Goal: Transaction & Acquisition: Purchase product/service

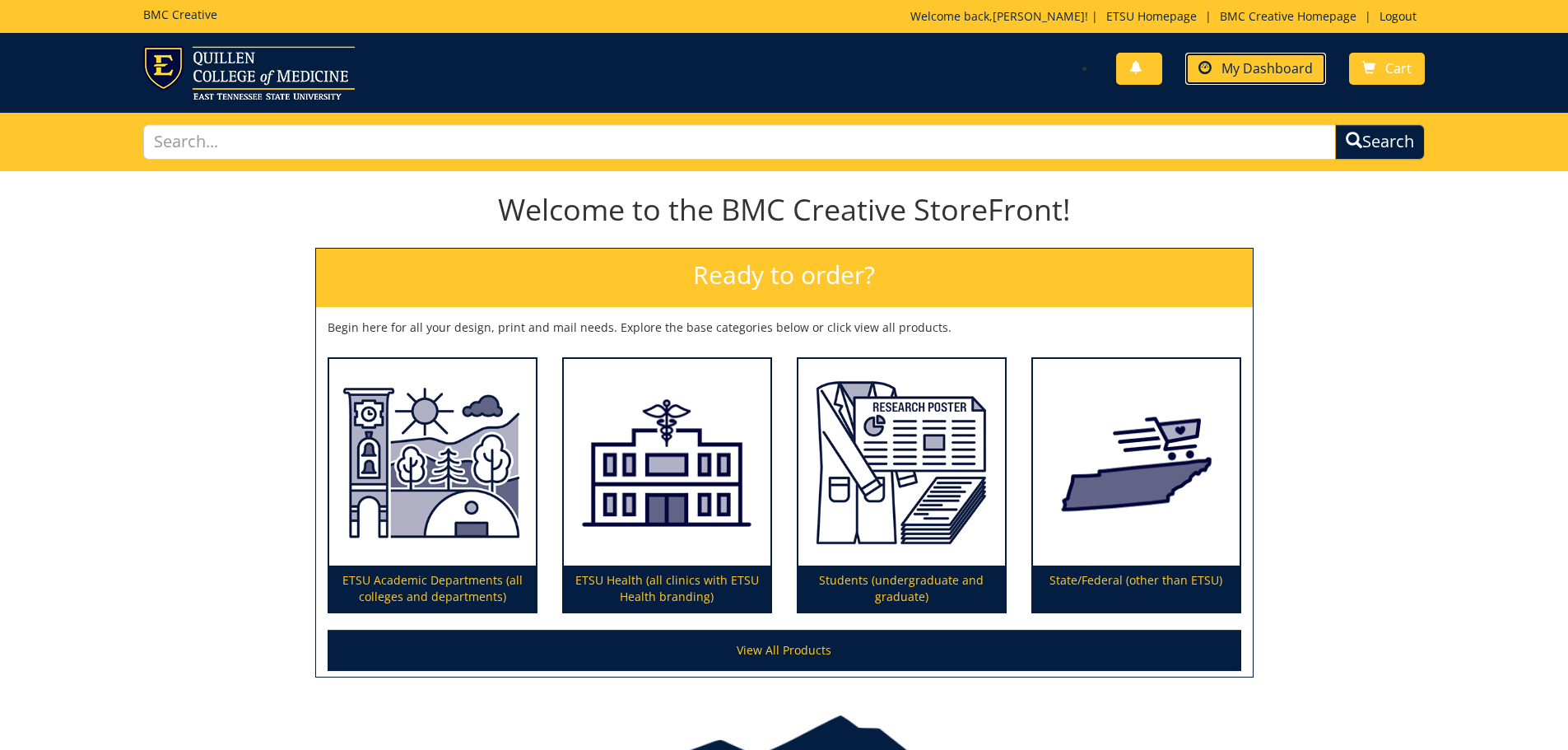
click at [1218, 63] on link "My Dashboard" at bounding box center [1256, 68] width 141 height 32
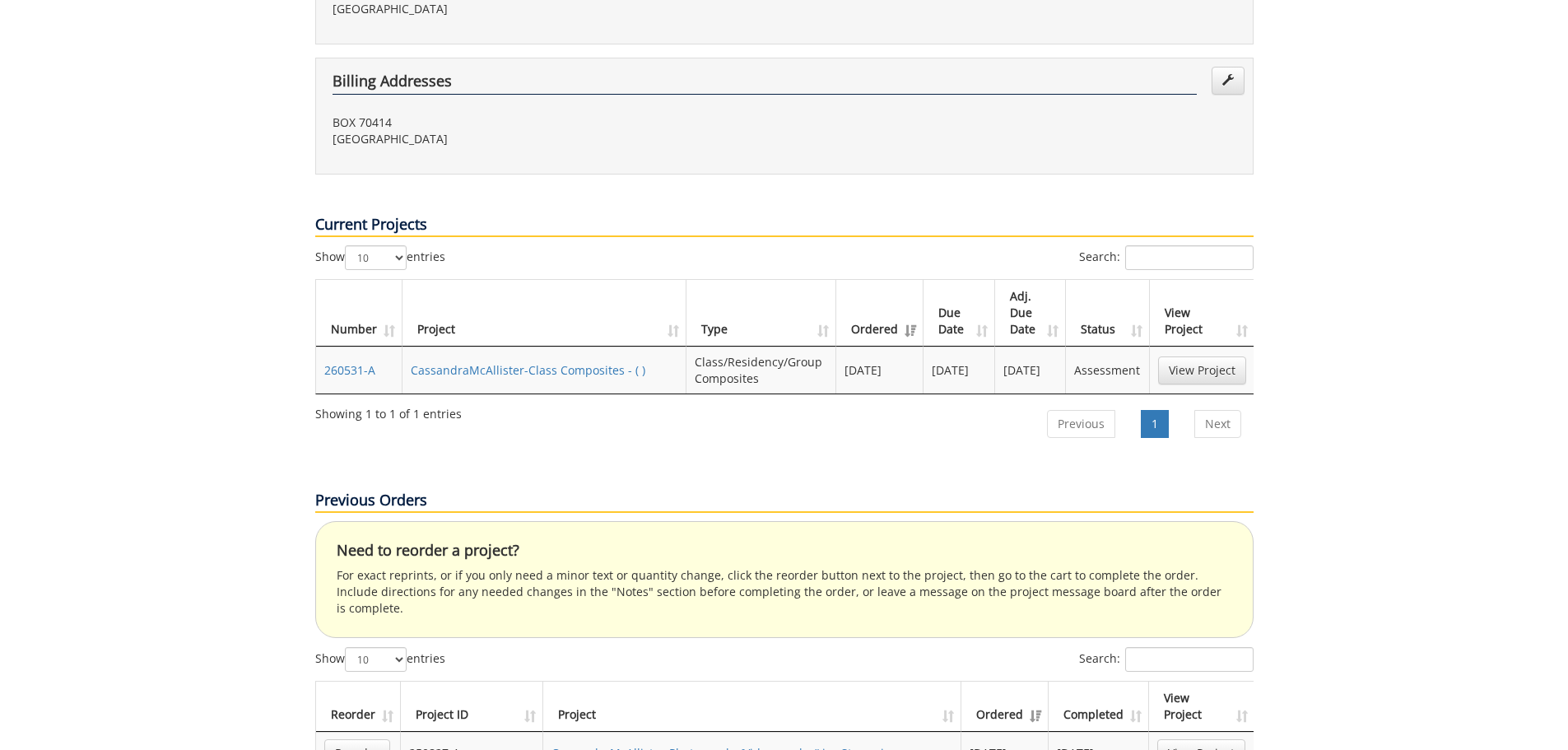
scroll to position [576, 0]
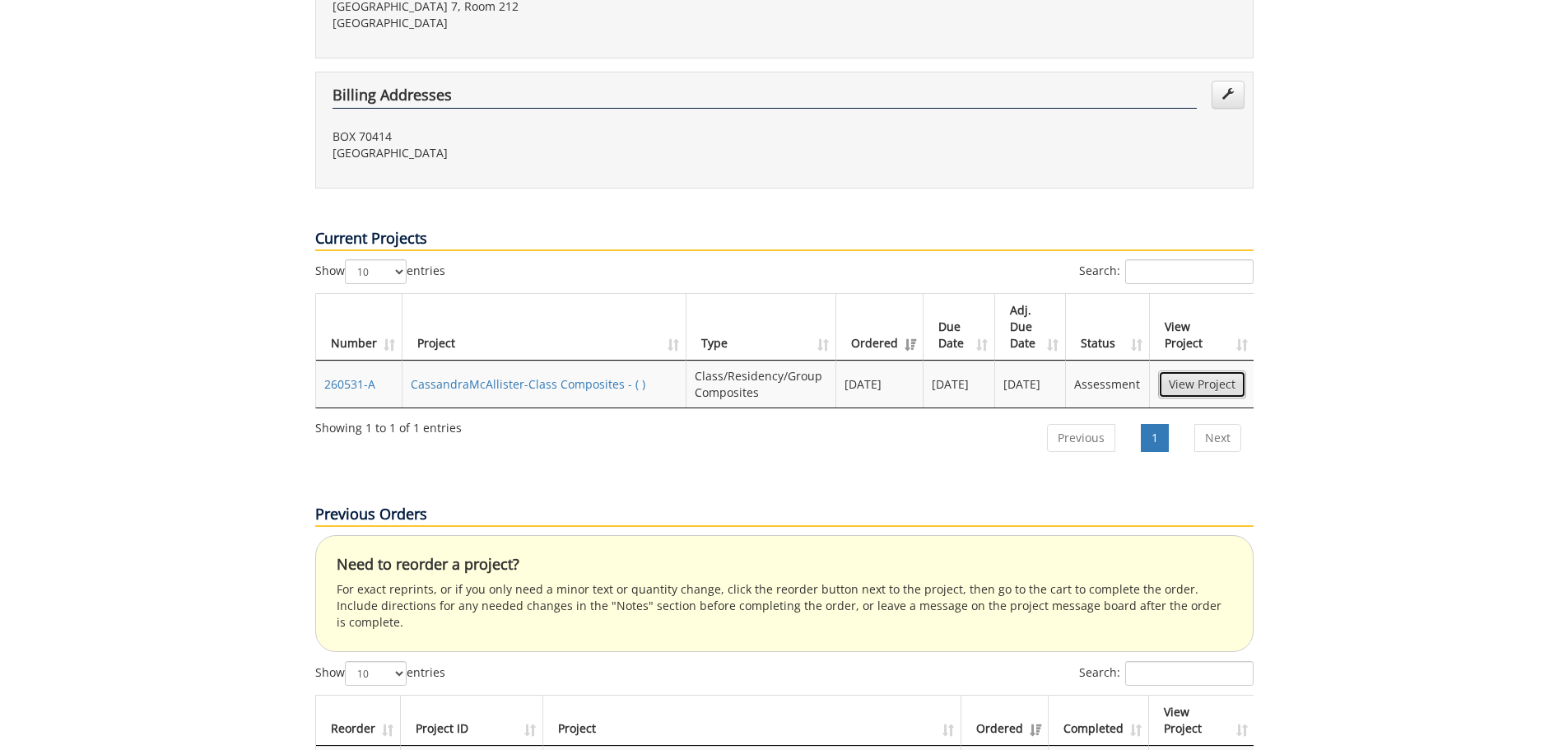
click at [1189, 370] on link "View Project" at bounding box center [1202, 384] width 88 height 28
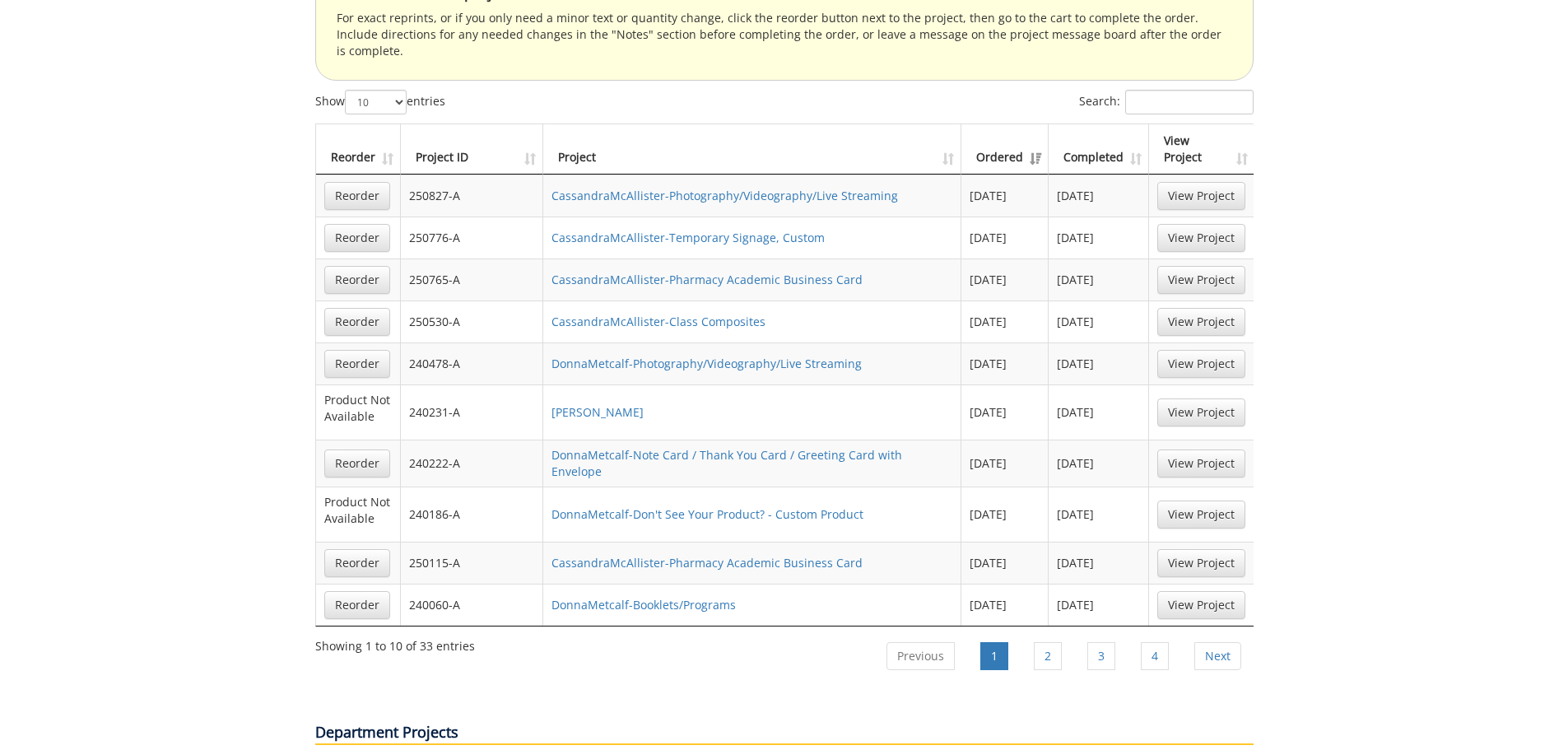
scroll to position [1152, 0]
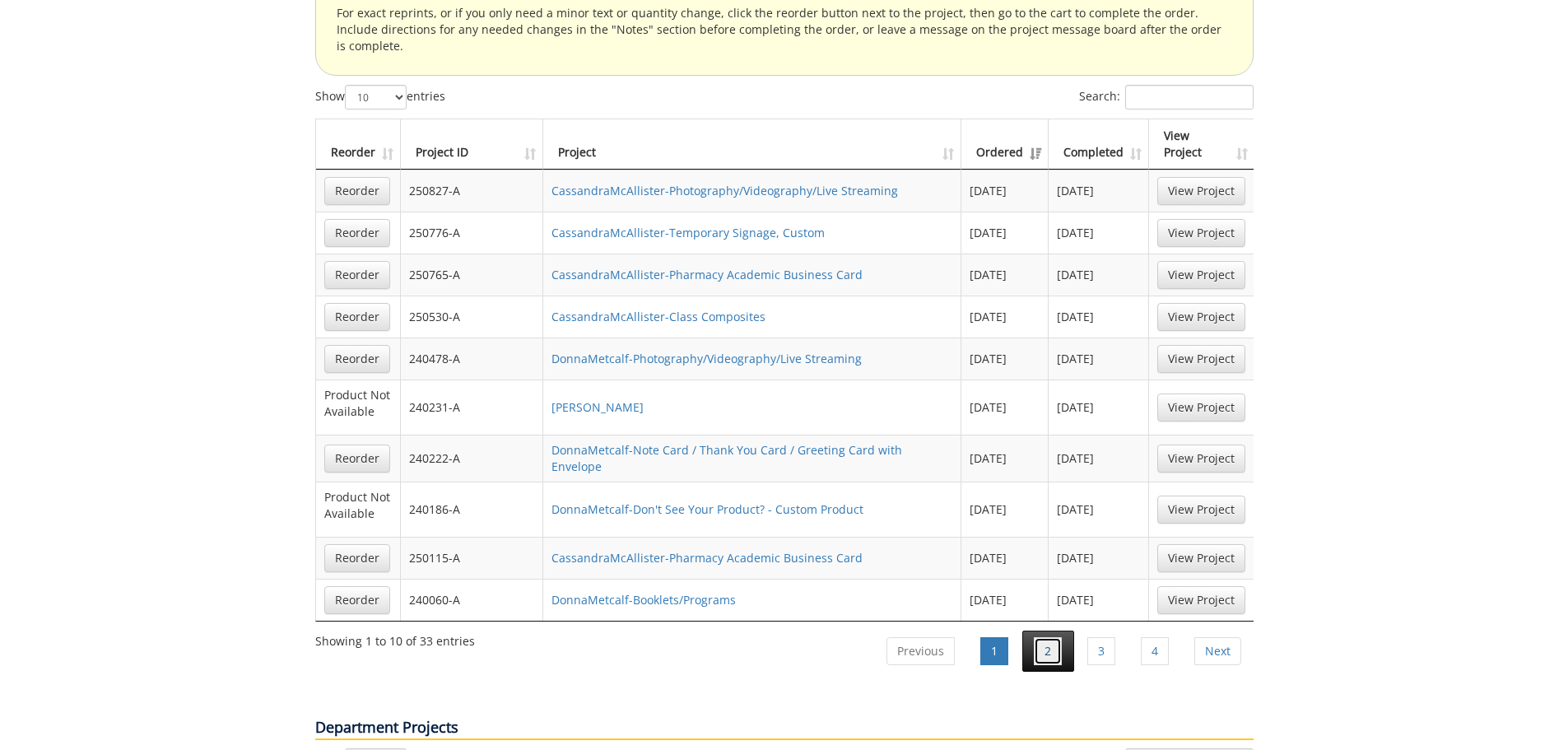
click at [1044, 637] on link "2" at bounding box center [1048, 651] width 28 height 28
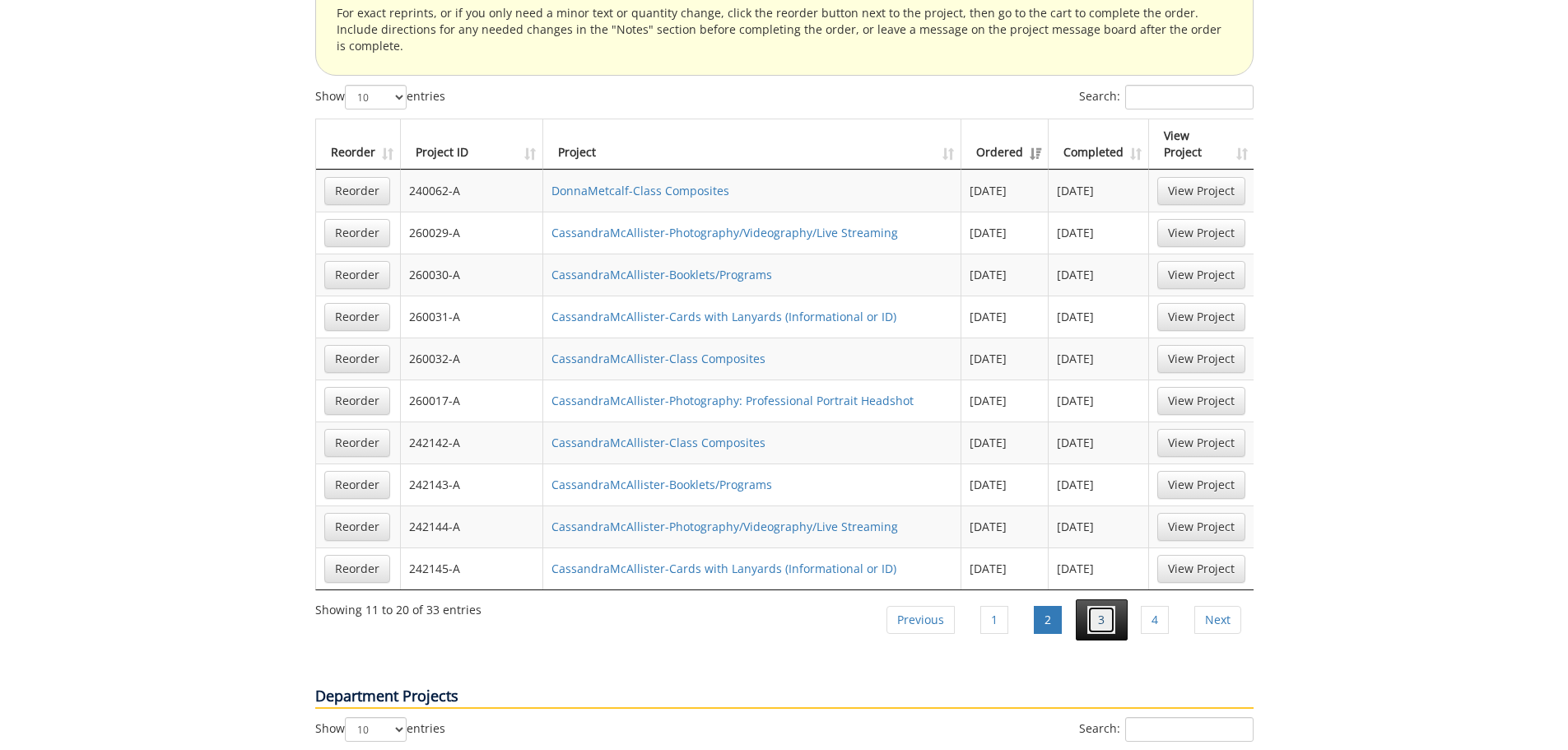
click at [1101, 606] on link "3" at bounding box center [1102, 619] width 28 height 28
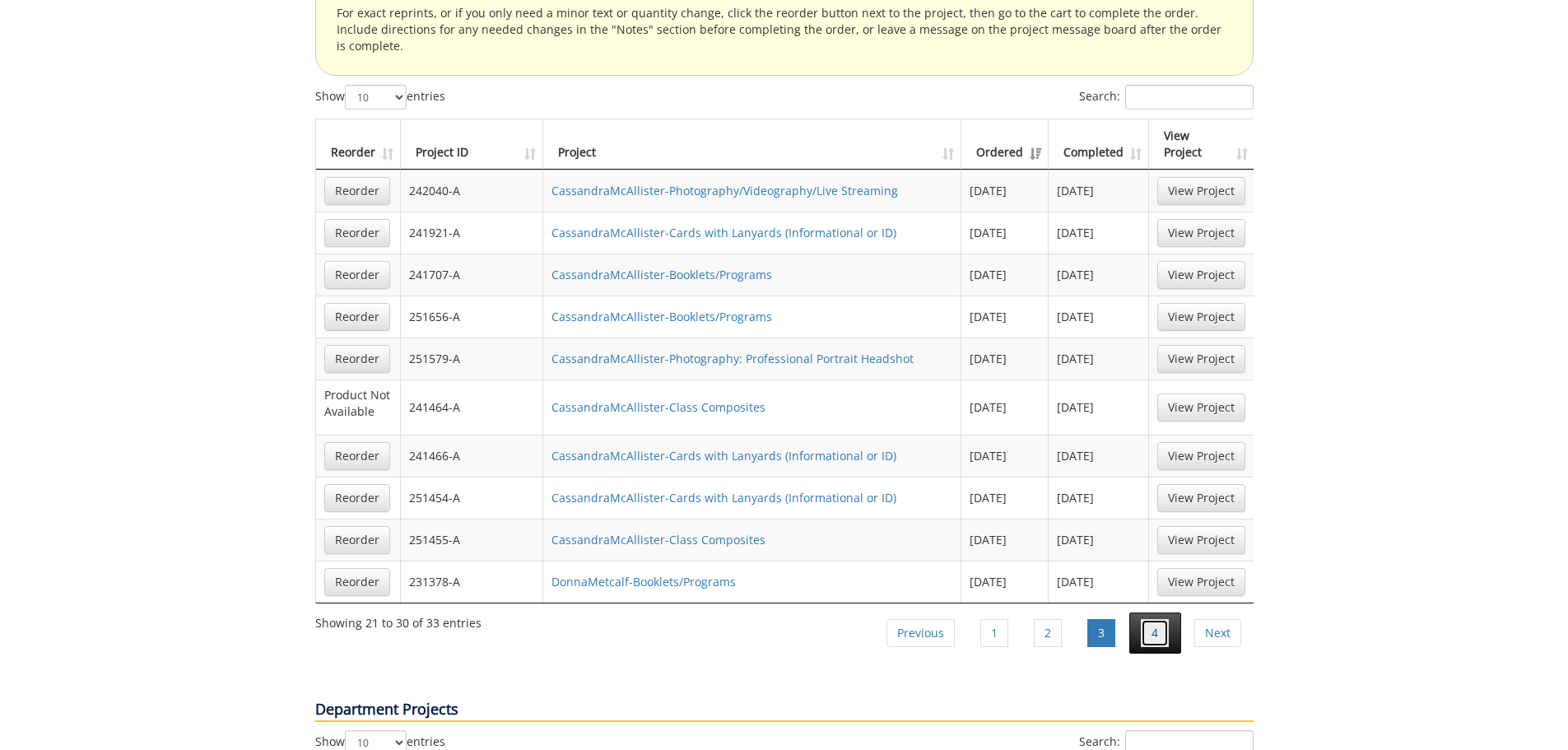
click at [1152, 619] on link "4" at bounding box center [1155, 632] width 28 height 28
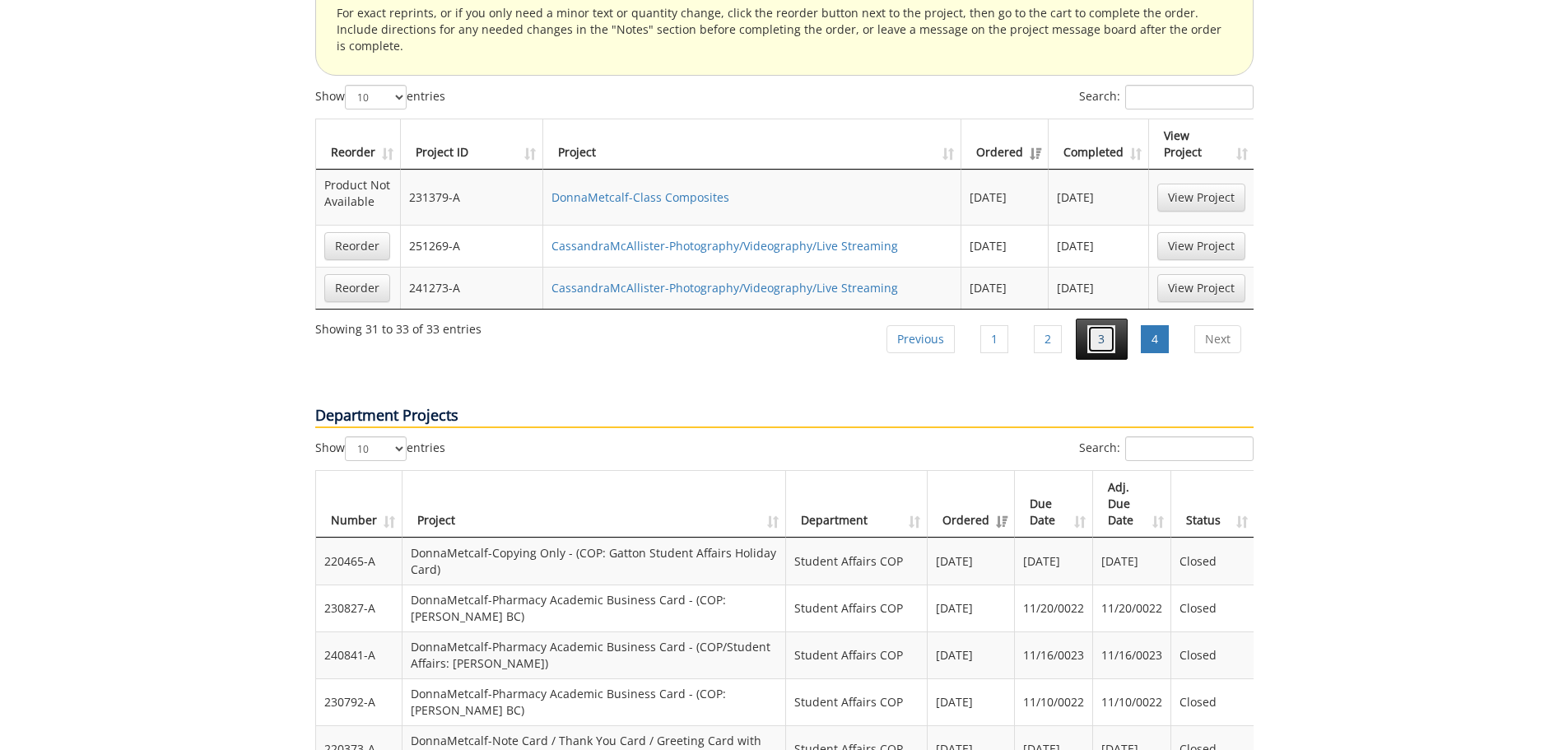
click at [1090, 325] on link "3" at bounding box center [1102, 339] width 28 height 28
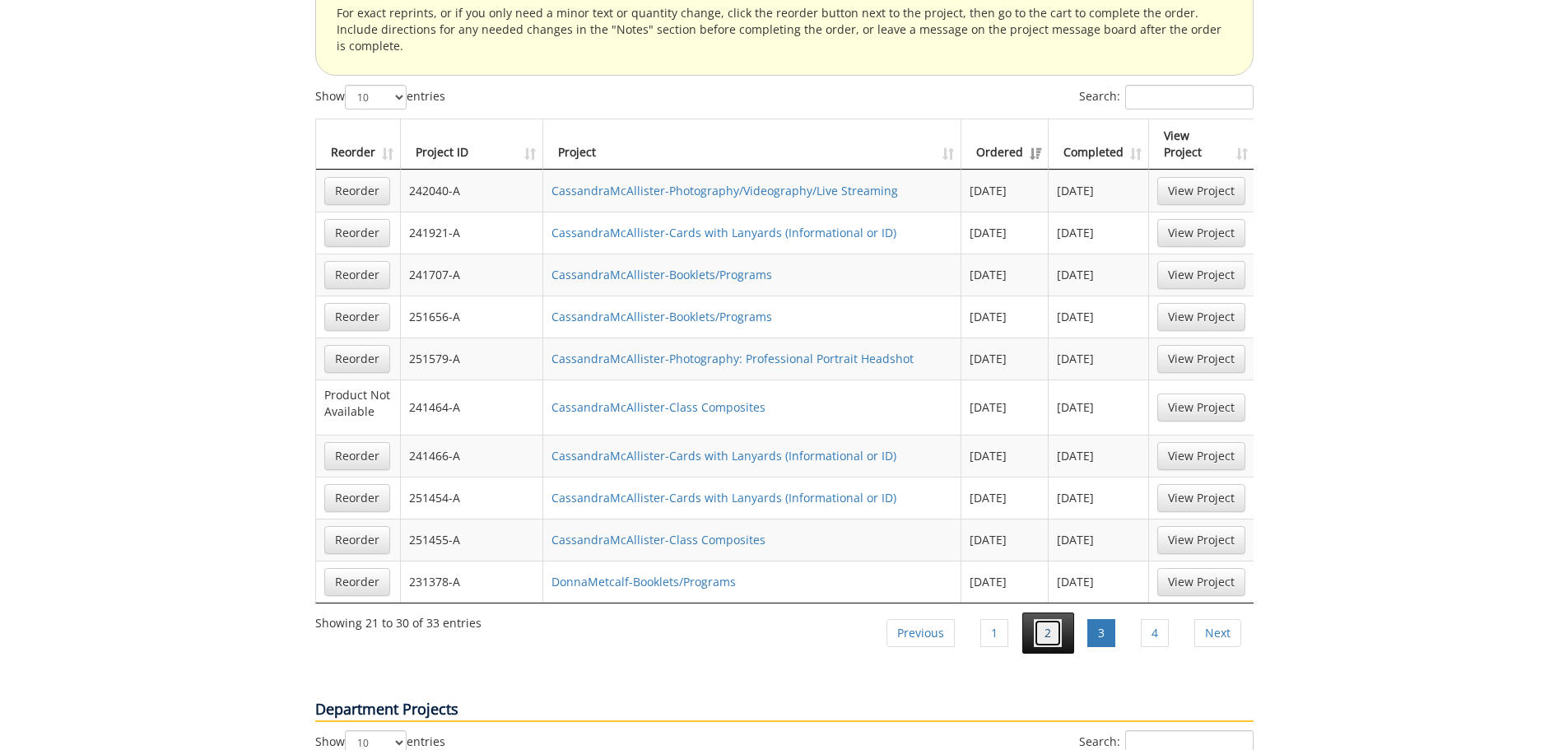
click at [1039, 619] on link "2" at bounding box center [1048, 632] width 28 height 28
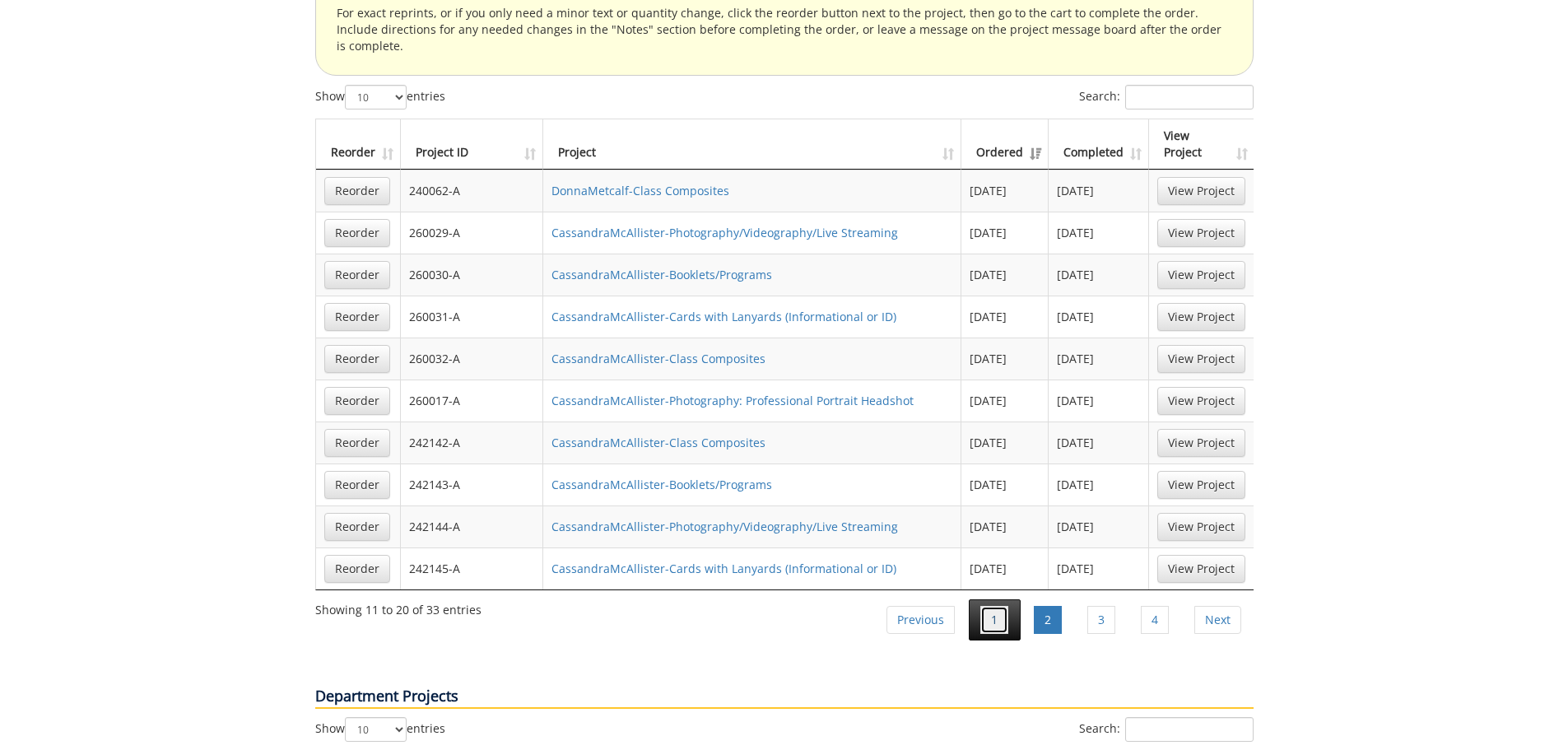
click at [999, 606] on link "1" at bounding box center [994, 619] width 28 height 28
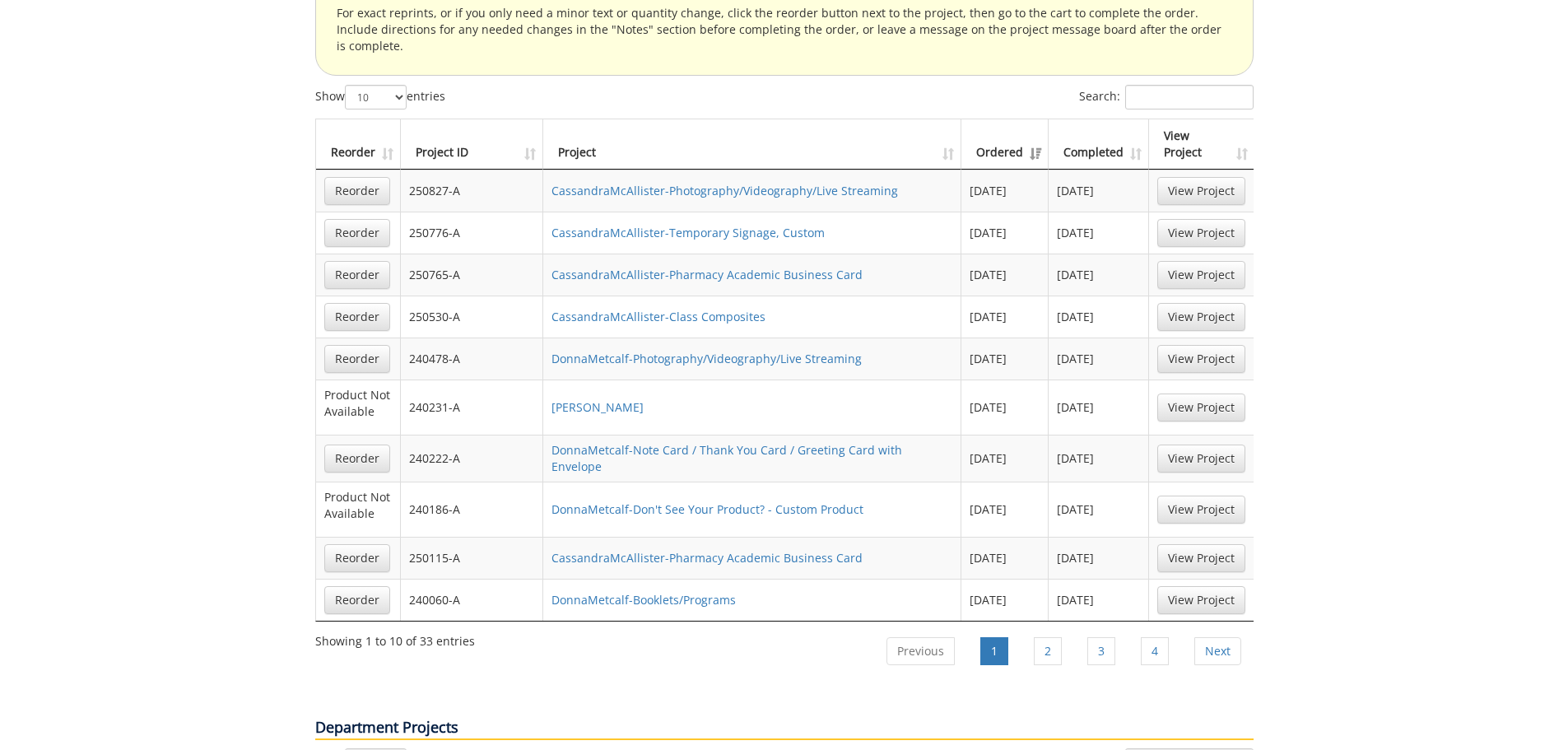
click at [1134, 119] on th "Completed" at bounding box center [1099, 144] width 100 height 50
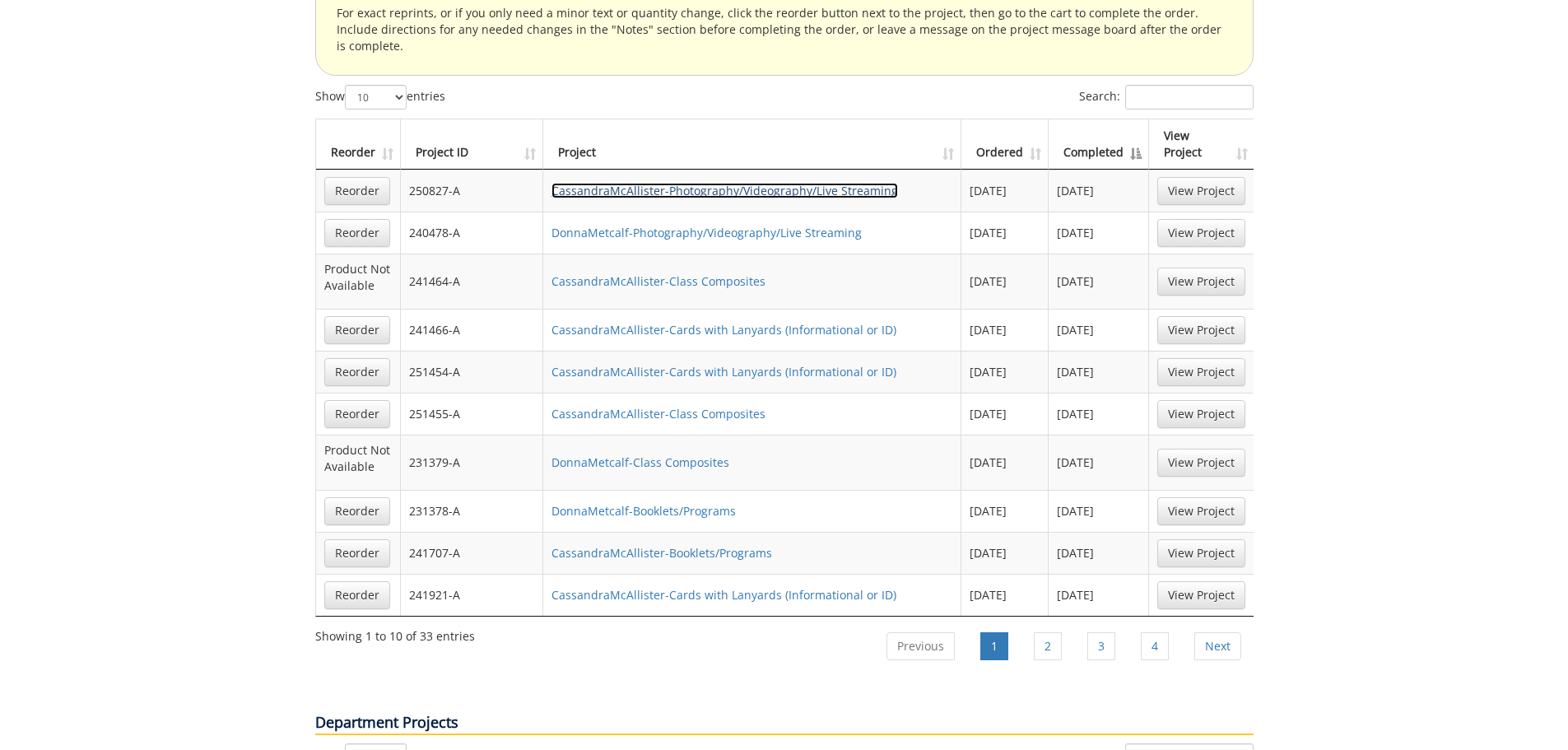
click at [823, 183] on link "CassandraMcAllister-Photography/Videography/Live Streaming" at bounding box center [724, 190] width 346 height 16
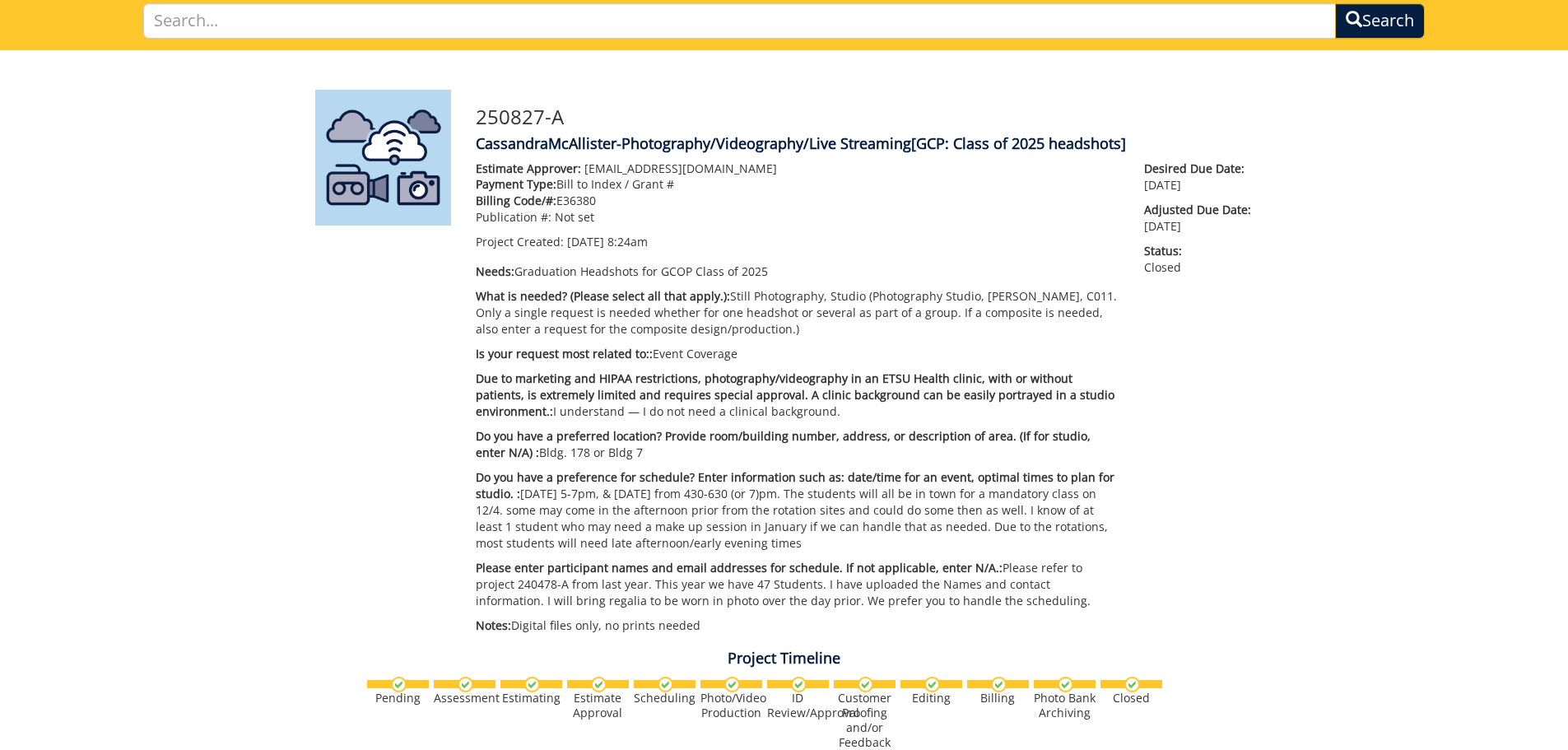
scroll to position [164, 0]
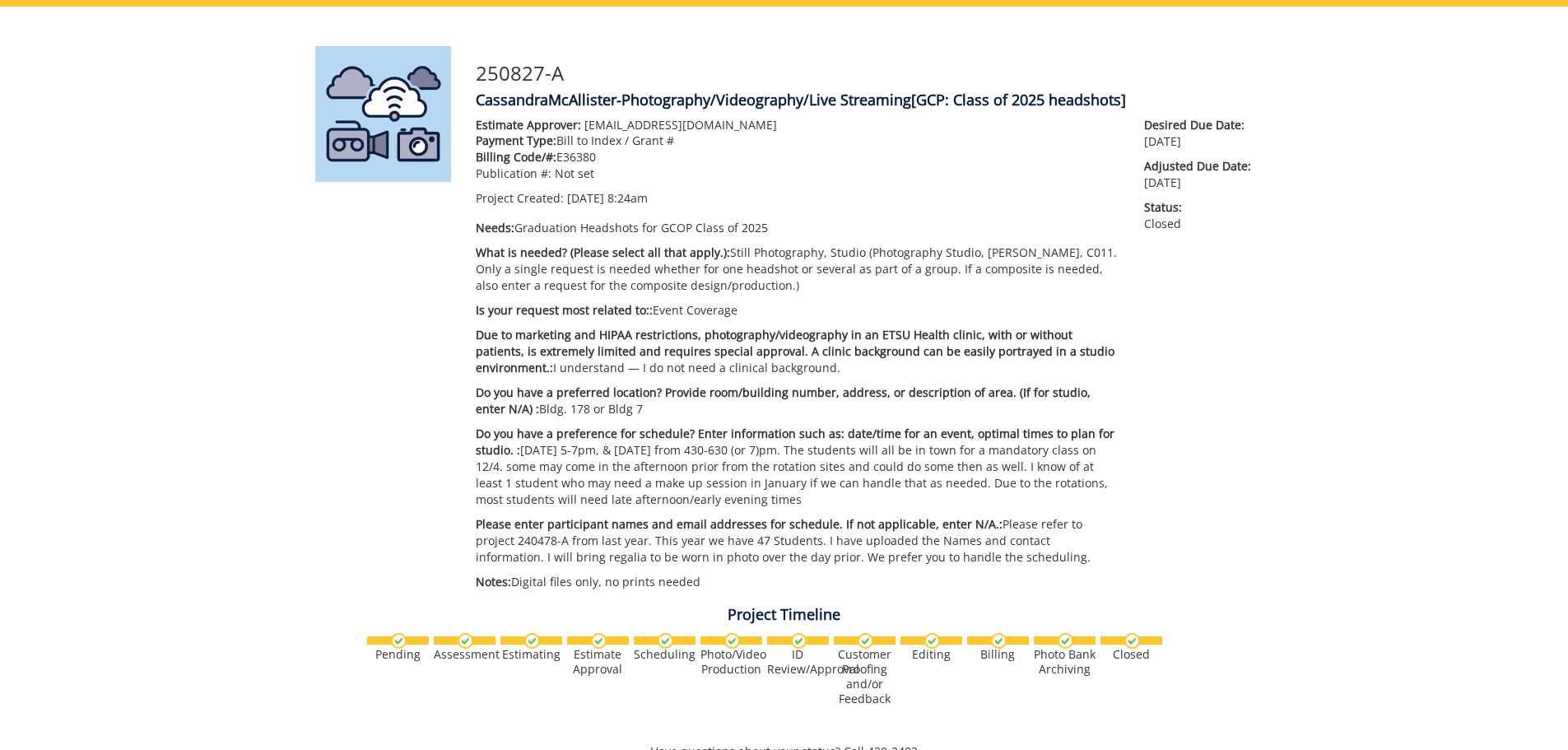
click at [478, 74] on h3 "250827-A" at bounding box center [864, 73] width 778 height 22
drag, startPoint x: 477, startPoint y: 69, endPoint x: 921, endPoint y: 567, distance: 667.2
click at [921, 567] on div "250827-A CassandraMcAllister-Photography/Videography/Live Streaming [GCP: Class…" at bounding box center [865, 322] width 803 height 552
copy div "250827-A CassandraMcAllister-Photography/Videography/Live Streaming [GCP: Class…"
click at [598, 335] on span "Due to marketing and HIPAA restrictions, photography/videography in an ETSU Hea…" at bounding box center [795, 351] width 639 height 48
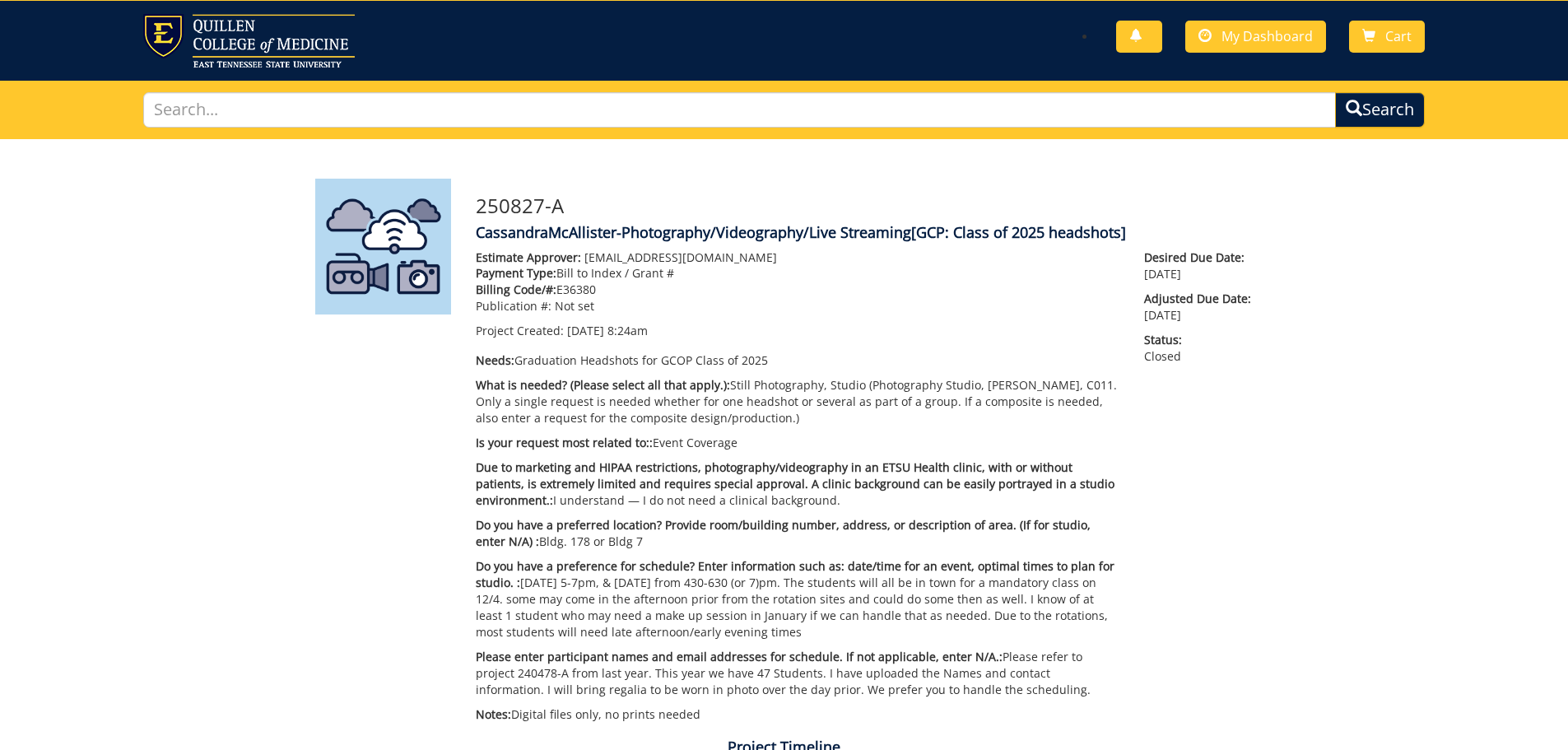
scroll to position [0, 0]
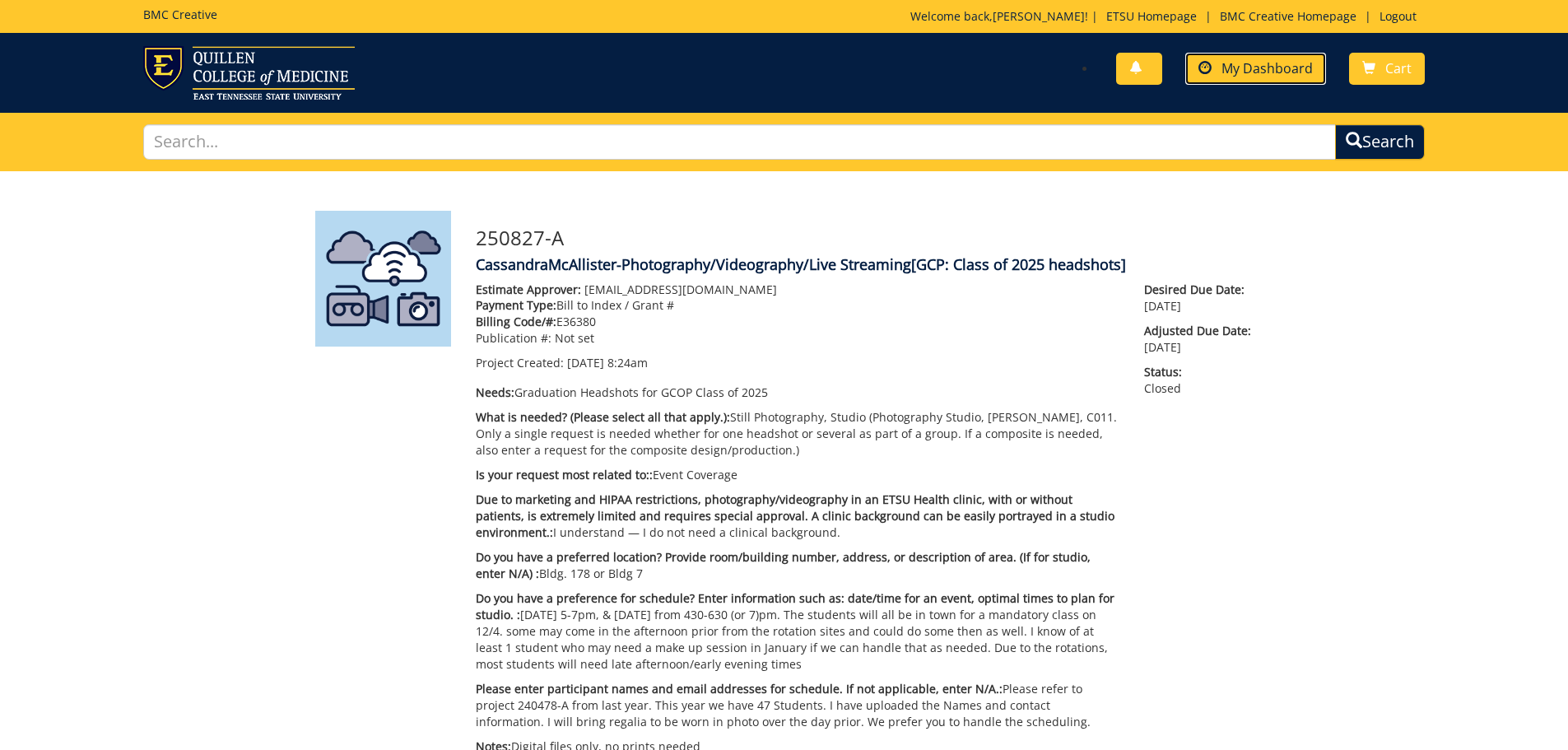
click at [1259, 71] on span "My Dashboard" at bounding box center [1268, 67] width 92 height 18
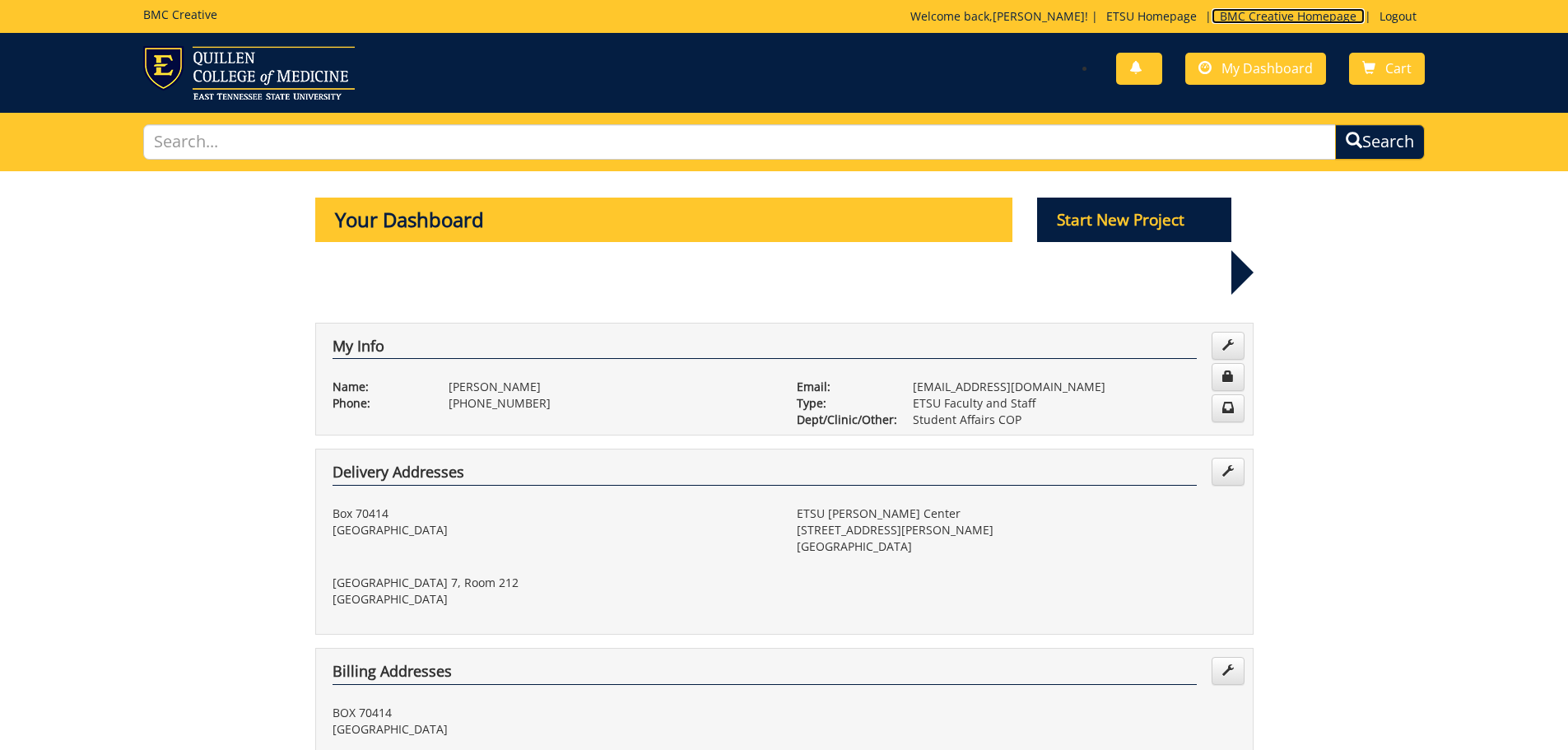
click at [1253, 14] on link "BMC Creative Homepage" at bounding box center [1288, 16] width 153 height 16
click at [1278, 59] on link "My Dashboard" at bounding box center [1256, 68] width 141 height 32
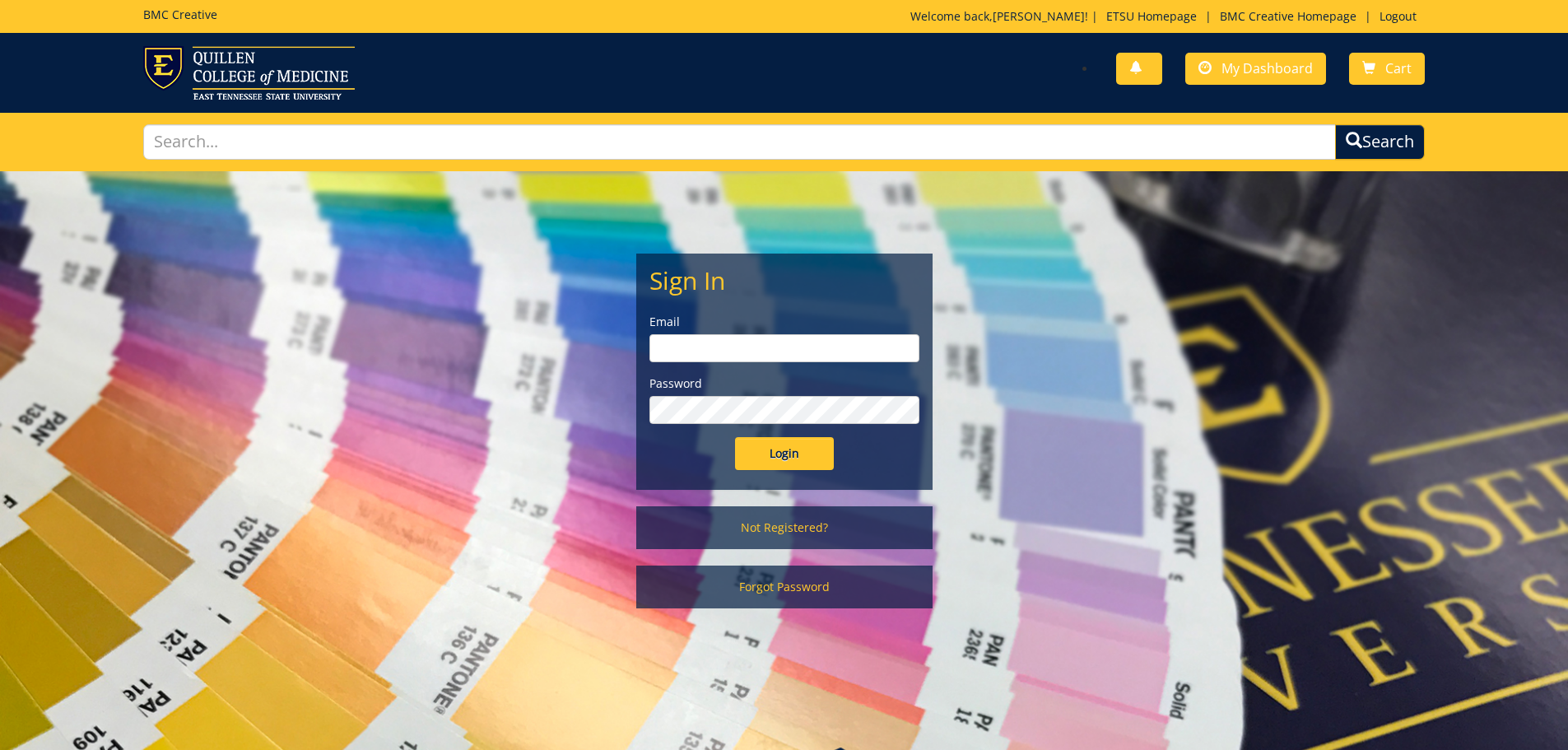
type input "[EMAIL_ADDRESS][DOMAIN_NAME]"
click at [788, 456] on input "Login" at bounding box center [785, 453] width 99 height 33
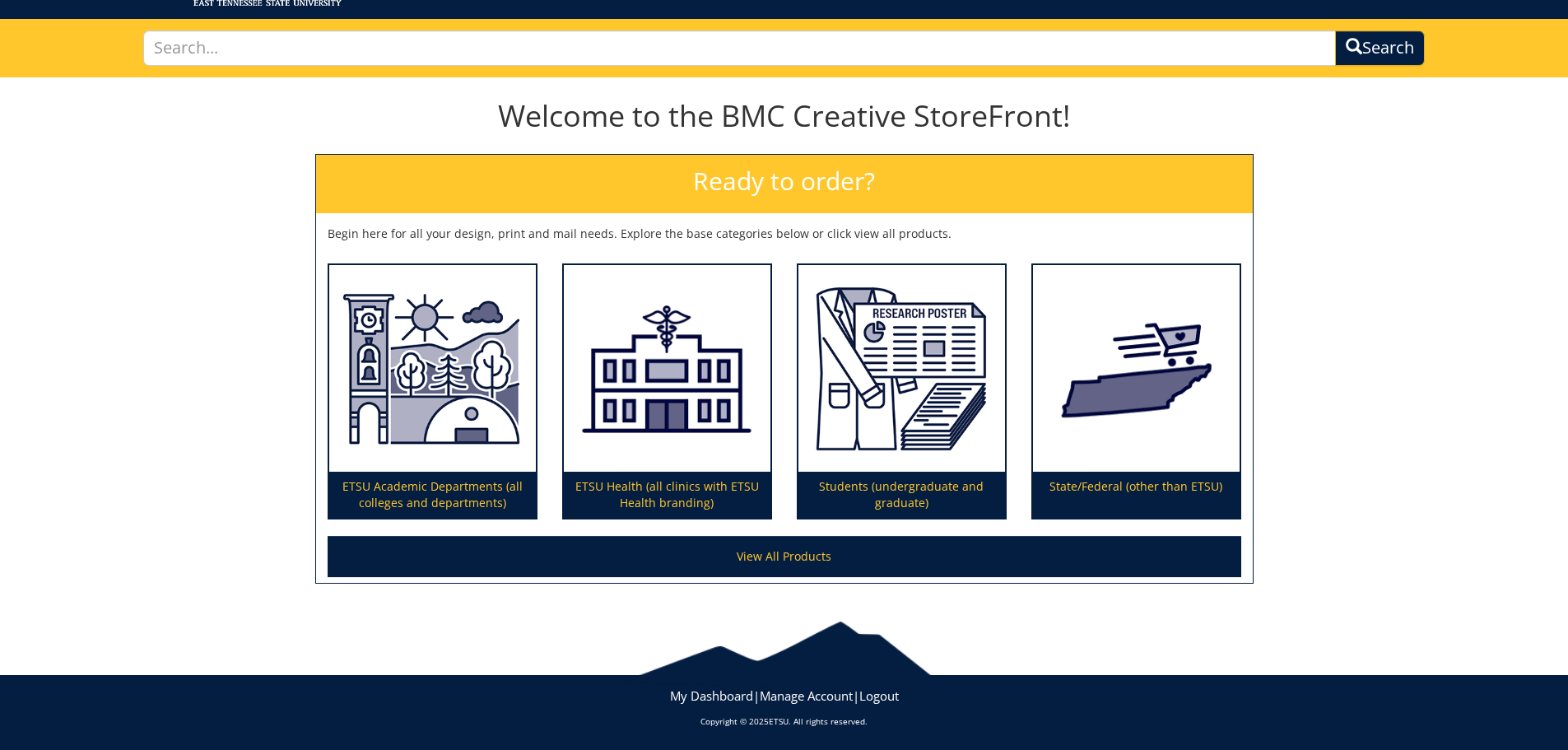
scroll to position [96, 0]
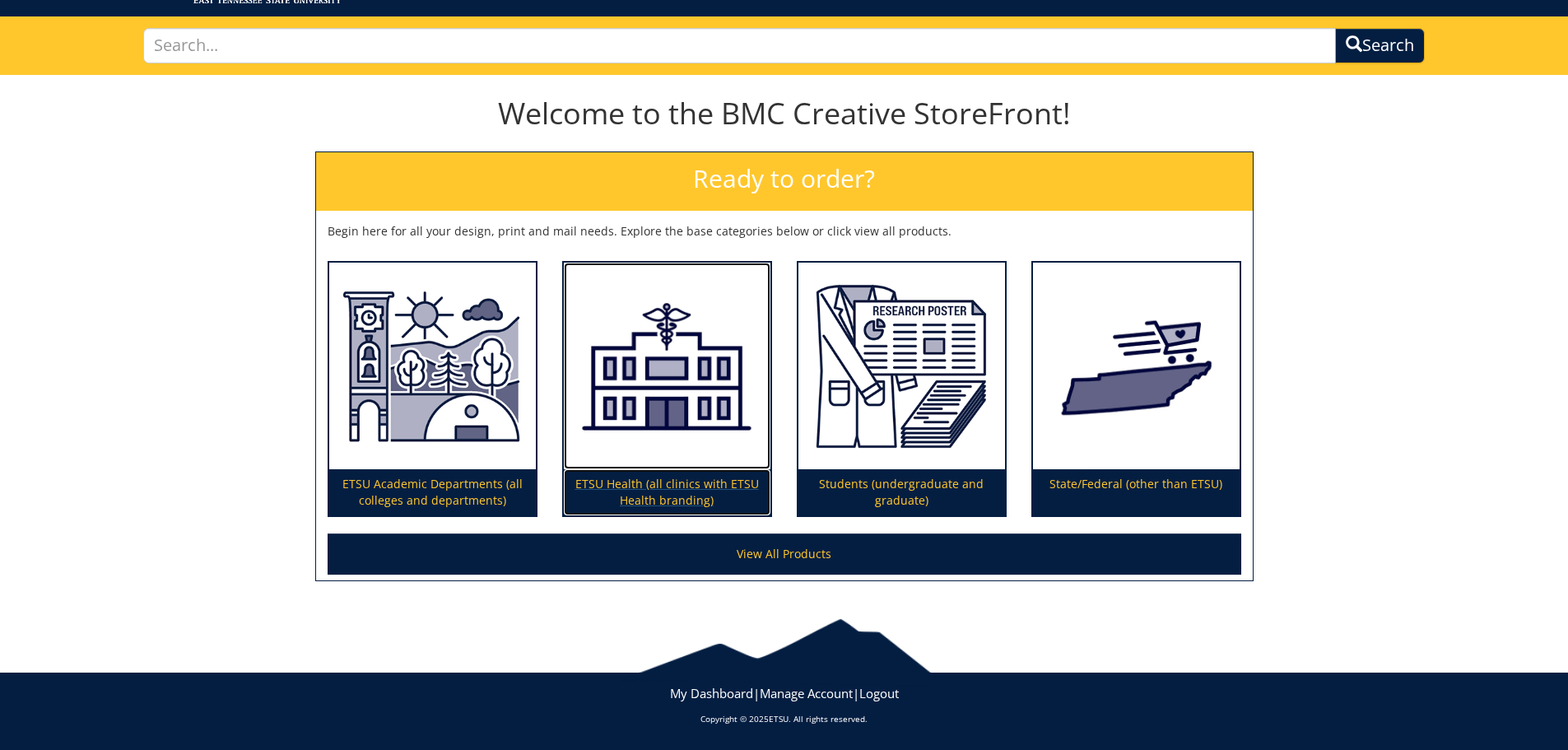
click at [630, 486] on p "ETSU Health (all clinics with ETSU Health branding)" at bounding box center [667, 491] width 207 height 46
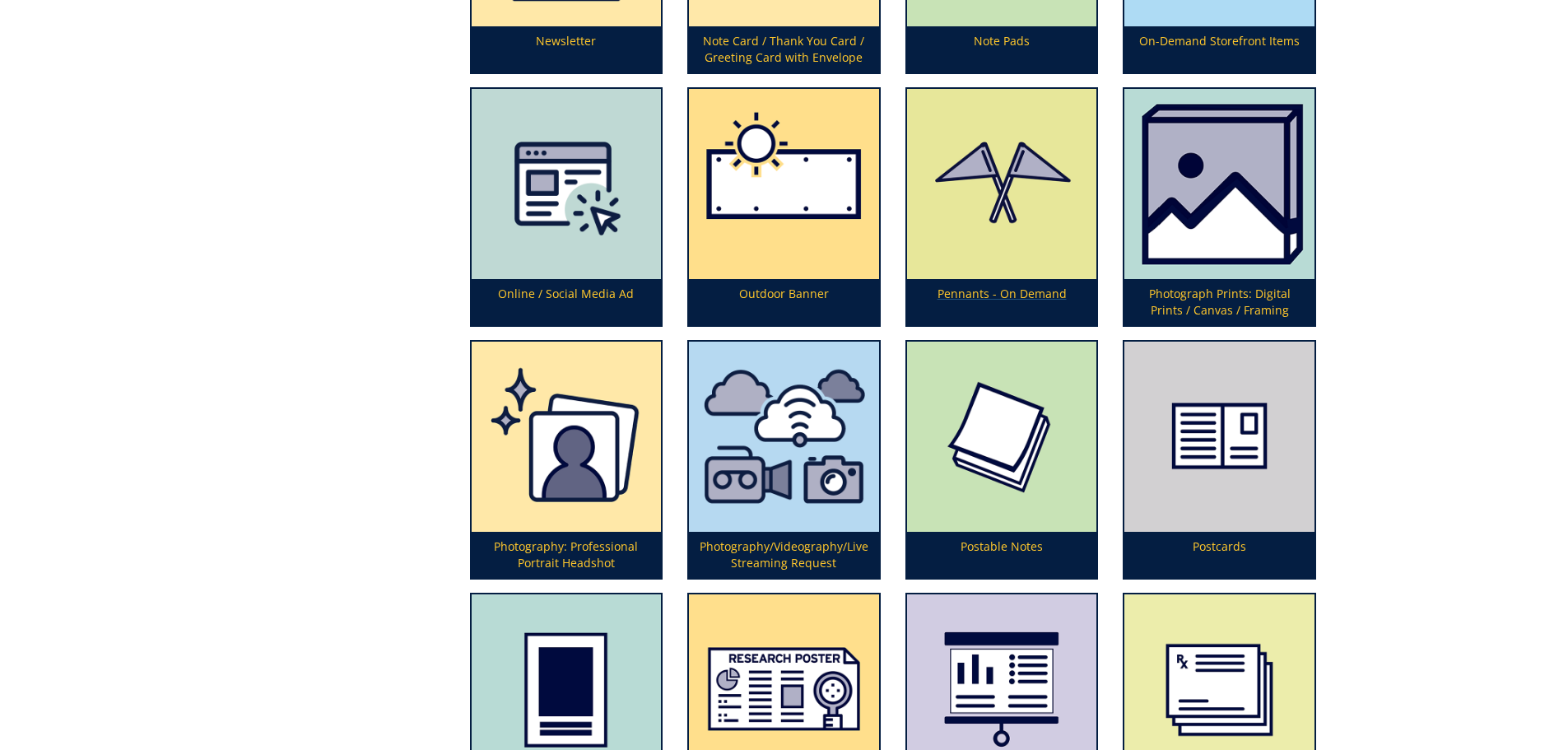
scroll to position [3868, 0]
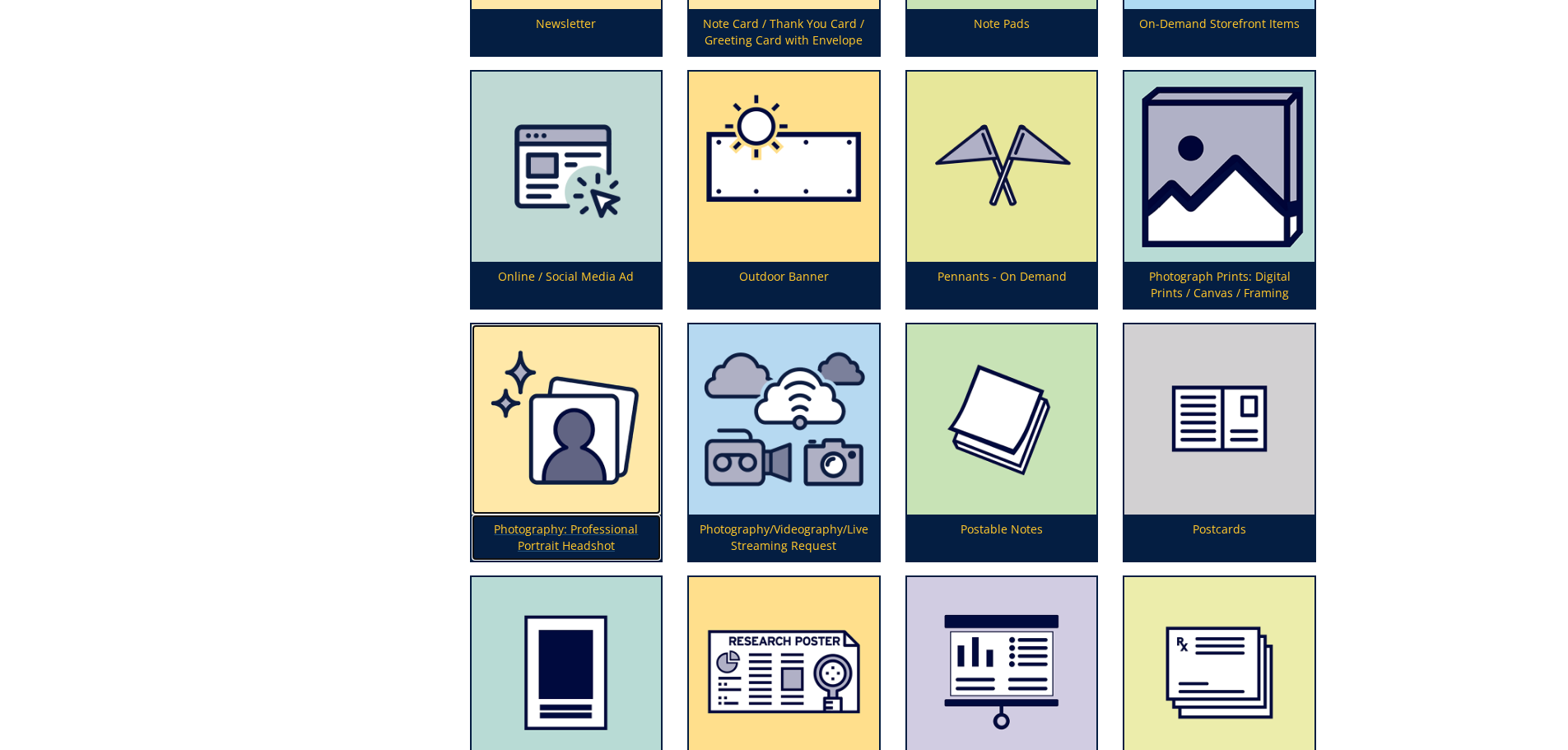
click at [545, 542] on p "Photography: Professional Portrait Headshot" at bounding box center [567, 537] width 190 height 46
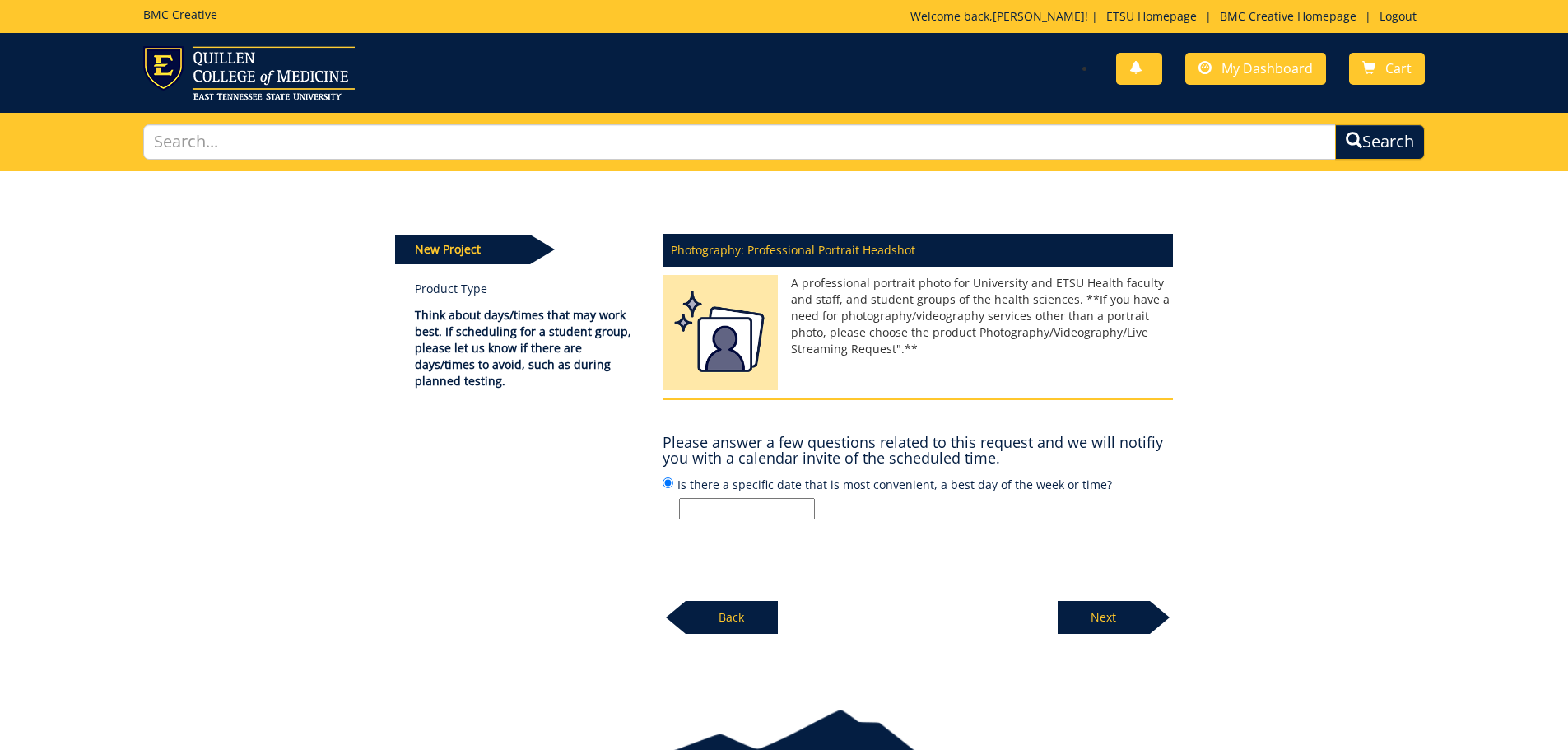
click at [733, 516] on input "Is there a specific date that is most convenient, a best day of the week or tim…" at bounding box center [747, 509] width 136 height 22
click at [691, 511] on input "Is there a specific date that is most convenient, a best day of the week or tim…" at bounding box center [747, 509] width 136 height 22
type input "[DATE] 4-7:30pm and [DATE] 4:45 to 8:15pm"
click at [1122, 625] on p "Next" at bounding box center [1103, 617] width 93 height 33
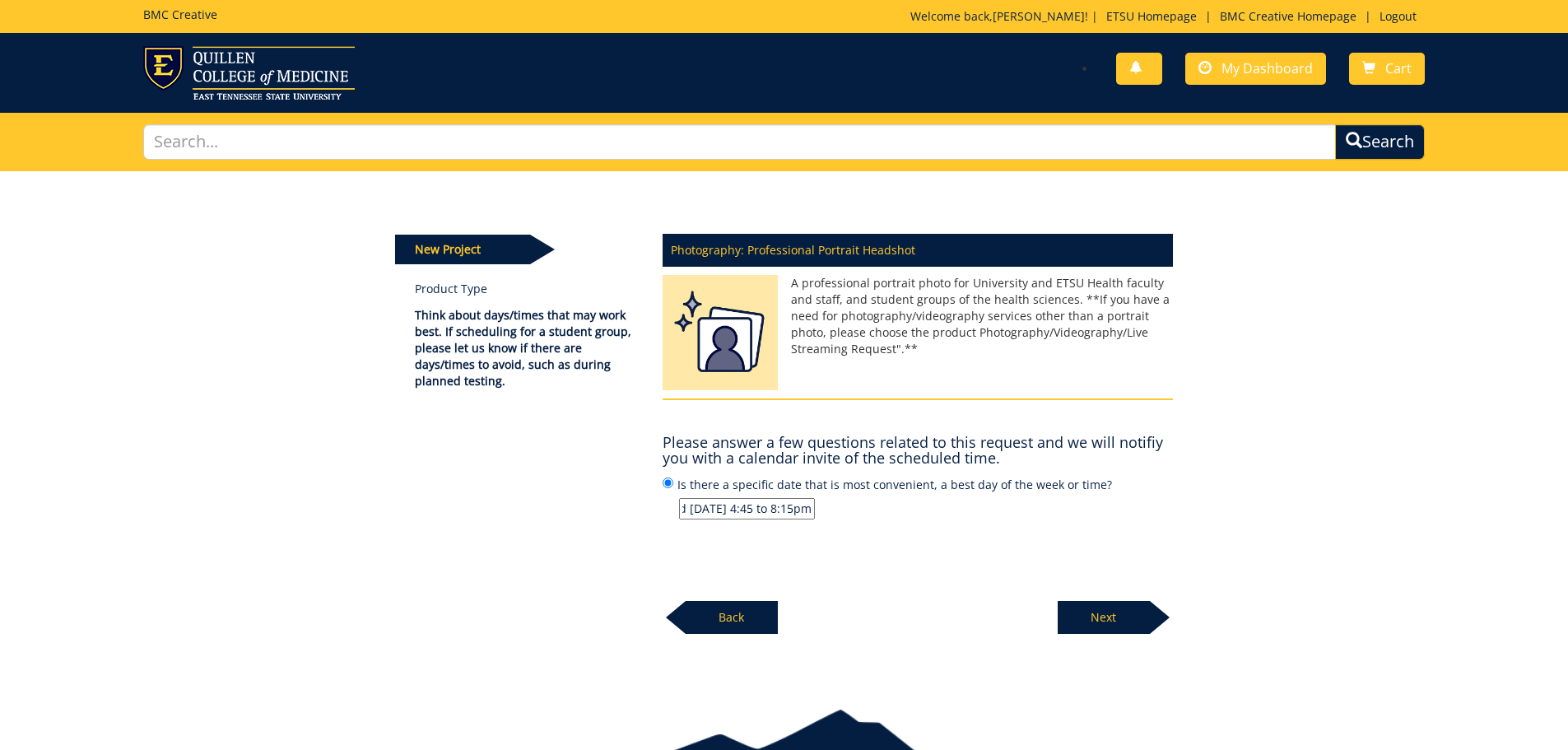
scroll to position [0, 0]
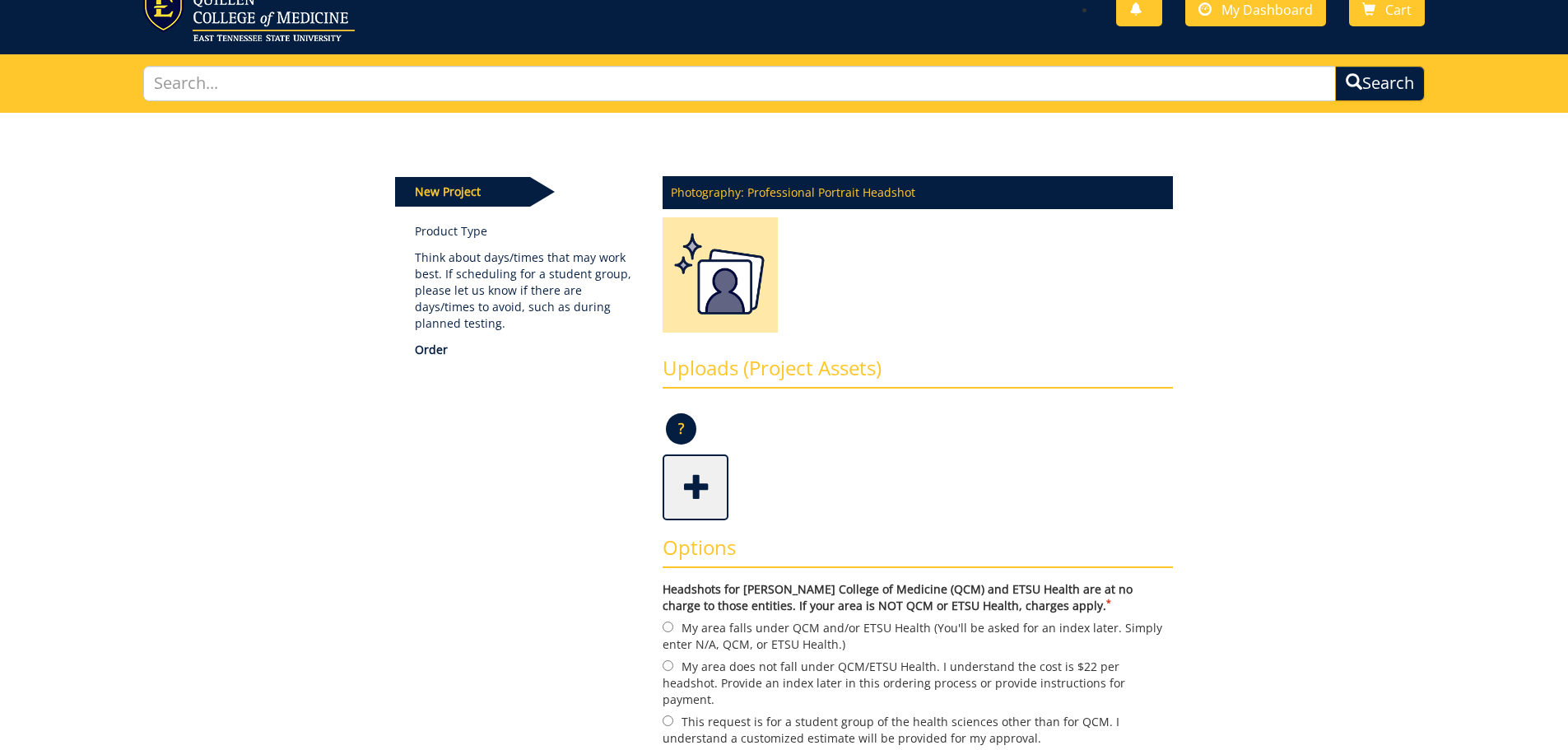
scroll to position [330, 0]
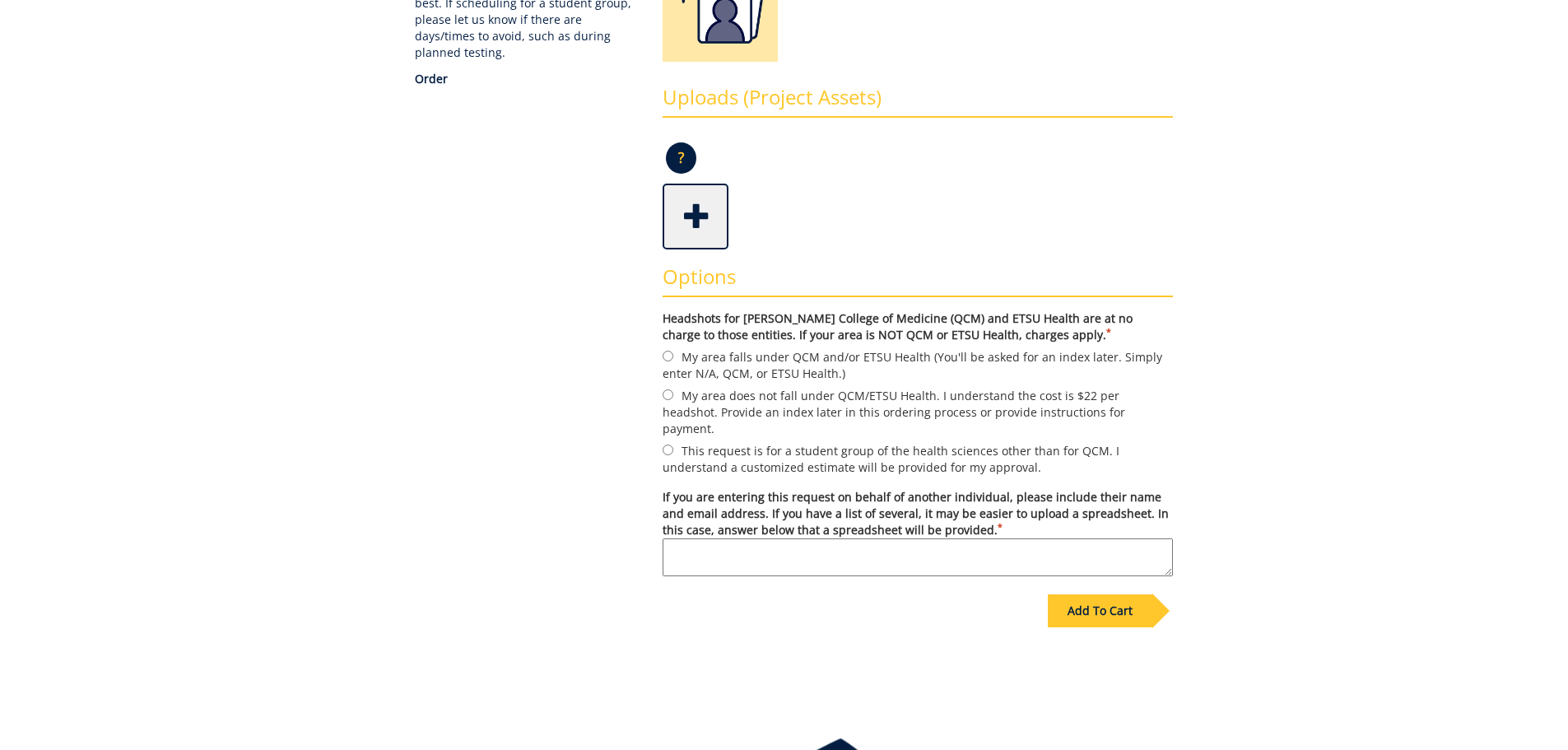
click at [666, 362] on label "My area falls under QCM and/or ETSU Health (You'll be asked for an index later.…" at bounding box center [918, 364] width 511 height 35
click at [666, 362] on input "My area falls under QCM and/or ETSU Health (You'll be asked for an index later.…" at bounding box center [668, 356] width 10 height 10
radio input "true"
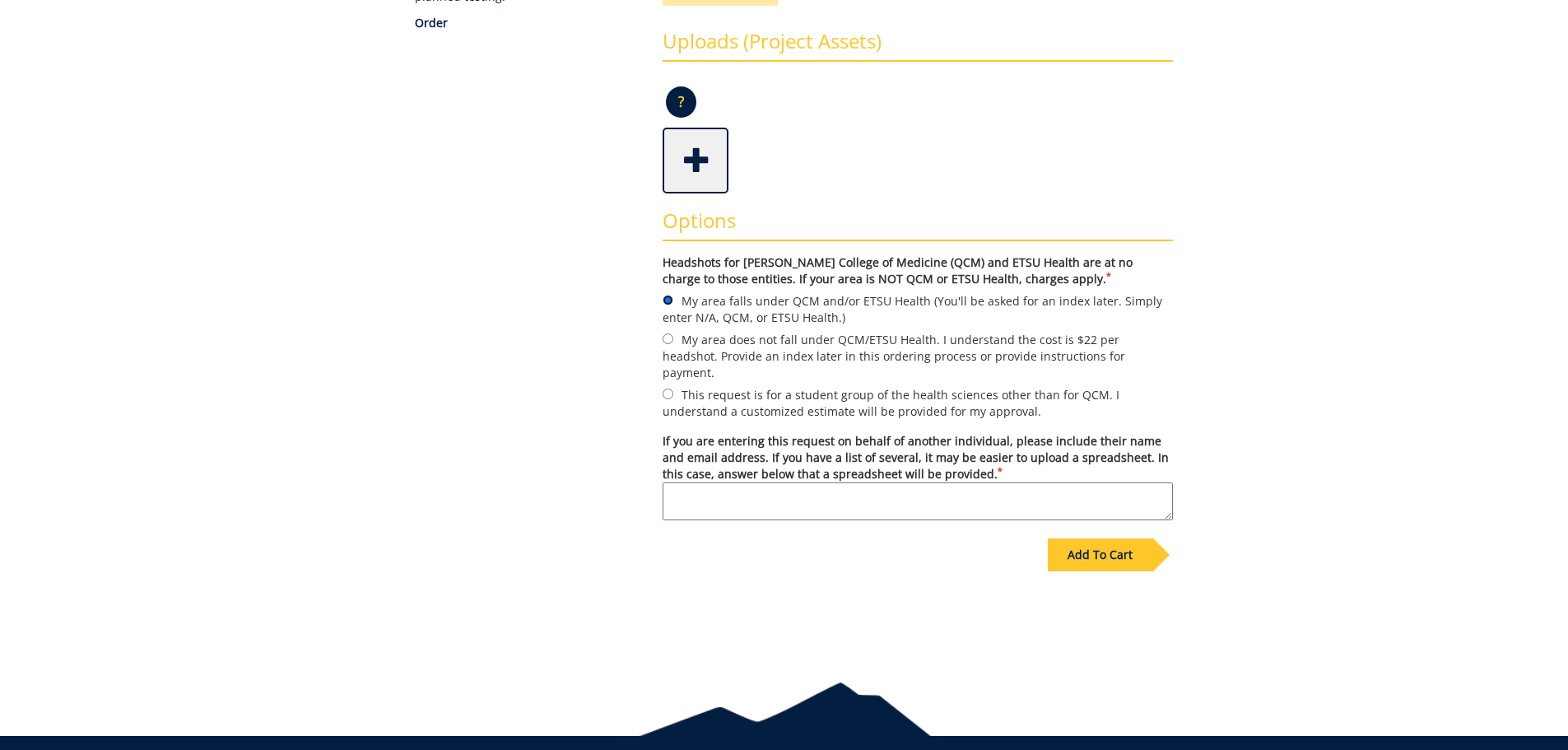
scroll to position [432, 0]
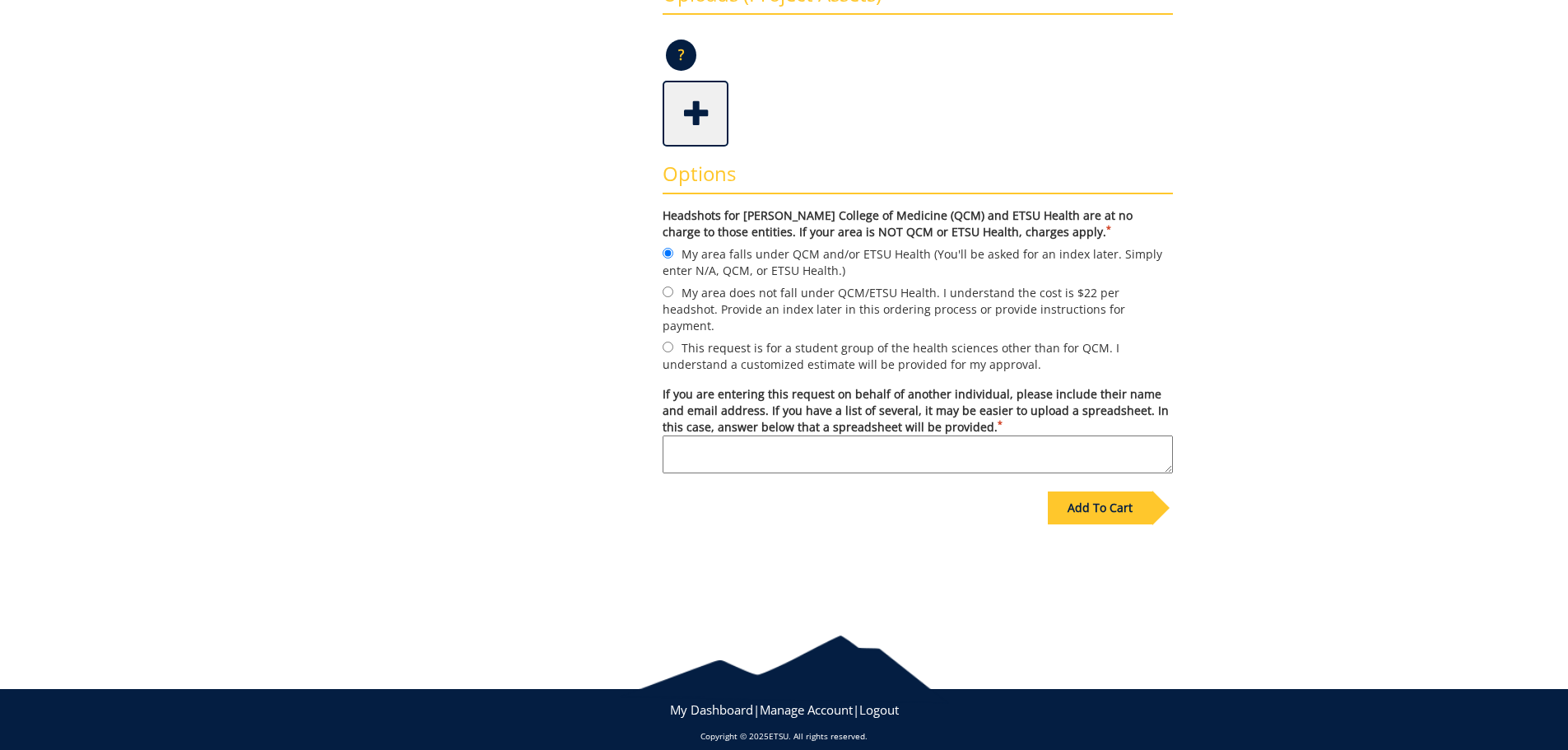
click at [787, 438] on textarea "If you are entering this request on behalf of another individual, please includ…" at bounding box center [918, 454] width 511 height 38
click at [909, 435] on textarea "36 Class of 2026 COP Students, List will be upoaded." at bounding box center [918, 454] width 511 height 38
type textarea "36 Class of 2026 COP Students, List will be uploaded."
click at [1085, 491] on div "Add To Cart" at bounding box center [1100, 508] width 105 height 33
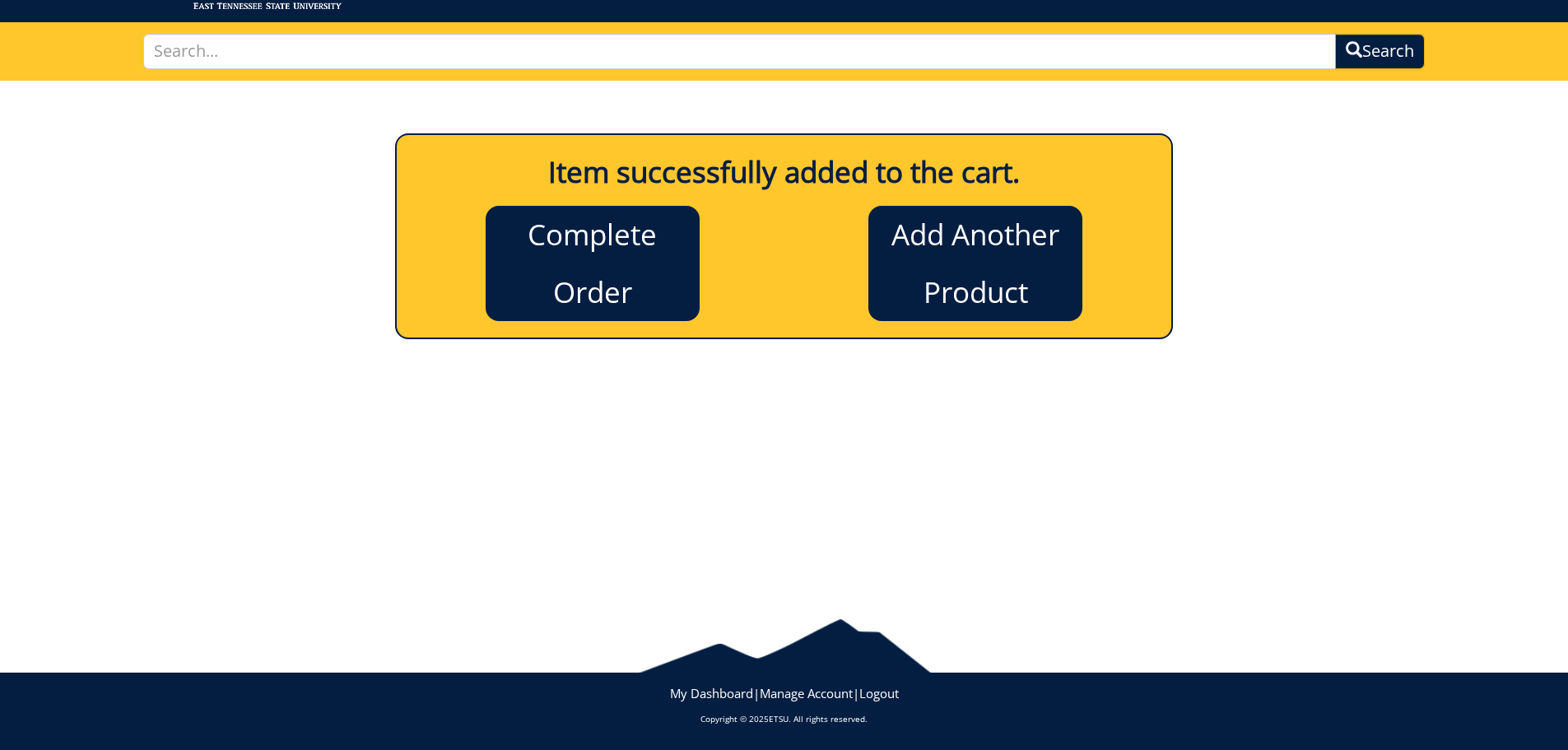
scroll to position [91, 0]
click at [656, 280] on link "Complete Order" at bounding box center [592, 263] width 214 height 115
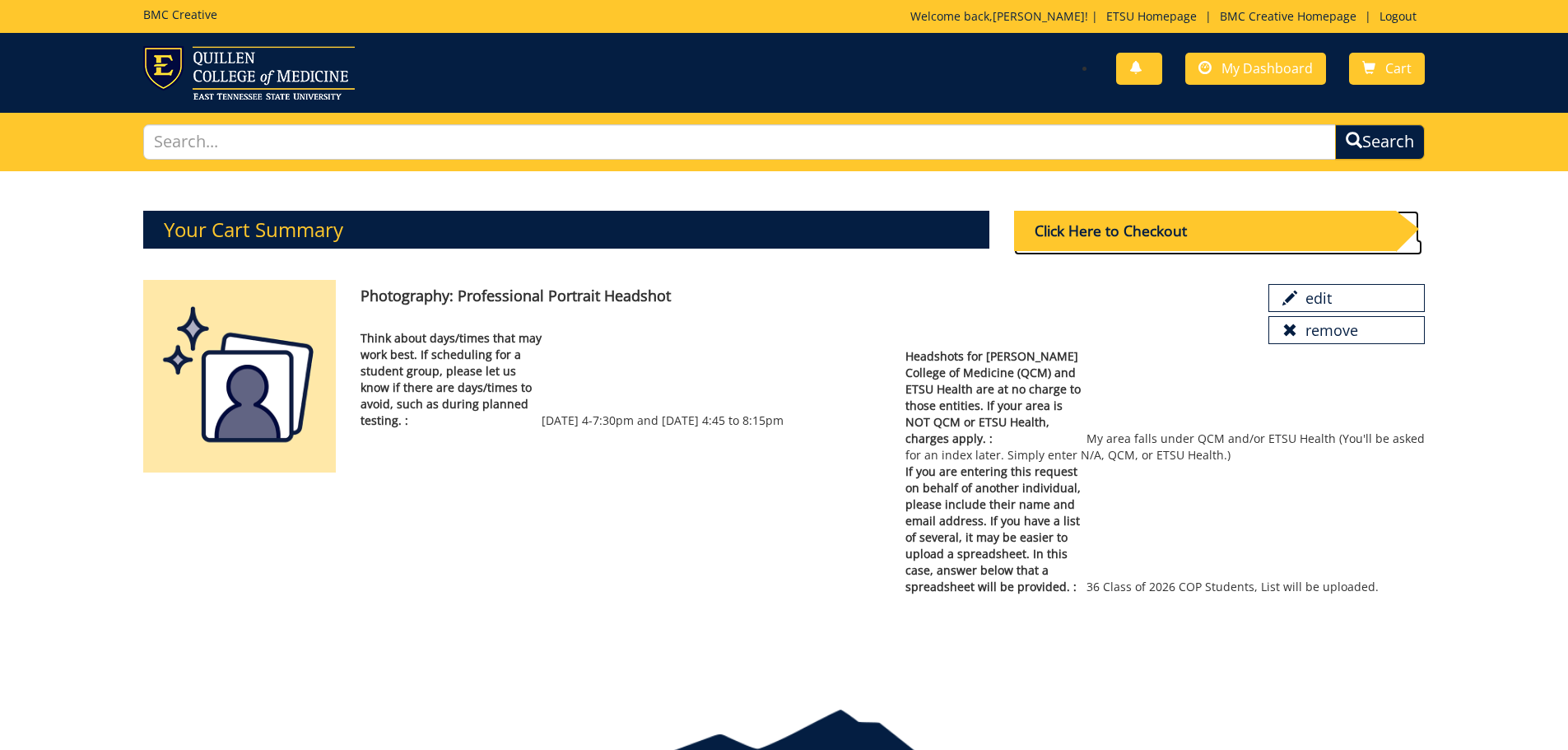
click at [1151, 232] on div "Click Here to Checkout" at bounding box center [1205, 231] width 382 height 41
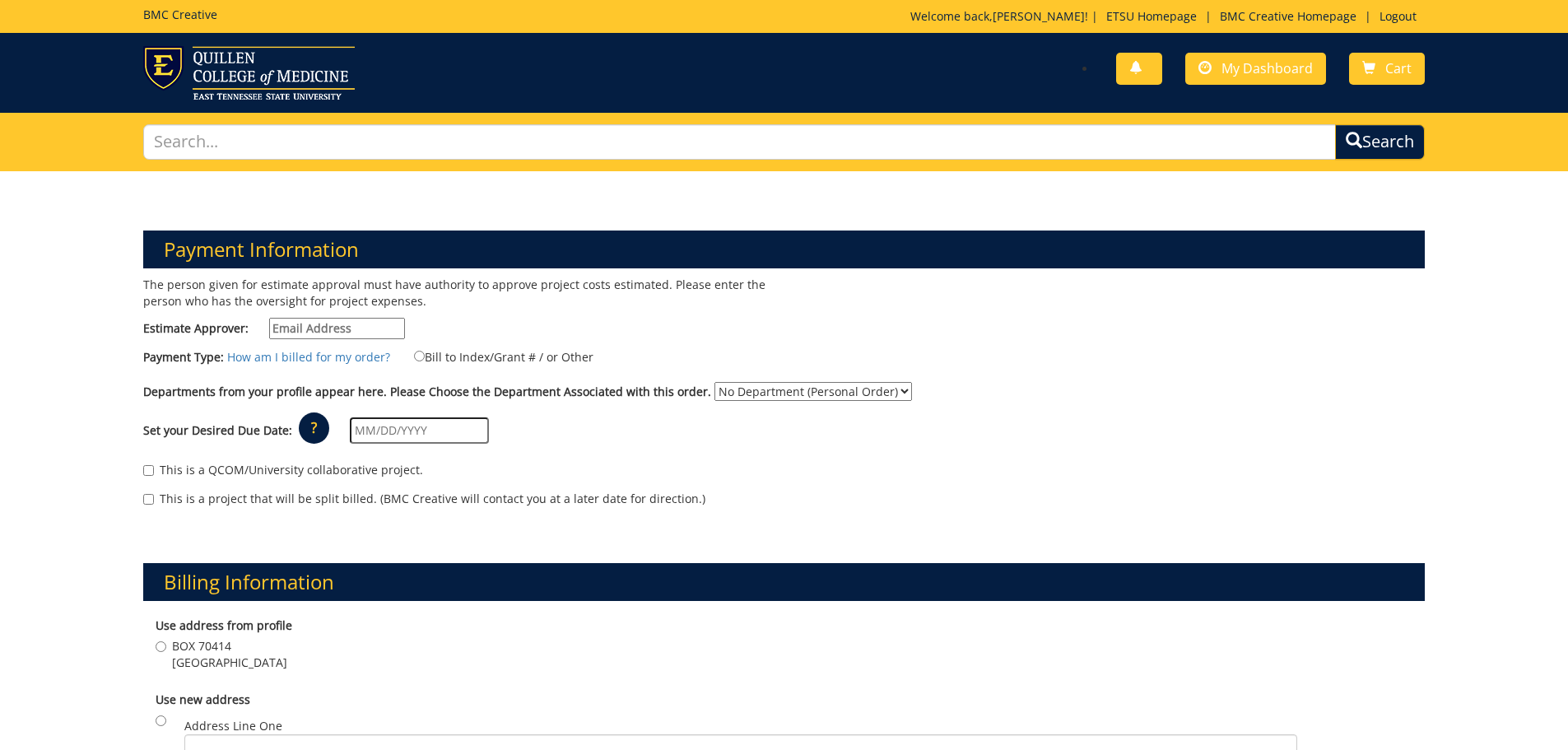
click at [276, 333] on input "Estimate Approver:" at bounding box center [337, 328] width 136 height 22
type input "[EMAIL_ADDRESS][DOMAIN_NAME]"
type input "Box 70414"
type input "Johnson City"
type input "37604"
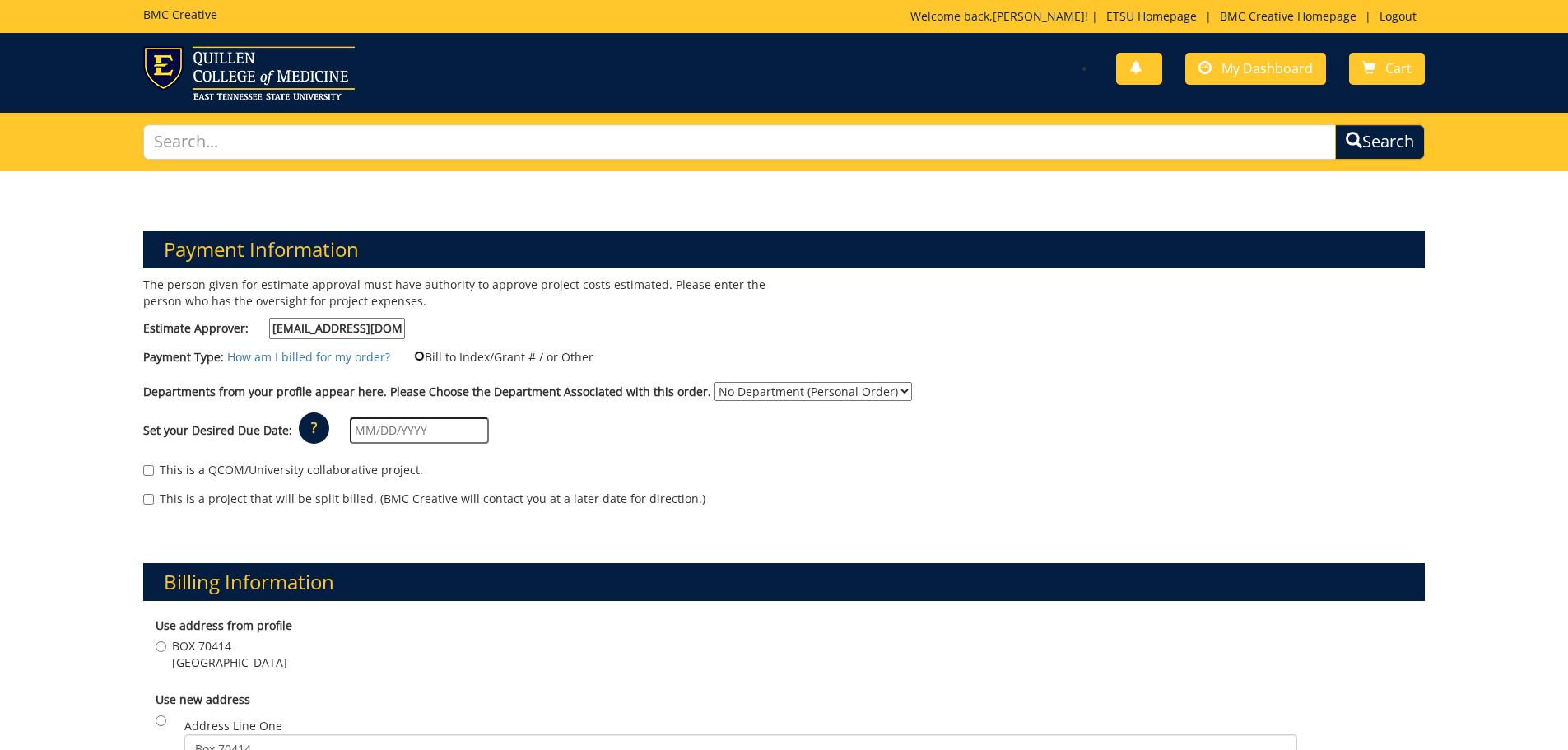
click at [415, 356] on input "Bill to Index/Grant # / or Other" at bounding box center [420, 356] width 10 height 10
radio input "true"
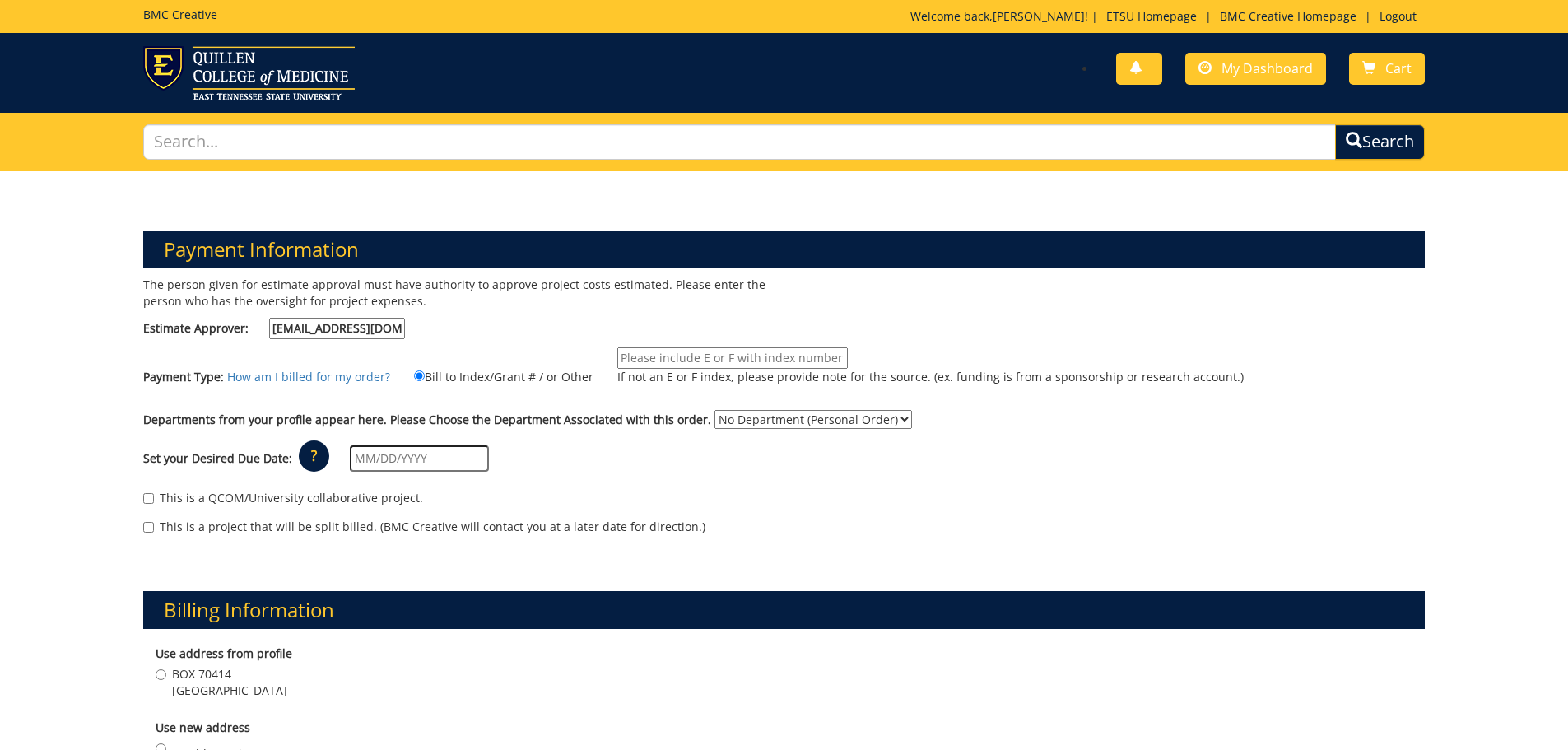
click at [638, 361] on input "If not an E or F index, please provide note for the source. (ex. funding is fro…" at bounding box center [732, 357] width 230 height 22
type input "E36380"
click at [390, 456] on input "text" at bounding box center [419, 458] width 139 height 26
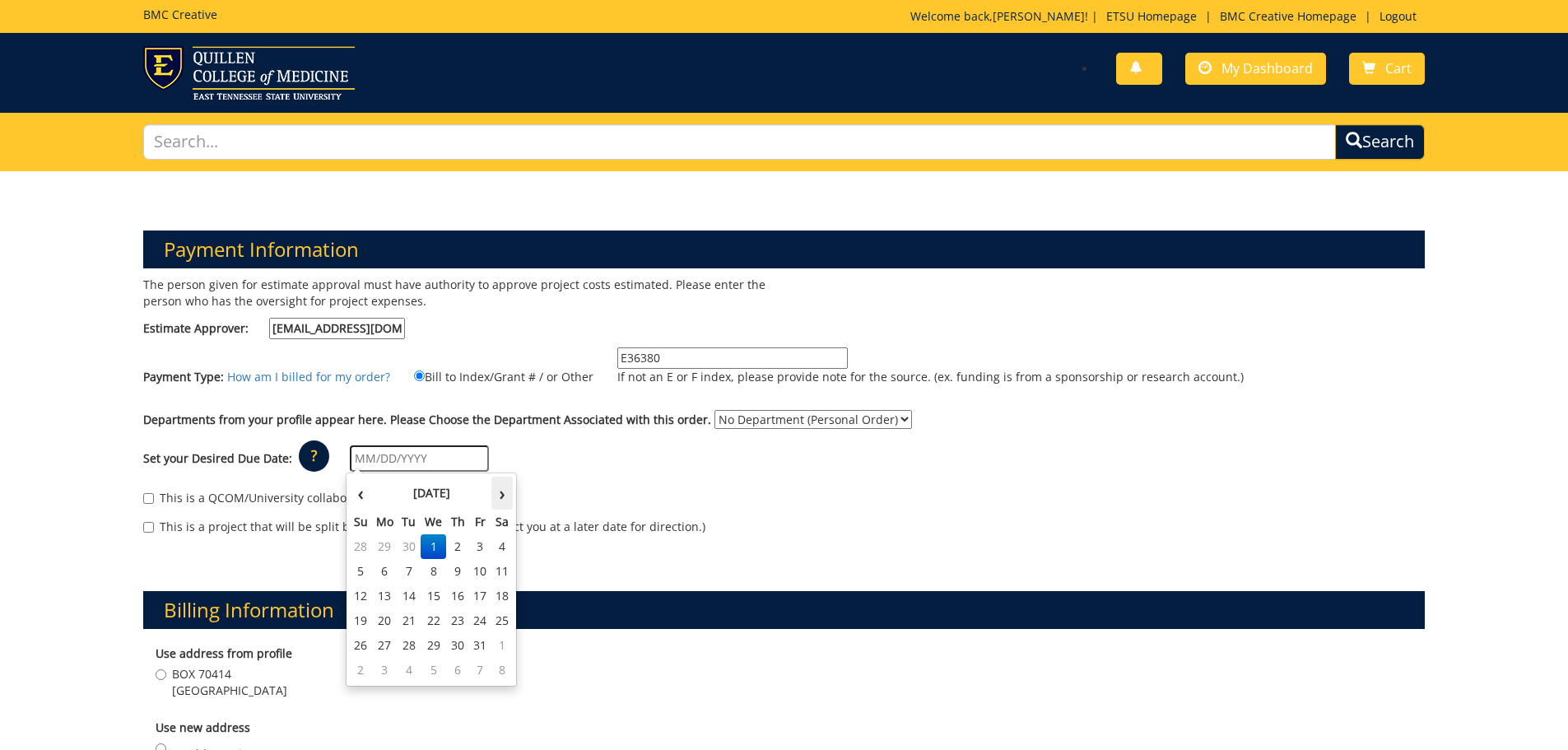
click at [494, 493] on th "›" at bounding box center [502, 493] width 22 height 33
click at [470, 542] on td "5" at bounding box center [480, 546] width 22 height 25
click at [472, 459] on input "12/05/2025" at bounding box center [419, 458] width 139 height 26
click at [423, 549] on td "3" at bounding box center [434, 546] width 26 height 25
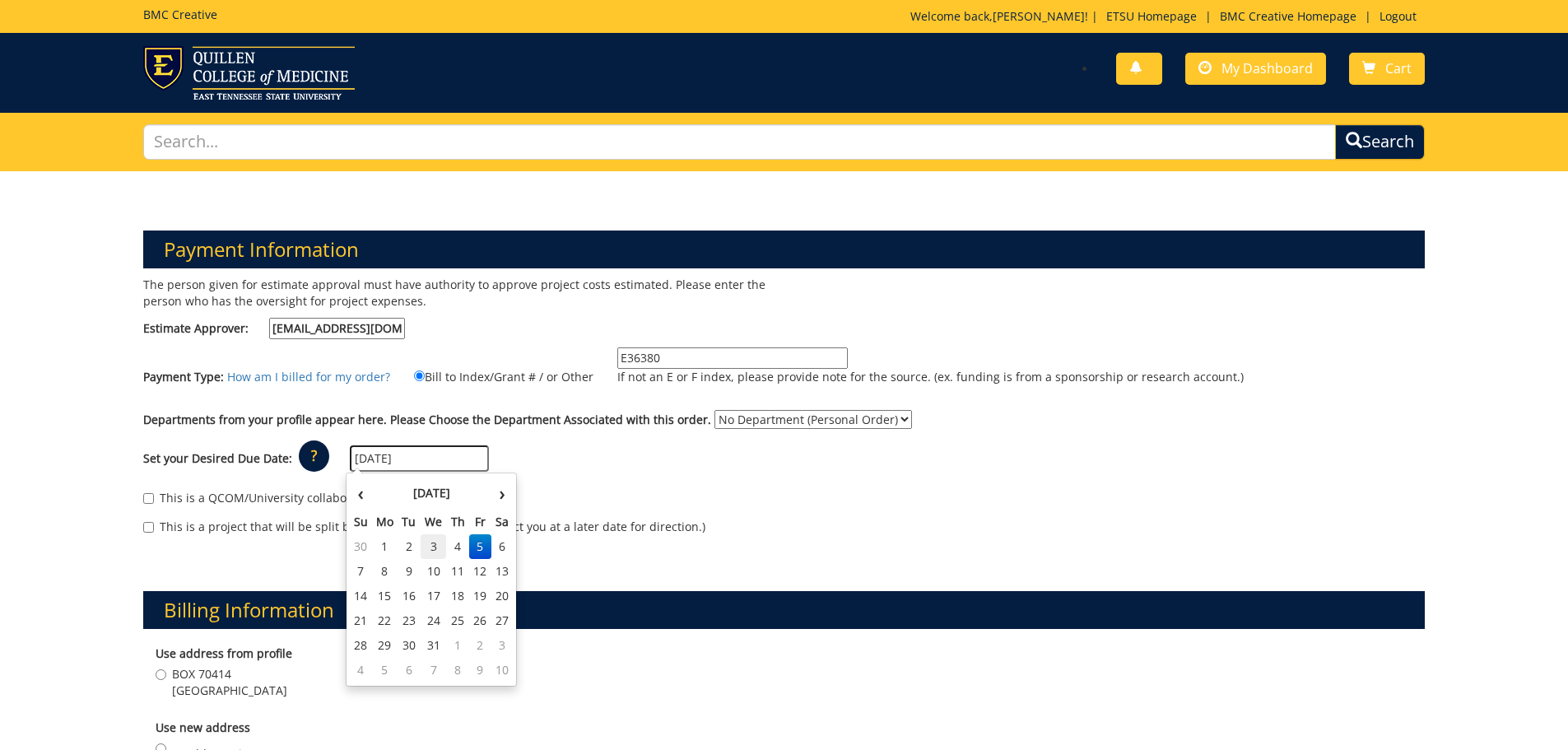
type input "12/03/2025"
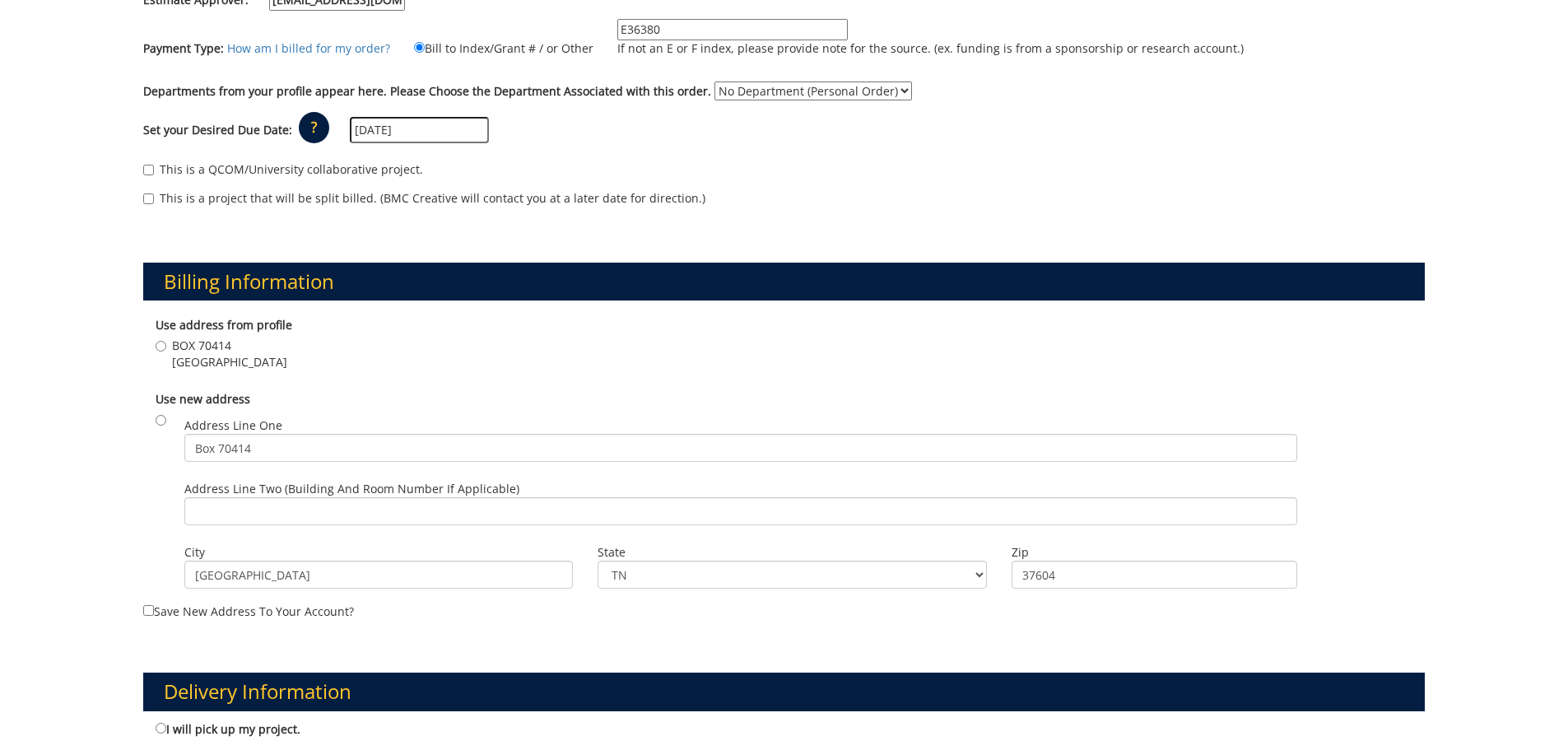
scroll to position [330, 0]
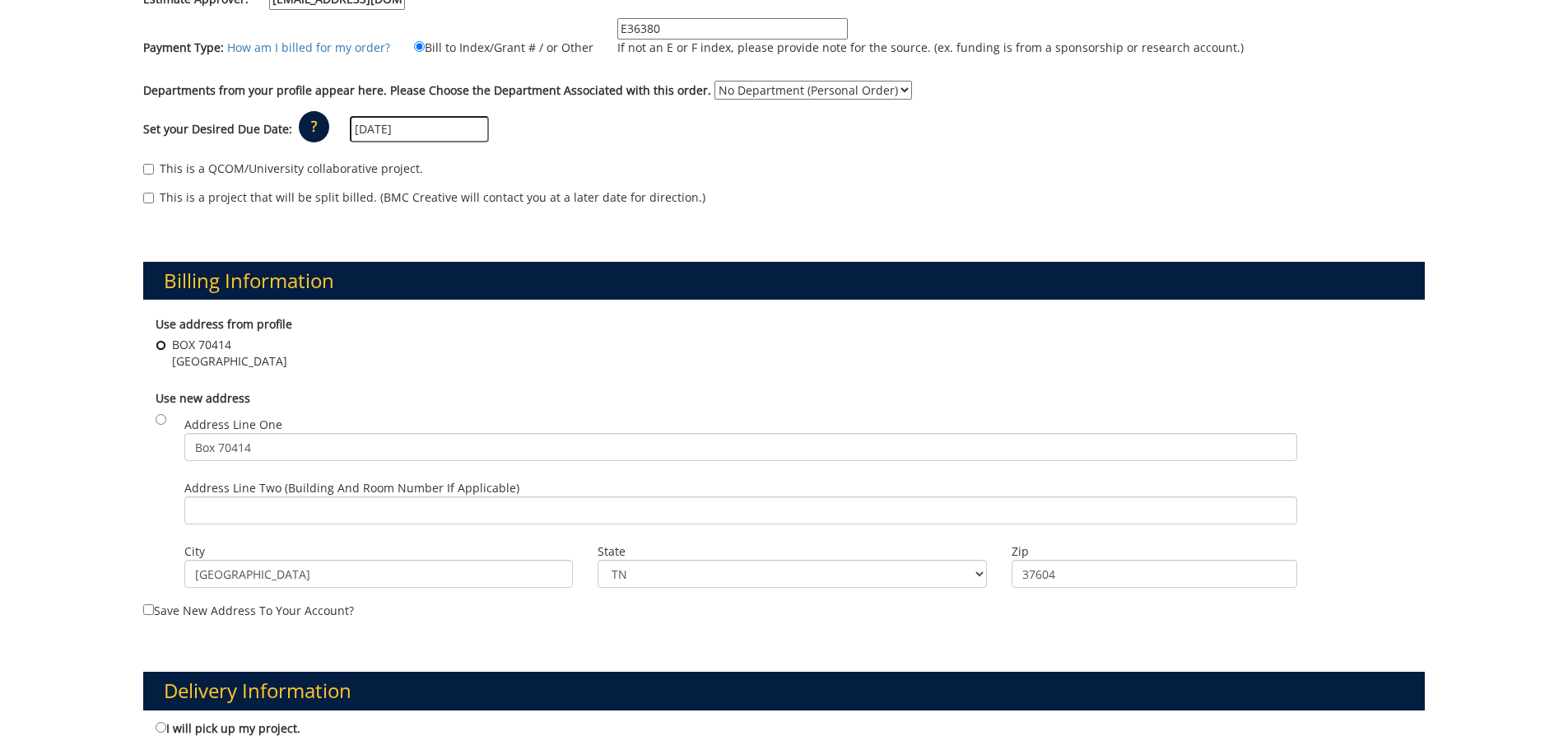
click at [161, 347] on input "BOX 70414 Johnson City , TN 37614" at bounding box center [161, 345] width 10 height 10
radio input "true"
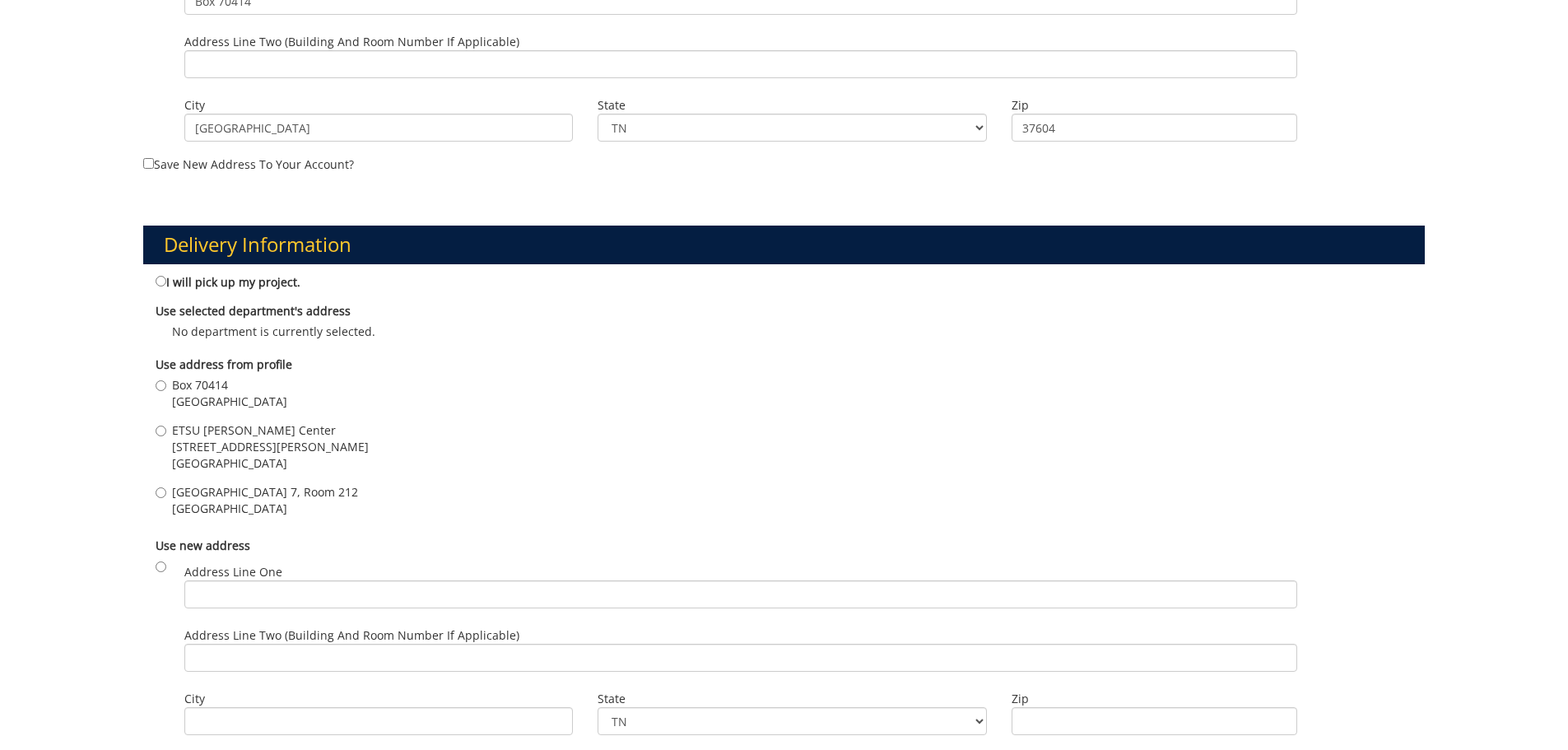
scroll to position [823, 0]
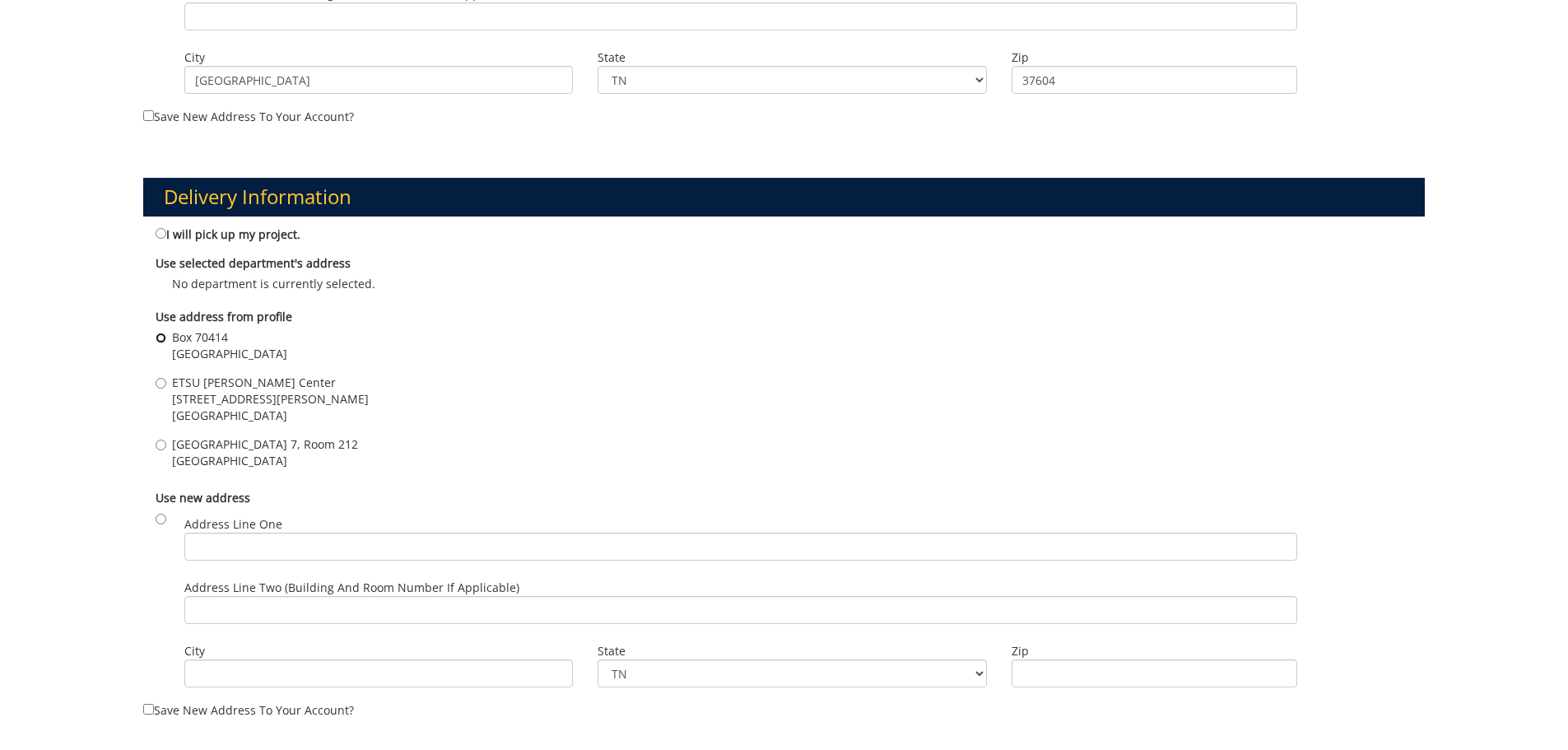
click at [161, 337] on input "Box 70414 Johnson city , TN 37614" at bounding box center [161, 337] width 10 height 10
radio input "true"
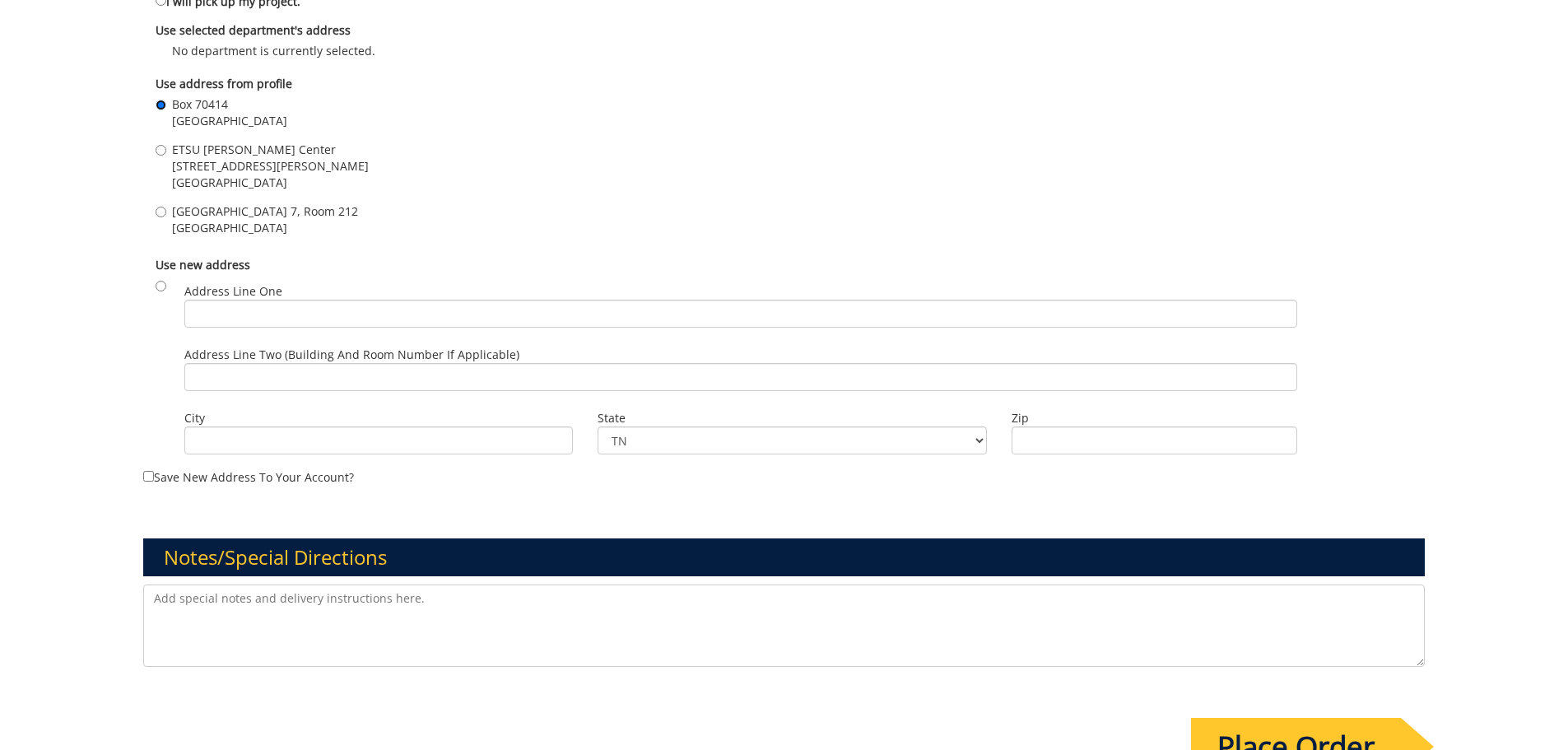
scroll to position [1070, 0]
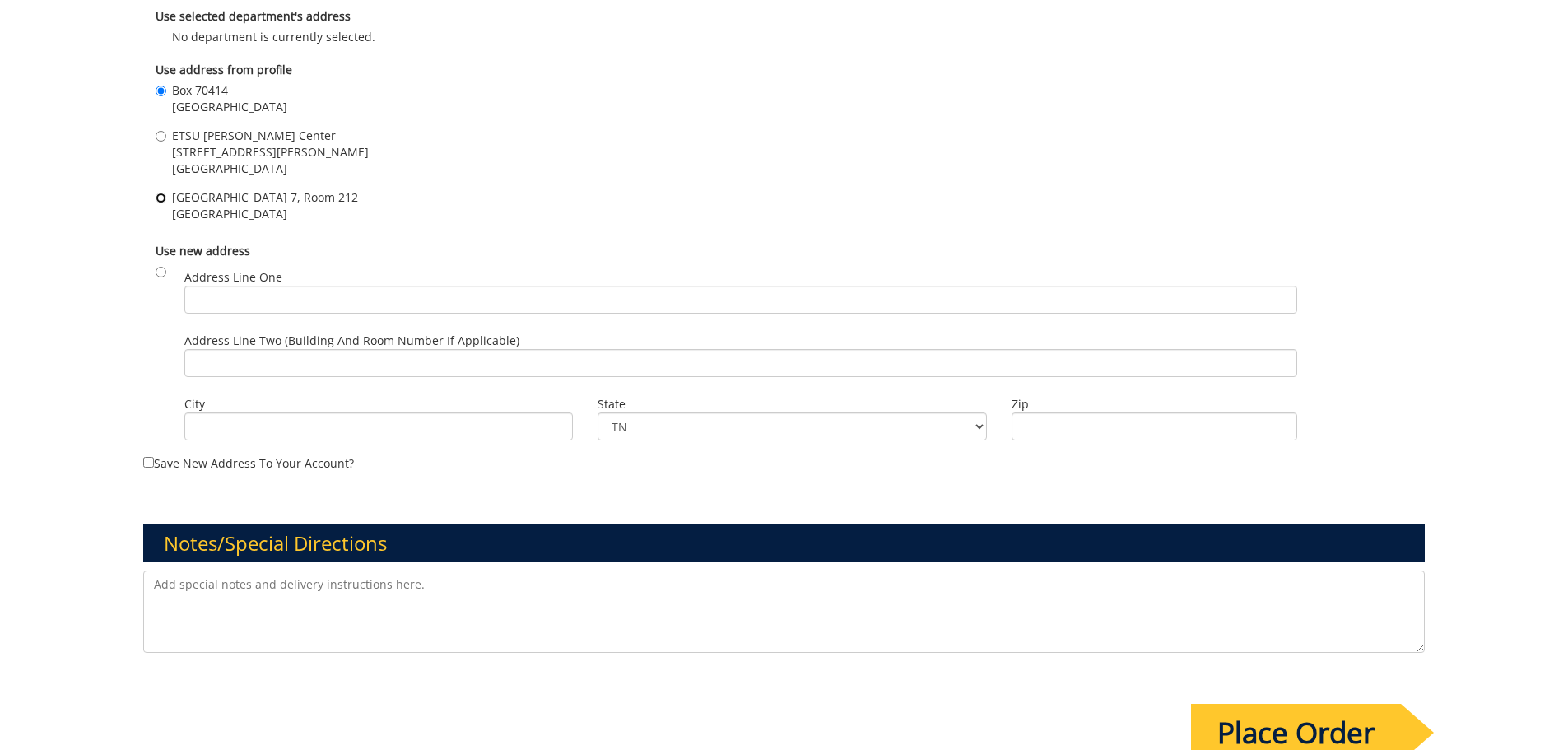
click at [158, 200] on input "VA Campus Building 7, Room 212 Johnson City , TN 37614" at bounding box center [161, 198] width 10 height 10
radio input "true"
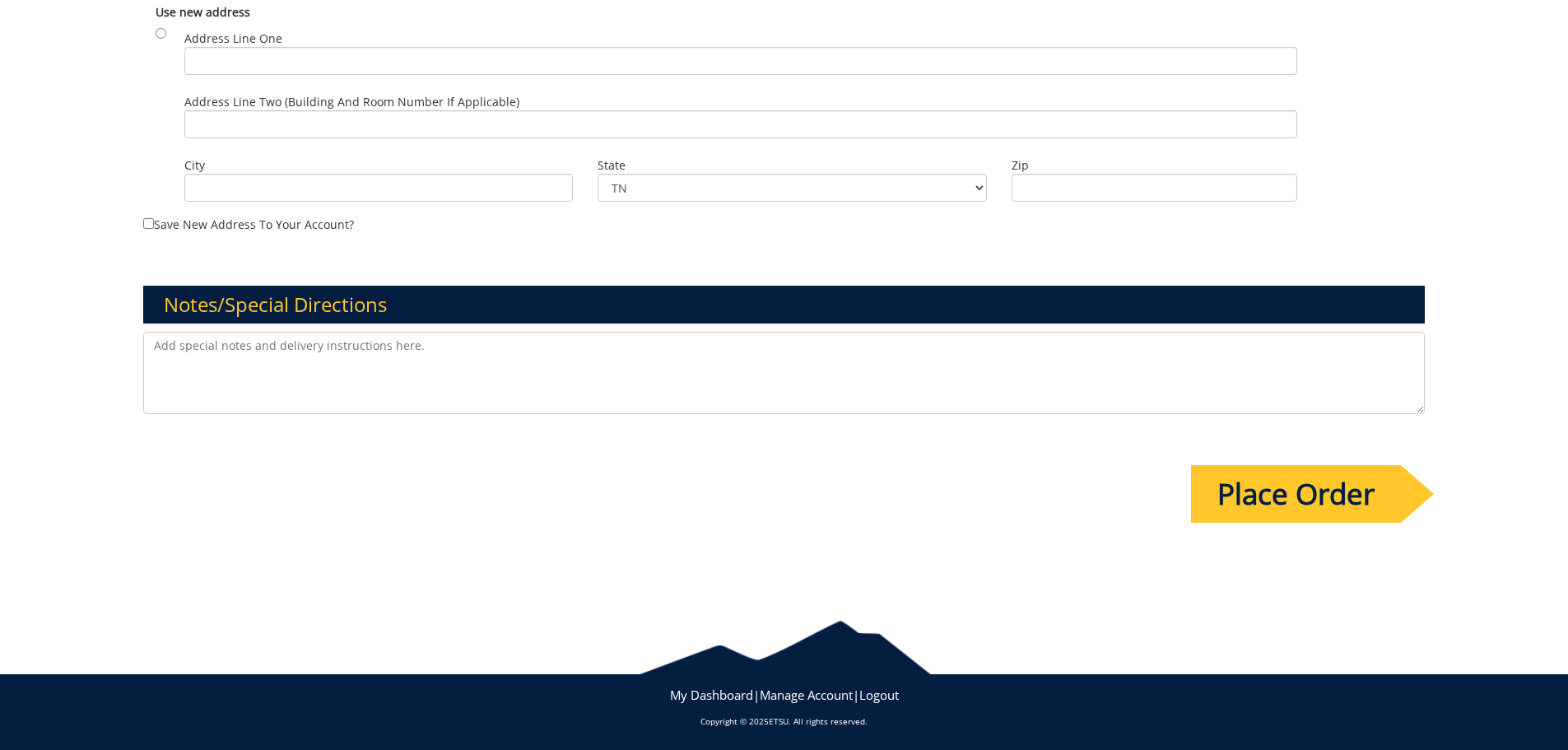
scroll to position [1310, 0]
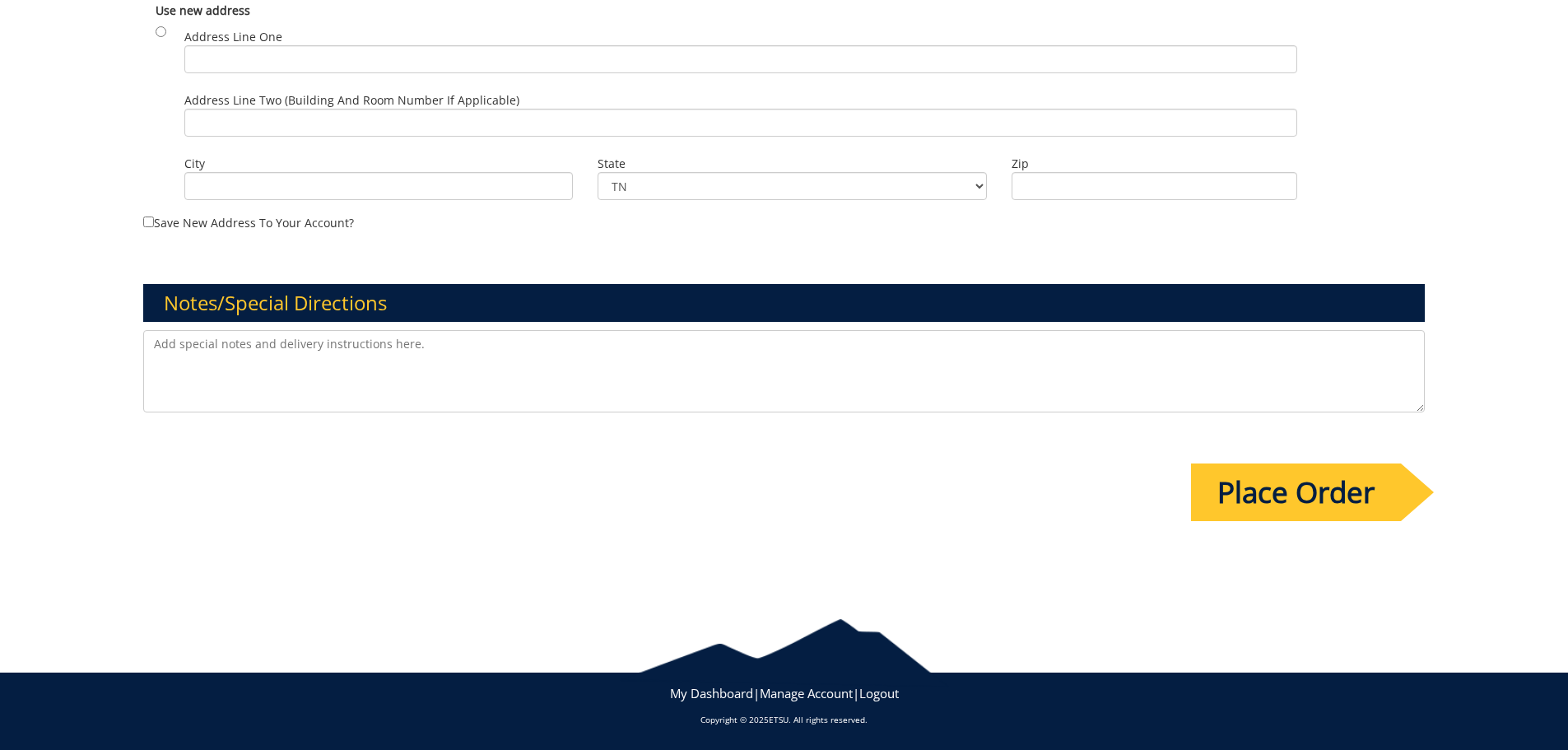
click at [233, 356] on textarea at bounding box center [785, 370] width 1282 height 82
click at [346, 364] on textarea at bounding box center [785, 370] width 1282 height 82
paste textarea "The students will all be in town for a mandatory class on 12/4. some may come i…"
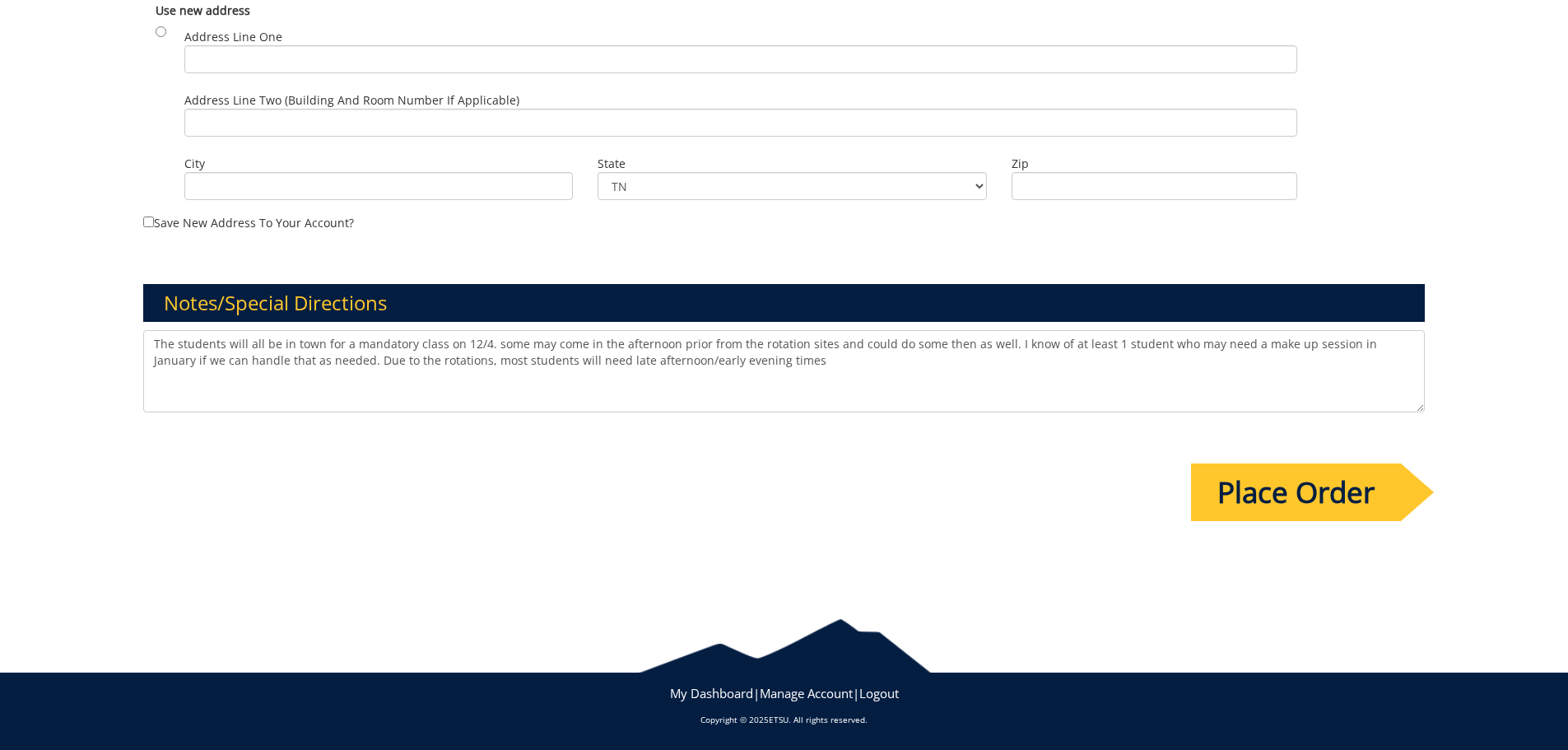
click at [747, 364] on textarea "The students will all be in town for a mandatory class on 12/4. some may come i…" at bounding box center [785, 370] width 1282 height 82
paste textarea "Please refer to project 240478-A from last year. This year we have 47 Students.…"
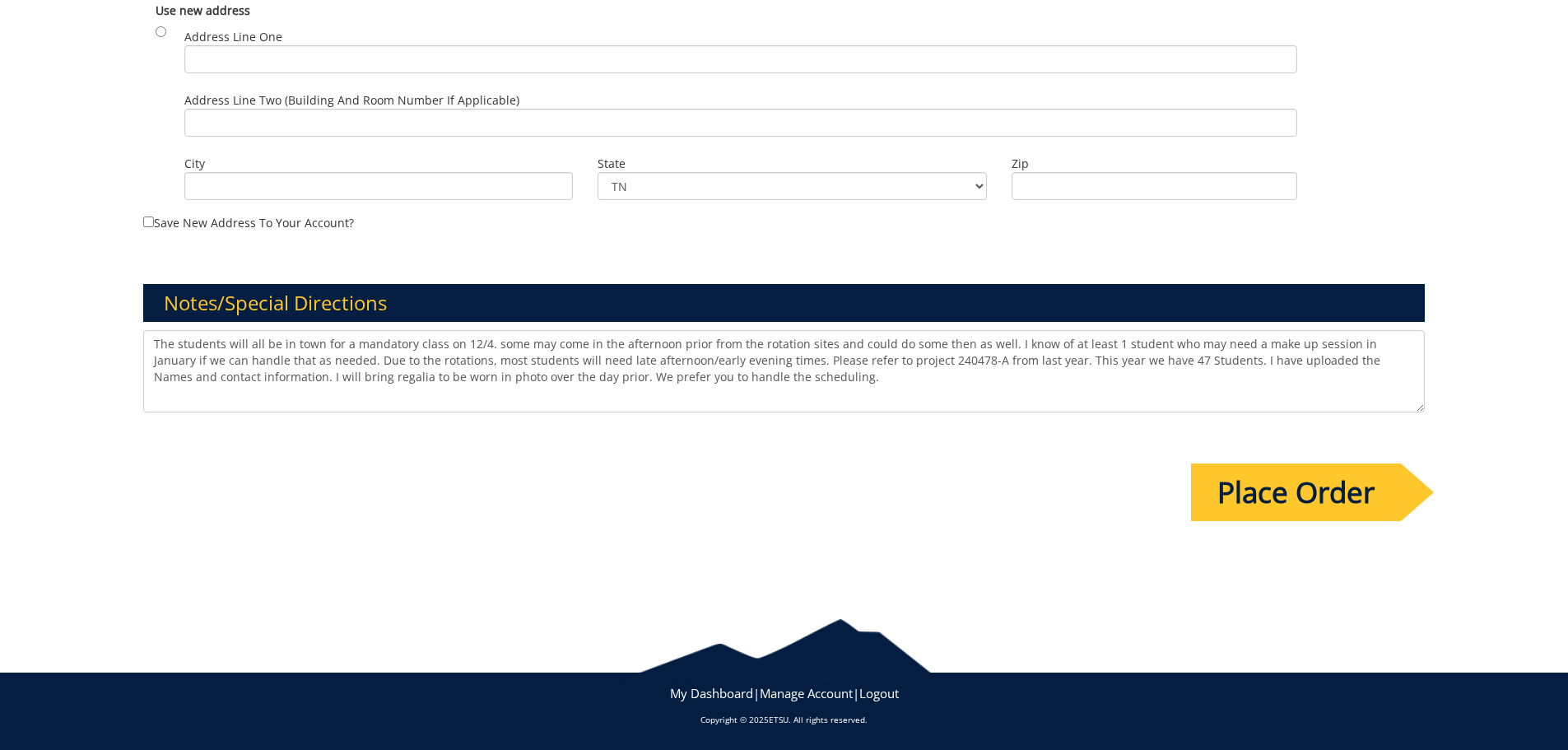
click at [896, 361] on textarea "The students will all be in town for a mandatory class on 12/4. some may come i…" at bounding box center [785, 370] width 1282 height 82
click at [1106, 362] on textarea "The students will all be in town for a mandatory class on 12/4. some may come i…" at bounding box center [785, 370] width 1282 height 82
drag, startPoint x: 772, startPoint y: 380, endPoint x: 535, endPoint y: 381, distance: 237.0
click at [535, 381] on textarea "The students will all be in town for a mandatory class on 12/4. some may come i…" at bounding box center [785, 370] width 1282 height 82
click at [922, 379] on textarea "The students will all be in town for a mandatory class on 12/4. some may come i…" at bounding box center [785, 370] width 1282 height 82
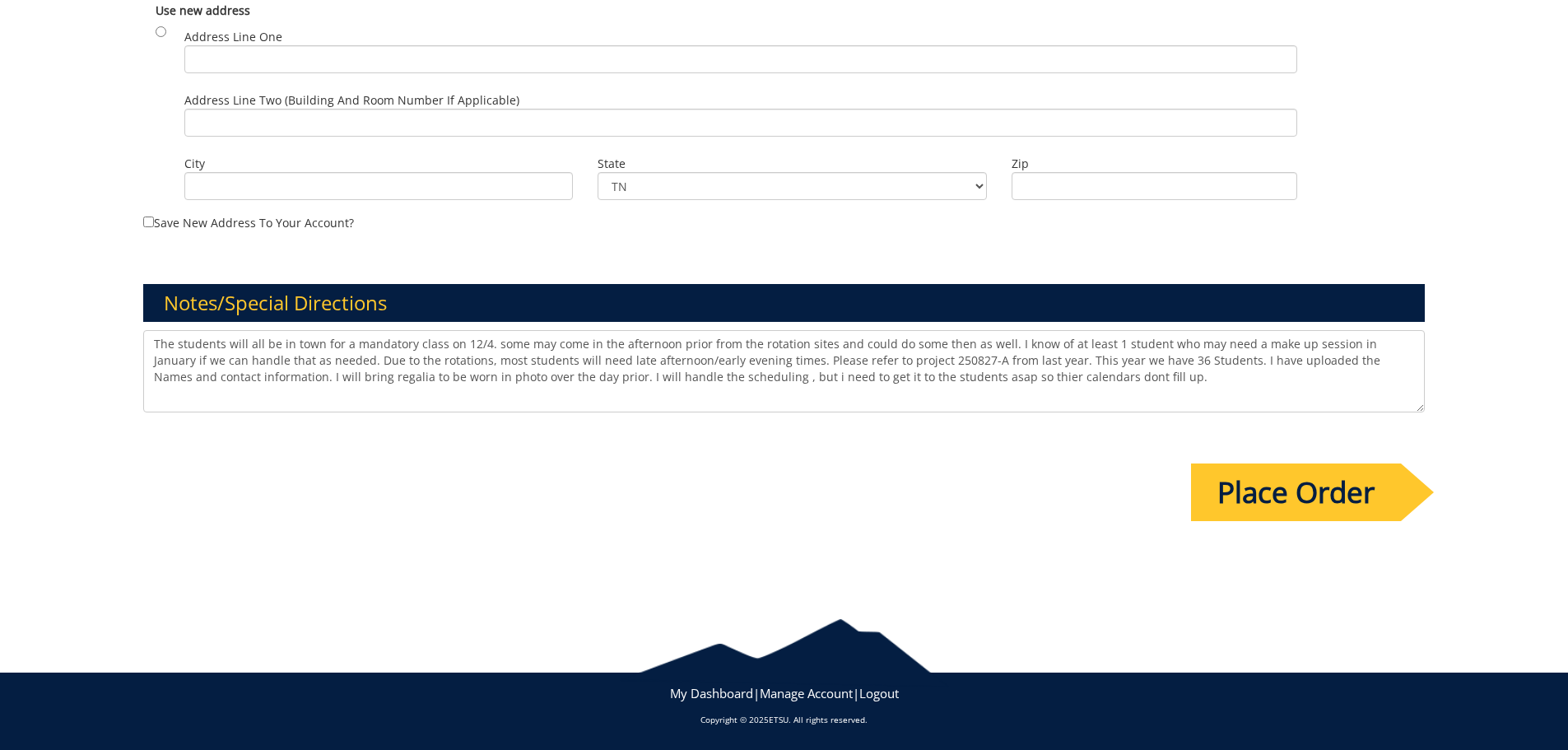
click at [932, 379] on textarea "The students will all be in town for a mandatory class on 12/4. some may come i…" at bounding box center [785, 370] width 1282 height 82
click at [1006, 378] on textarea "The students will all be in town for a mandatory class on 12/4. some may come i…" at bounding box center [785, 370] width 1282 height 82
click at [1010, 380] on textarea "The students will all be in town for a mandatory class on 12/4. some may come i…" at bounding box center [785, 370] width 1282 height 82
click at [1135, 382] on textarea "The students will all be in town for a mandatory class on 12/4. some may come i…" at bounding box center [785, 370] width 1282 height 82
paste textarea "Wednesday December 3 from 4-730 pm and Thursday December 4 from 445pm to 8:15pm"
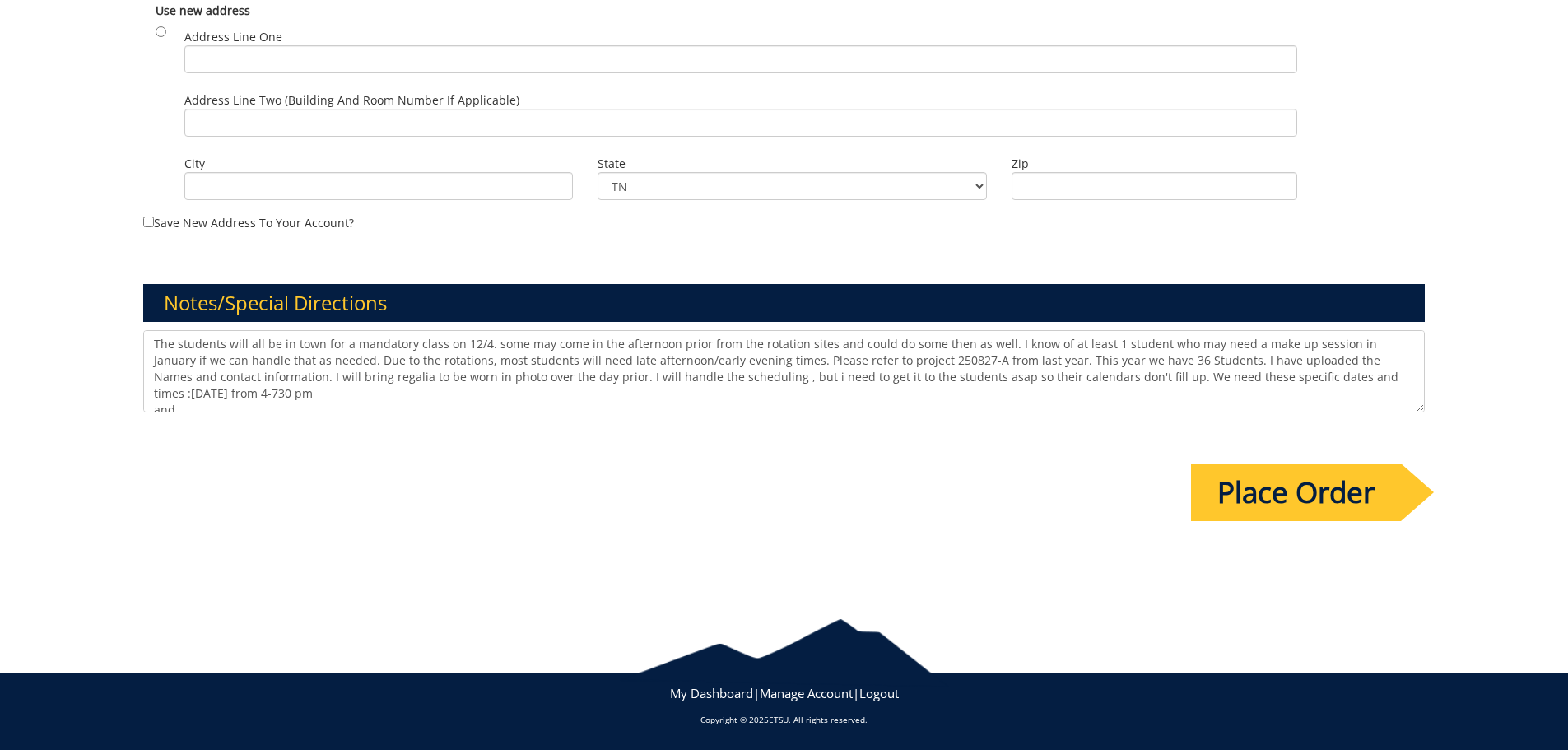
scroll to position [23, 0]
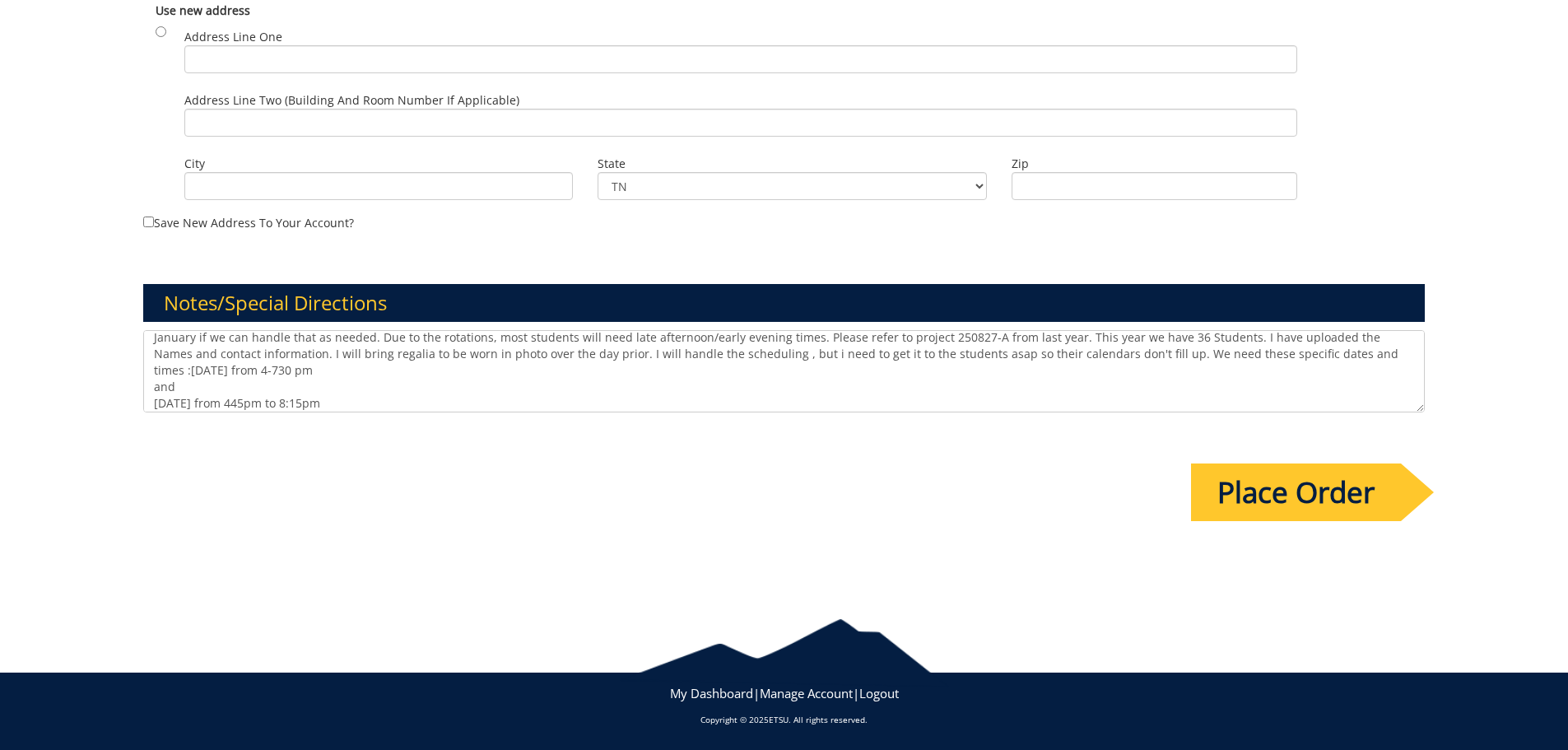
click at [183, 386] on textarea "The students will all be in town for a mandatory class on 12/4. some may come i…" at bounding box center [785, 370] width 1282 height 82
click at [152, 407] on textarea "The students will all be in town for a mandatory class on 12/4. some may come i…" at bounding box center [785, 370] width 1282 height 82
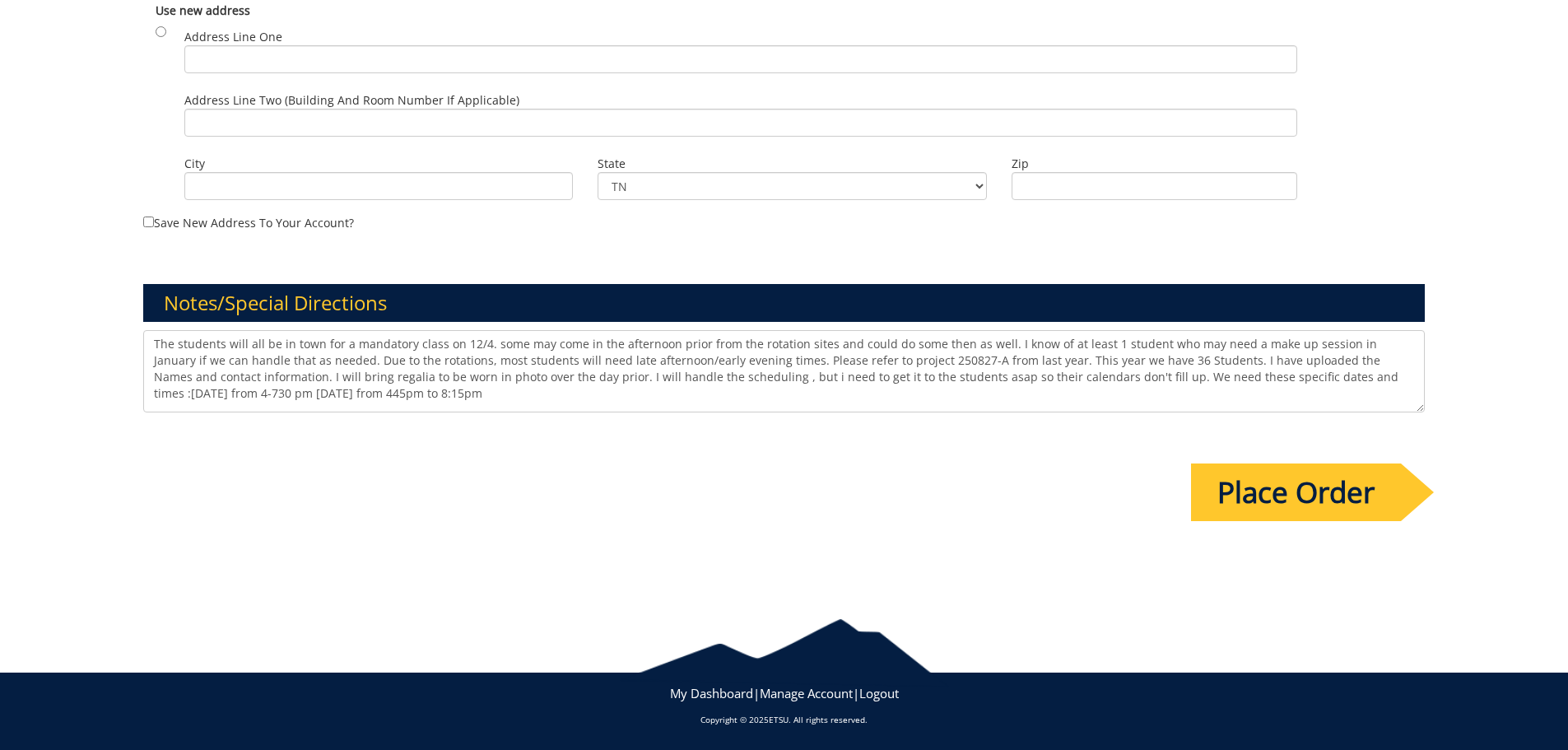
scroll to position [0, 0]
click at [520, 397] on textarea "The students will all be in town for a mandatory class on 12/4. some may come i…" at bounding box center [785, 370] width 1282 height 82
paste textarea "40-70020-100000-100-{INSERT ACCOUNT}-450-999-420-999-999-99"
click at [1140, 387] on textarea "The students will all be in town for a mandatory class on 12/4. some may come i…" at bounding box center [785, 370] width 1282 height 82
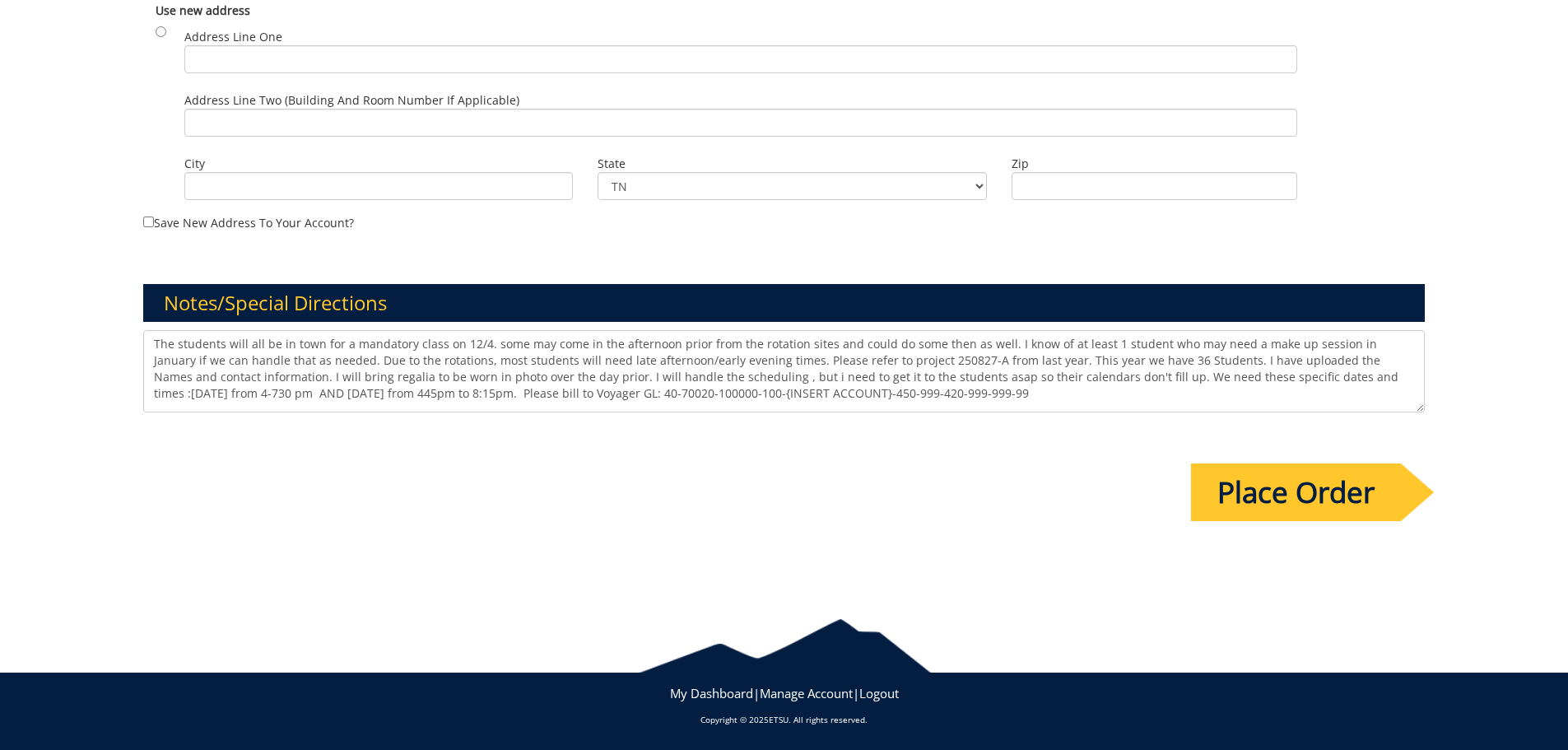
drag, startPoint x: 1178, startPoint y: 358, endPoint x: 223, endPoint y: 371, distance: 955.1
click at [223, 371] on textarea "The students will all be in town for a mandatory class on 12/4. some may come i…" at bounding box center [785, 370] width 1282 height 82
drag, startPoint x: 254, startPoint y: 371, endPoint x: 305, endPoint y: 366, distance: 51.2
click at [255, 371] on textarea "The students will all be in town for a mandatory class on 12/4. some may come i…" at bounding box center [785, 370] width 1282 height 82
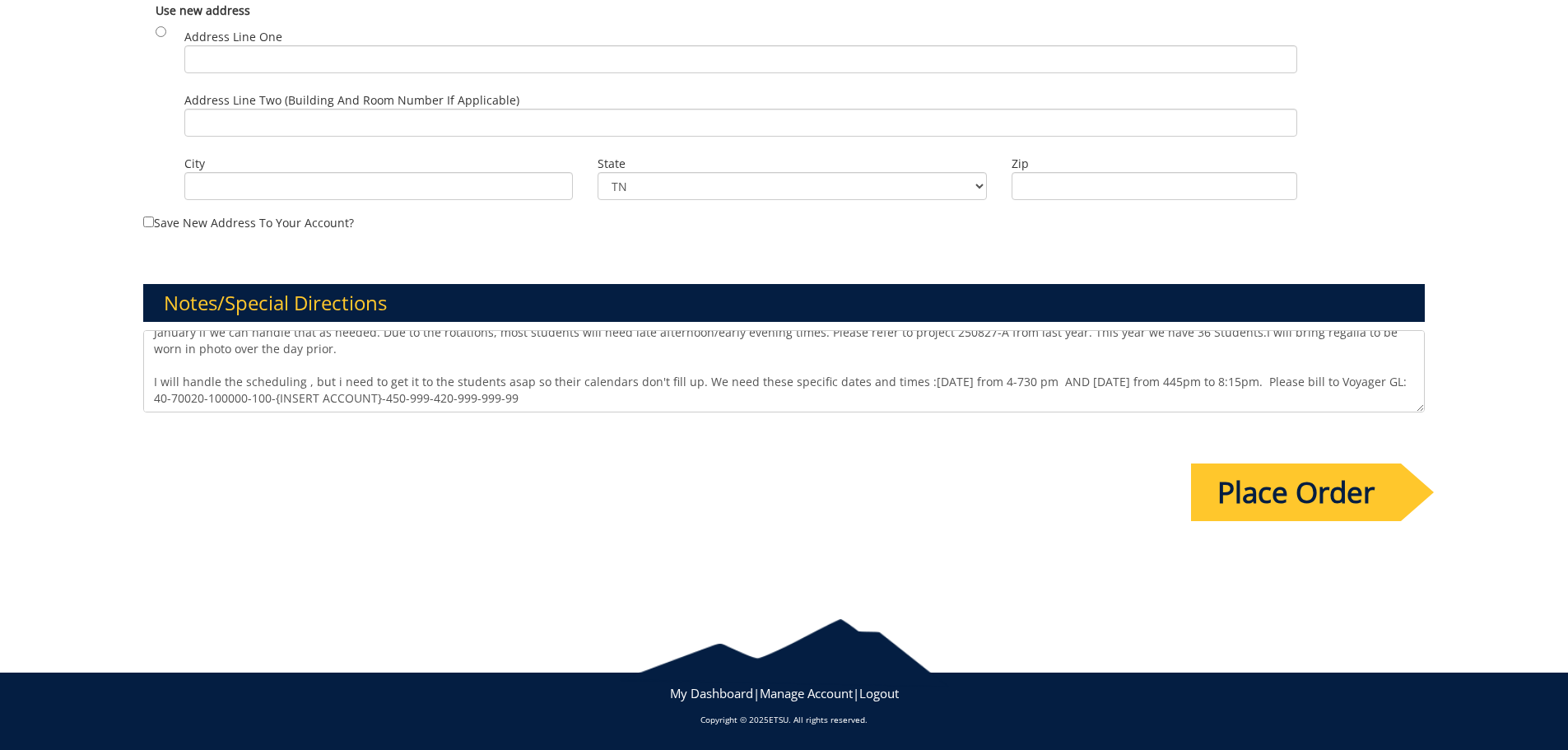
scroll to position [44, 0]
click at [153, 382] on textarea "The students will all be in town for a mandatory class on 12/4. some may come i…" at bounding box center [785, 370] width 1282 height 82
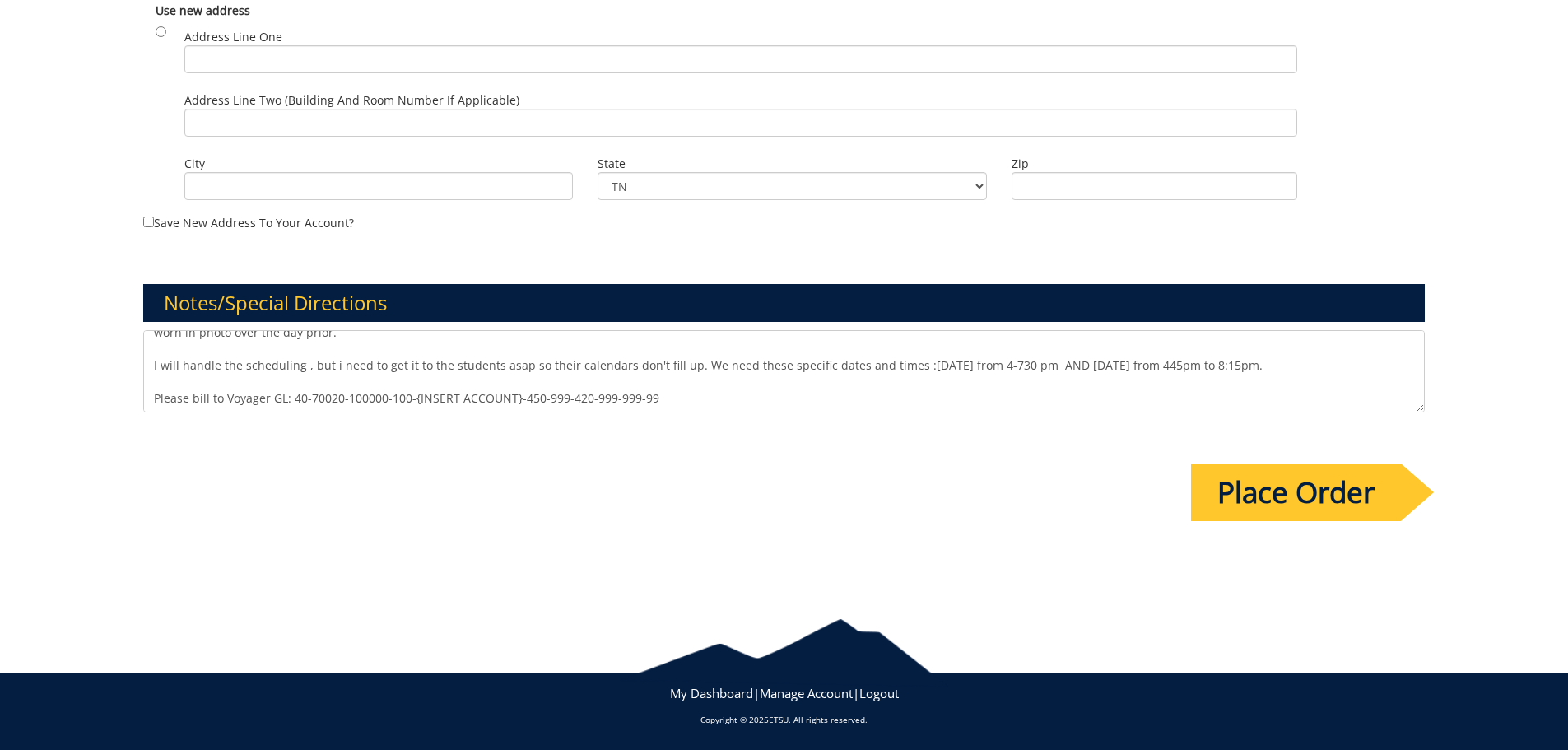
scroll to position [61, 0]
type textarea "The students will all be in town for a mandatory class on 12/4. some may come i…"
click at [1297, 498] on input "Place Order" at bounding box center [1296, 492] width 210 height 58
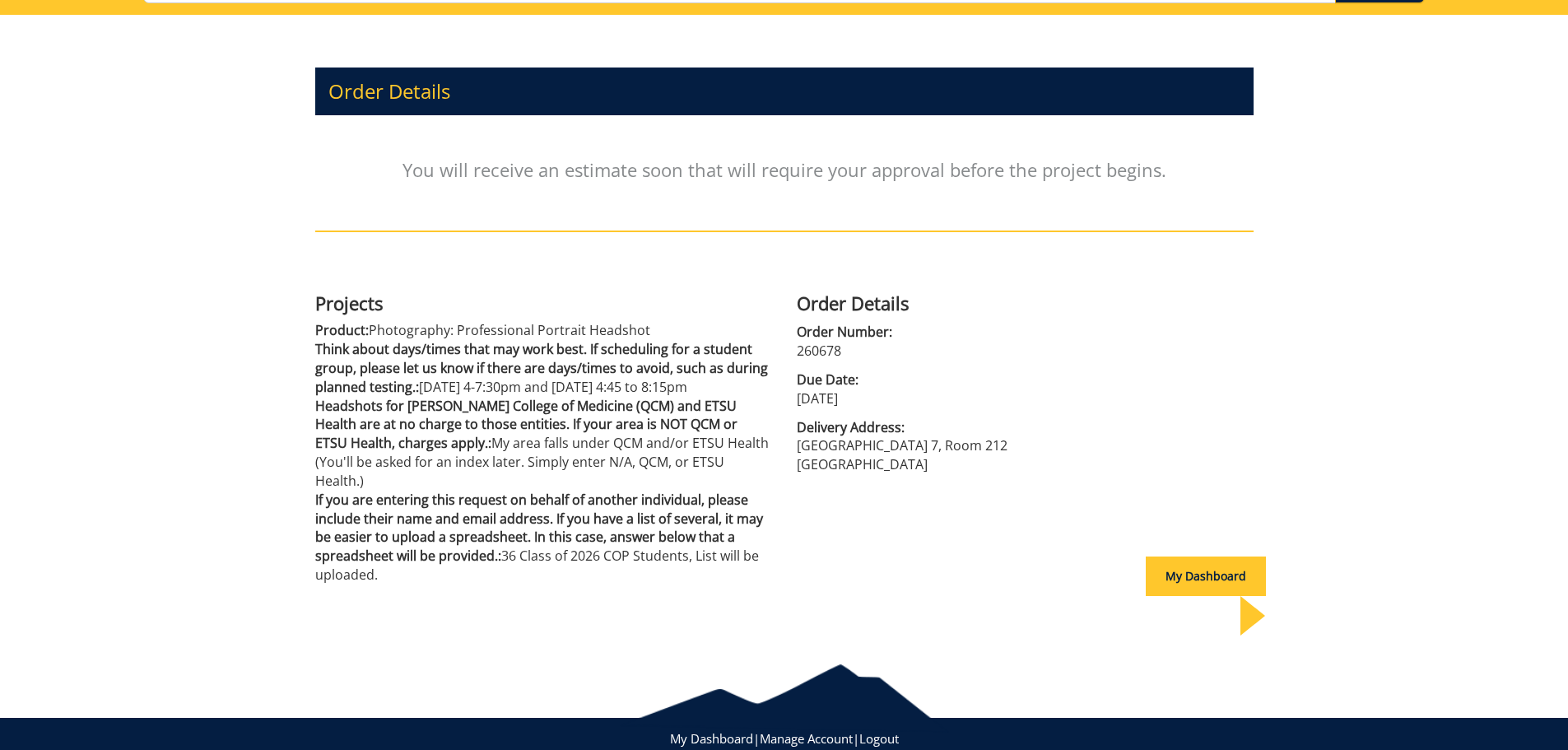
scroll to position [163, 0]
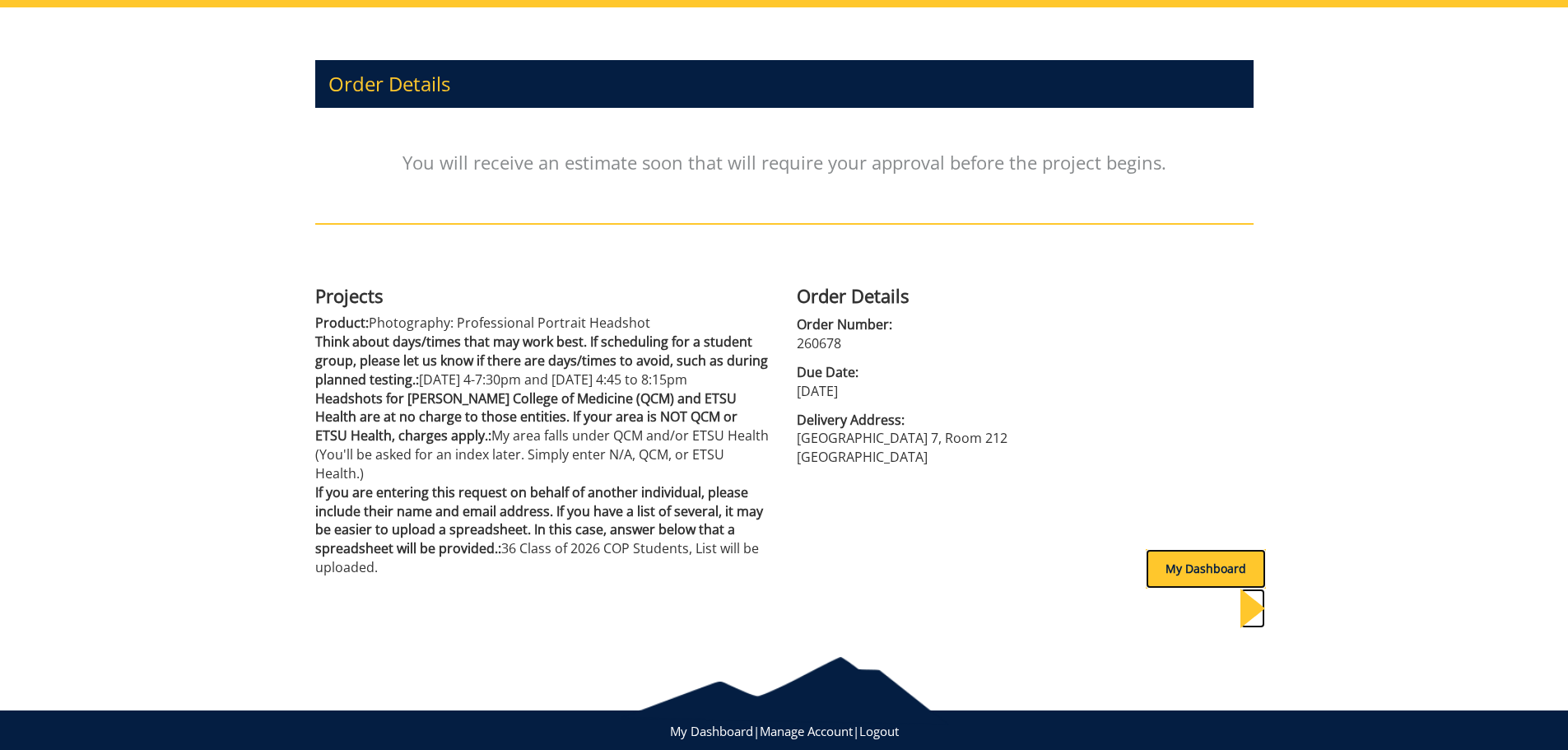
click at [1171, 565] on div "My Dashboard" at bounding box center [1205, 569] width 120 height 40
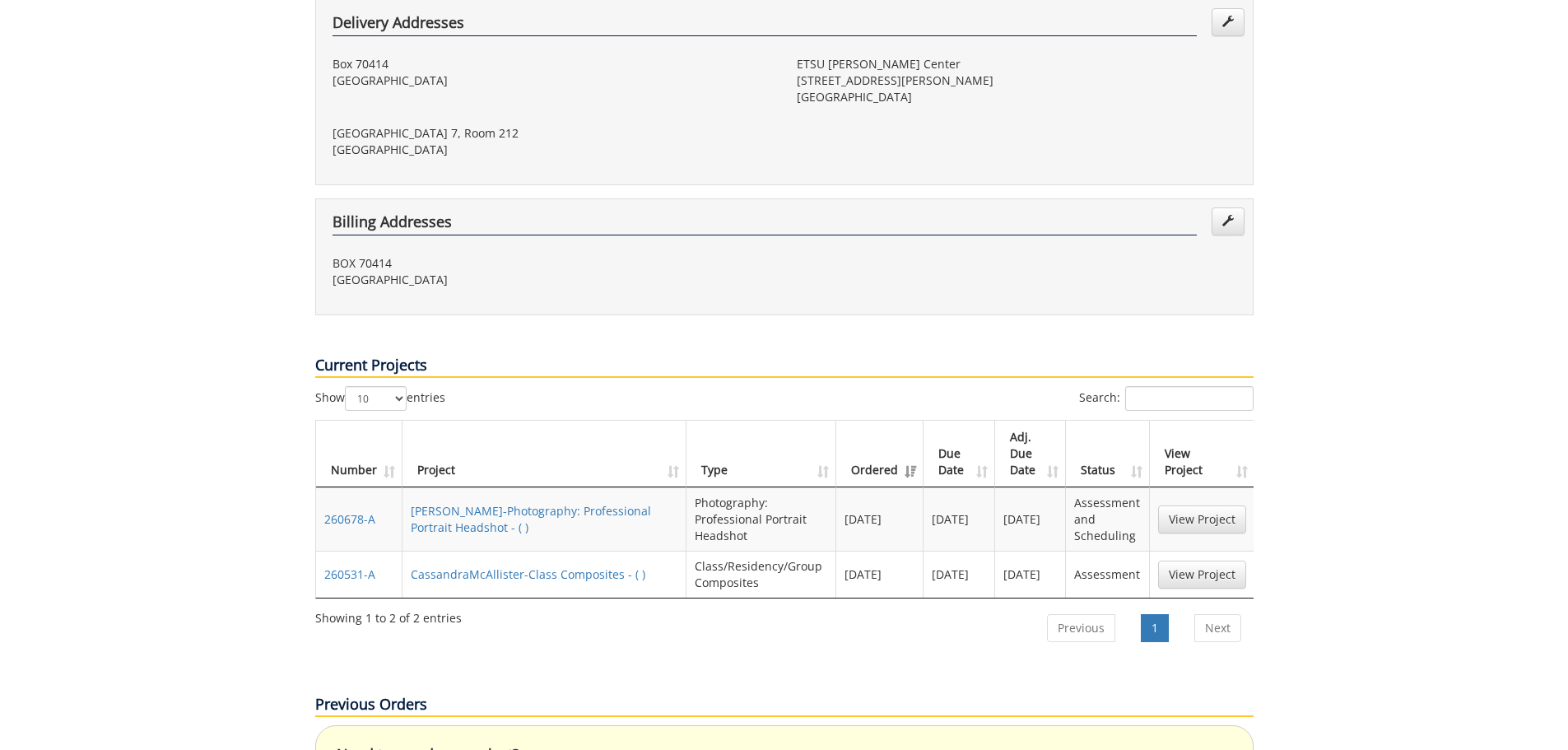
scroll to position [576, 0]
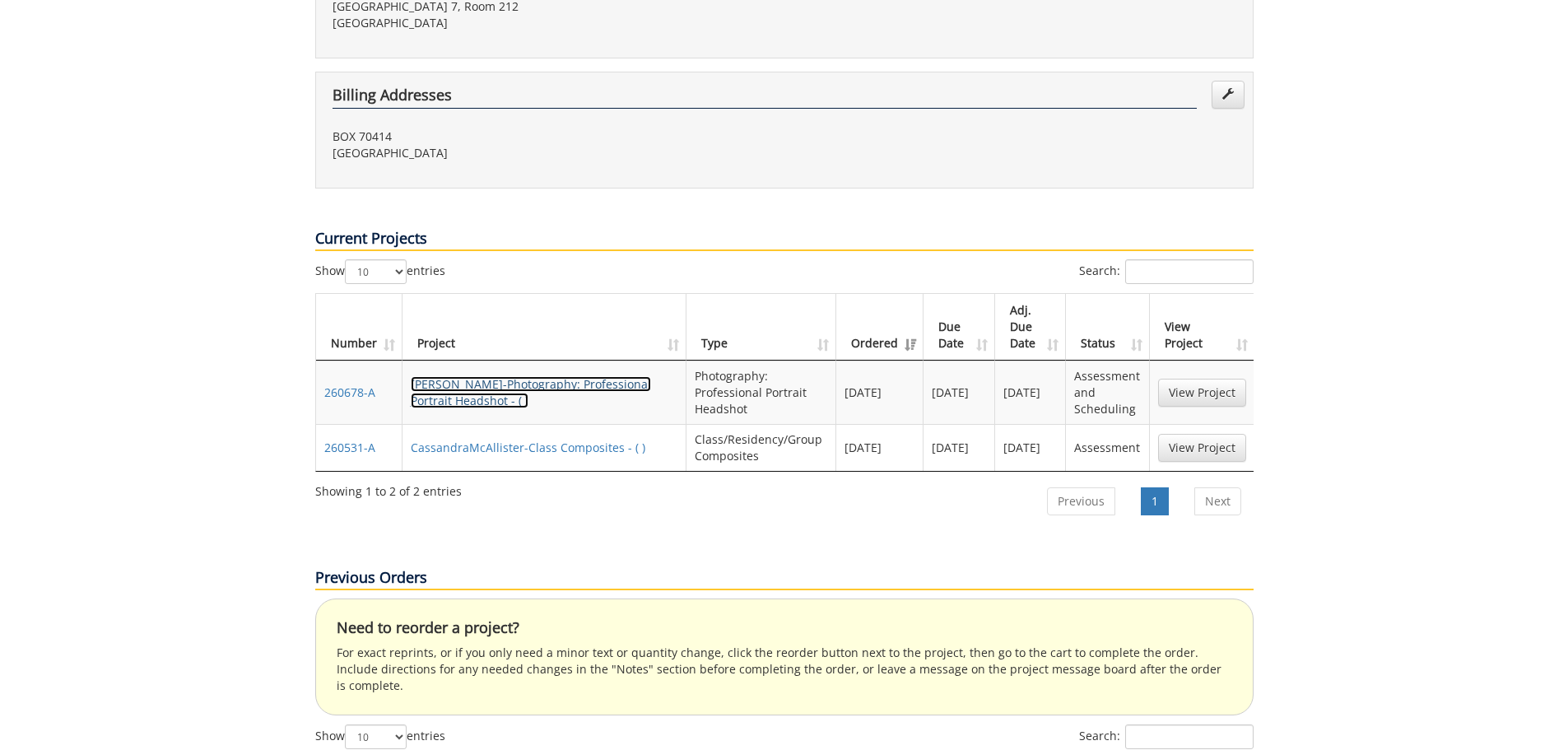
click at [531, 376] on link "[PERSON_NAME]-Photography: Professional Portrait Headshot - ( )" at bounding box center [531, 392] width 241 height 32
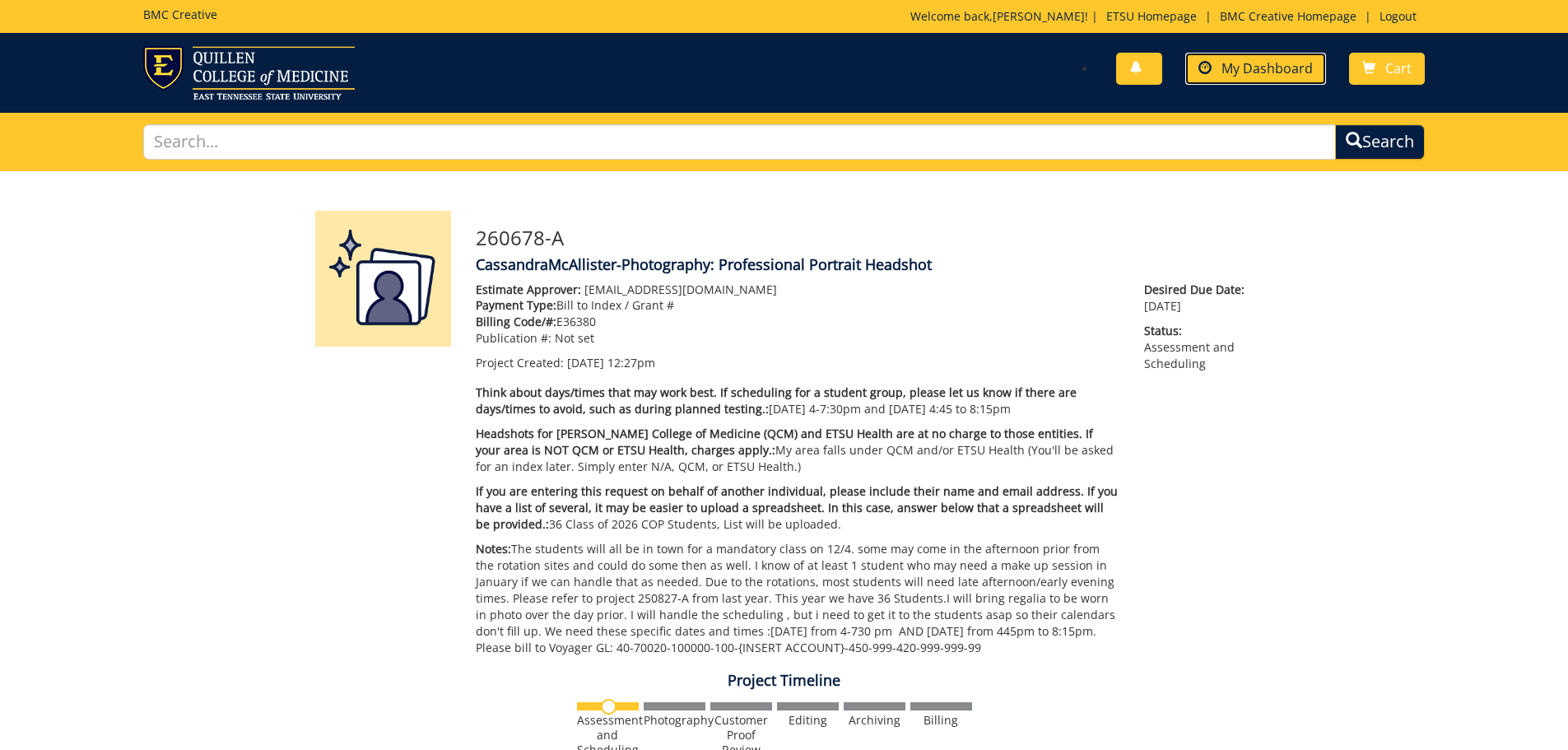
click at [1286, 67] on span "My Dashboard" at bounding box center [1268, 67] width 92 height 18
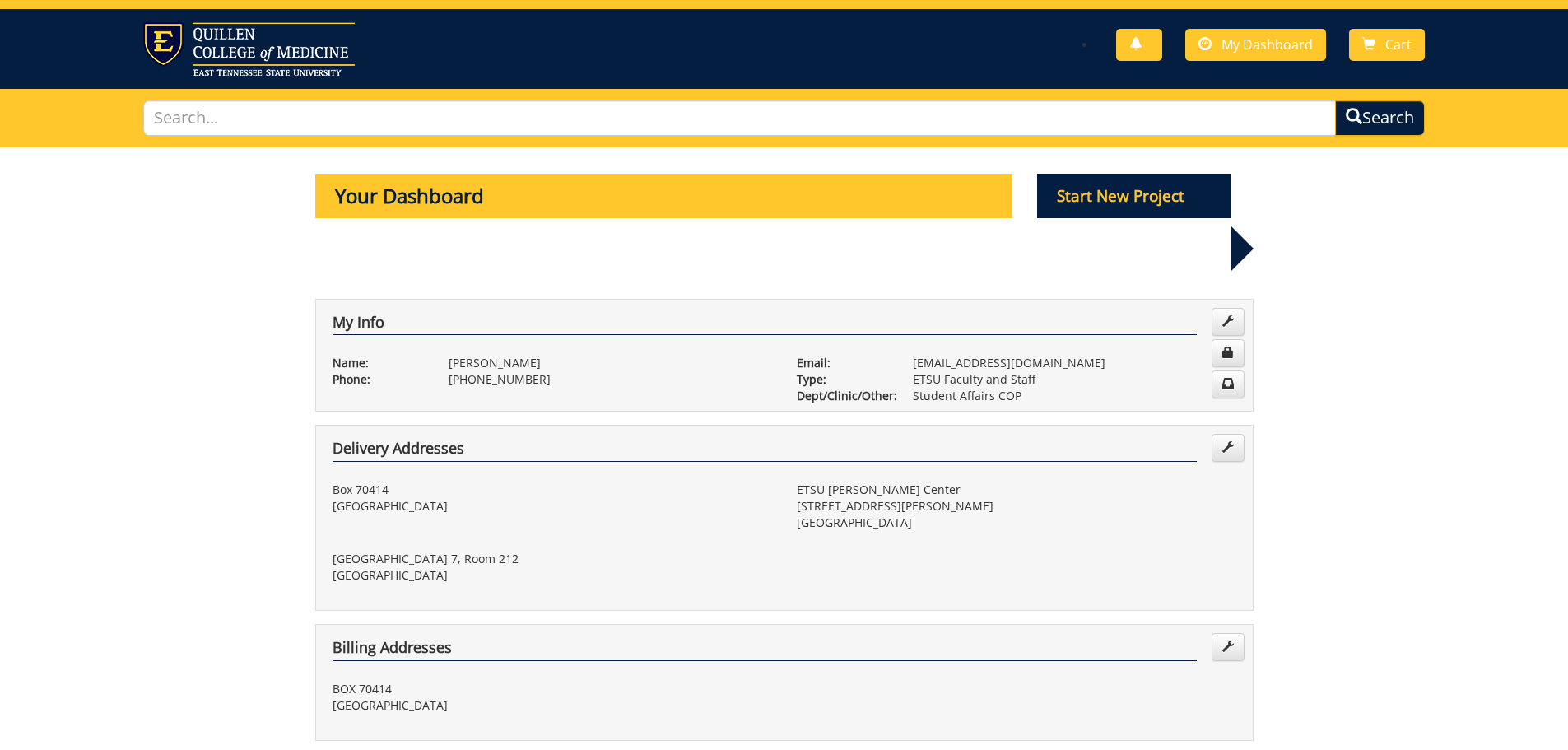
scroll to position [412, 0]
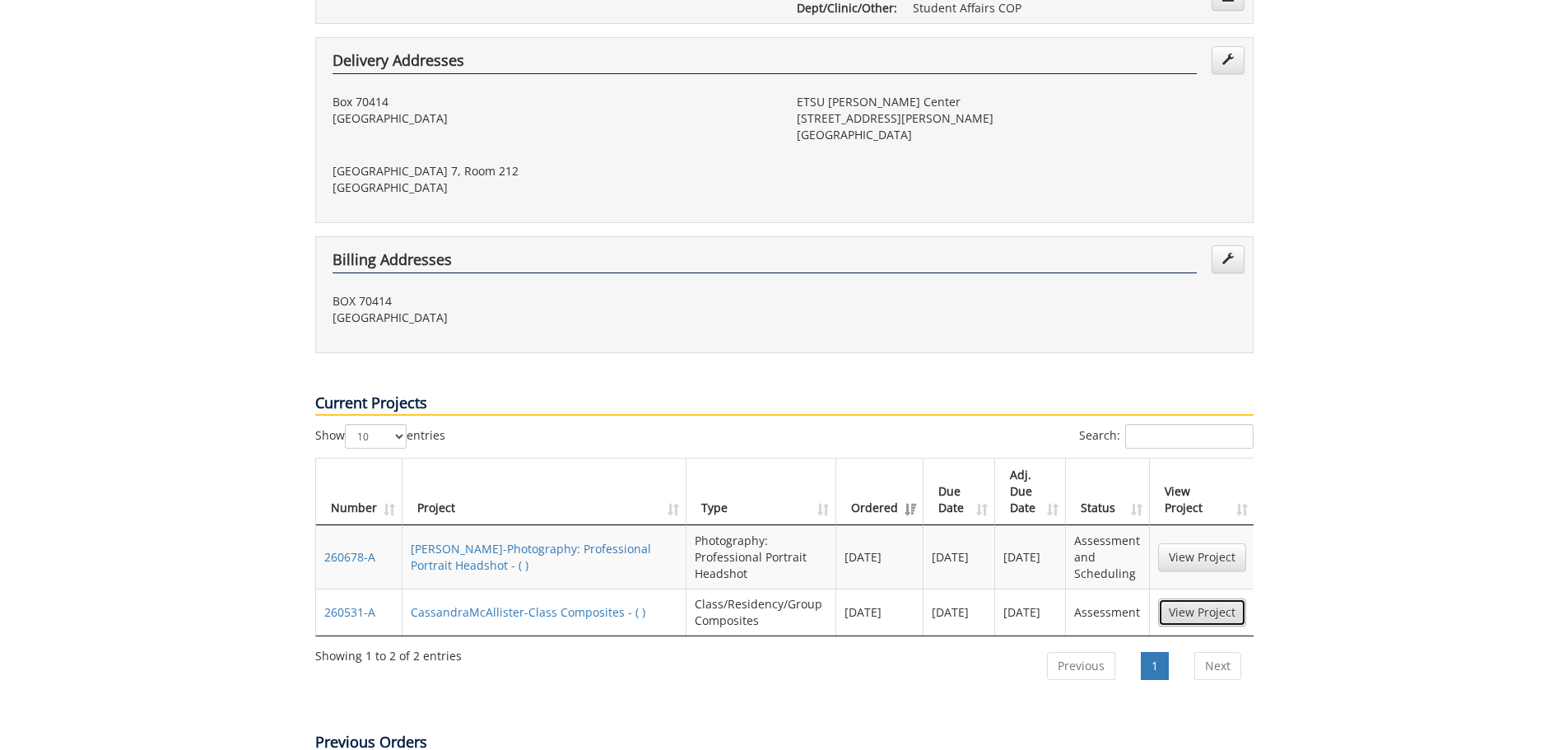
click at [1179, 599] on link "View Project" at bounding box center [1202, 612] width 88 height 28
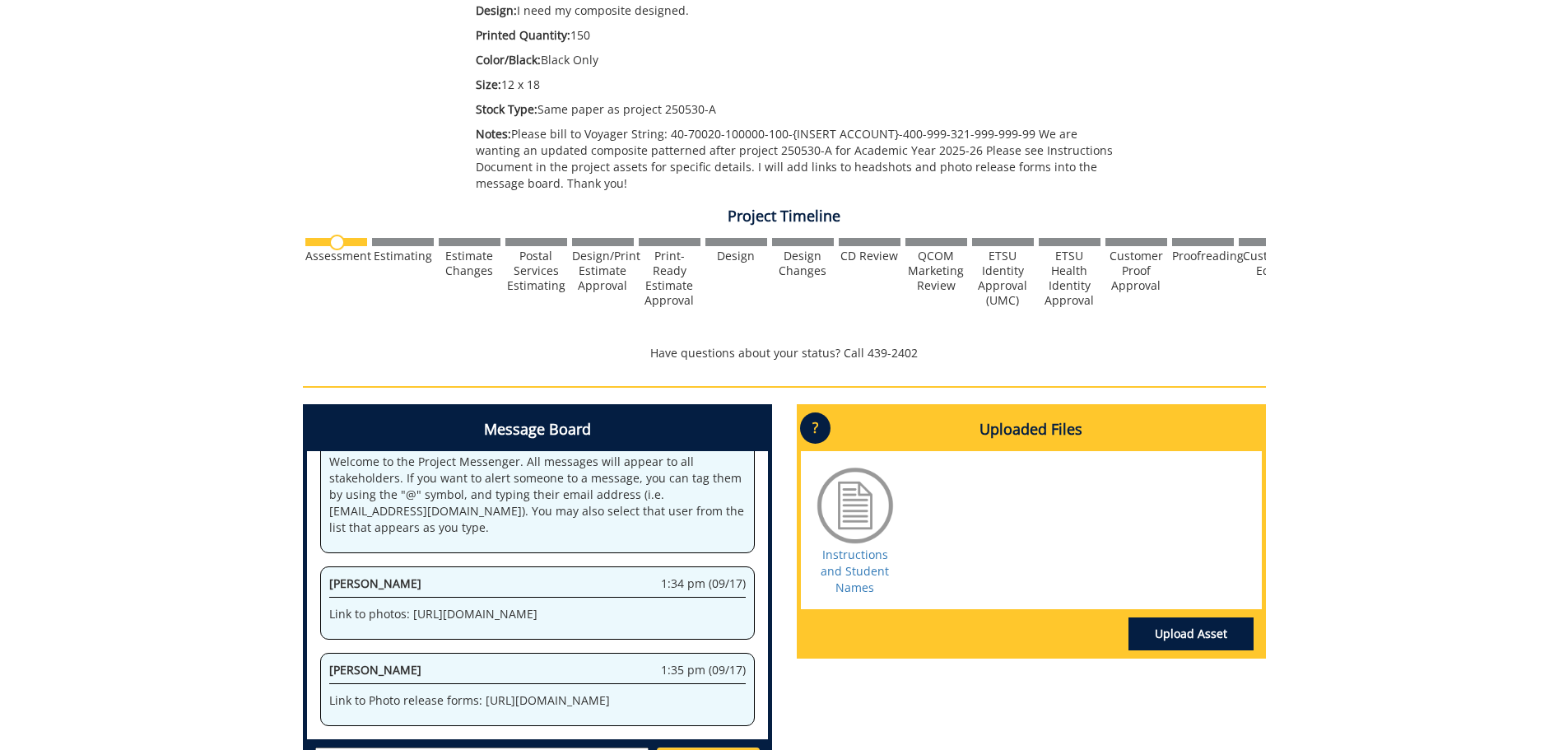
scroll to position [576, 0]
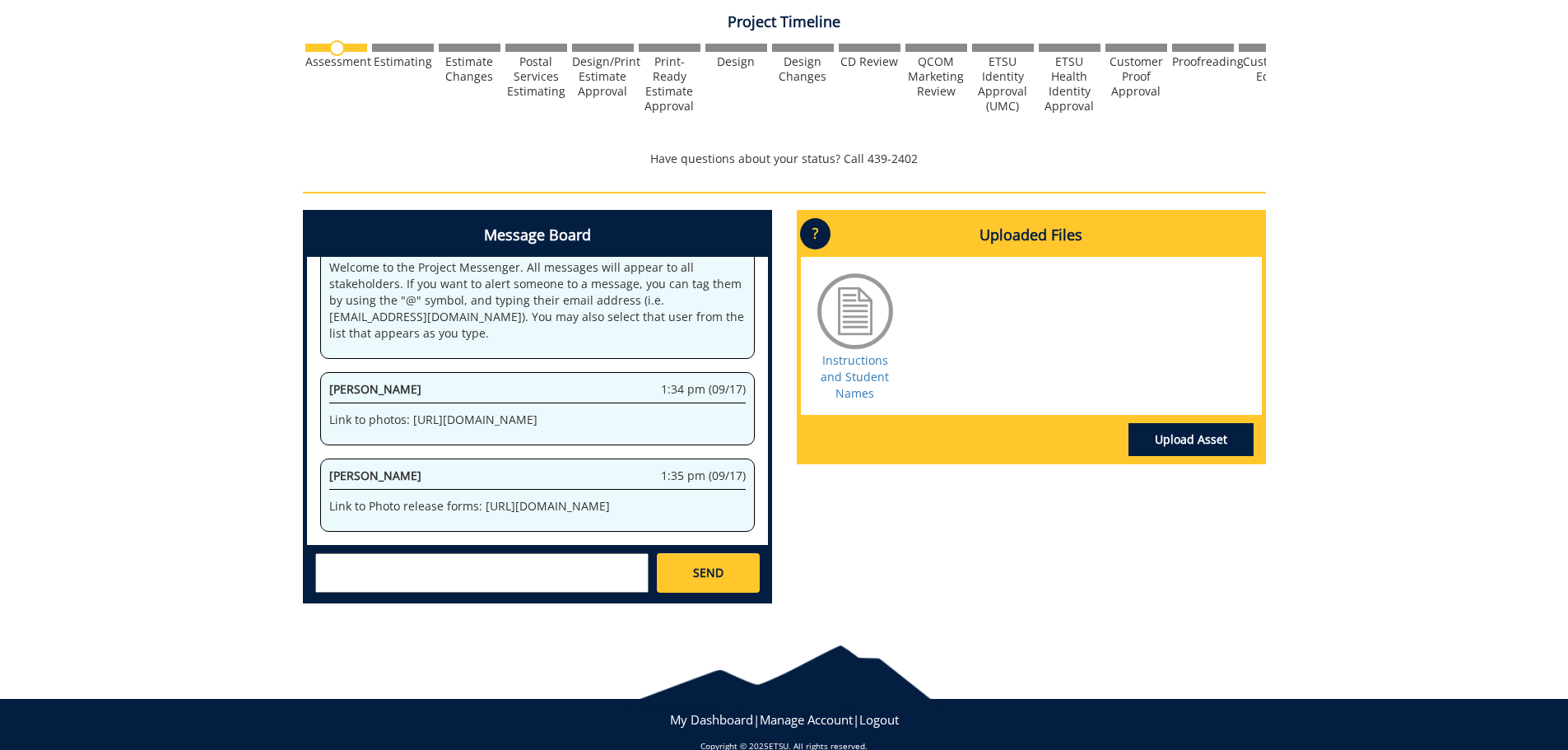
click at [542, 574] on textarea at bounding box center [481, 573] width 333 height 40
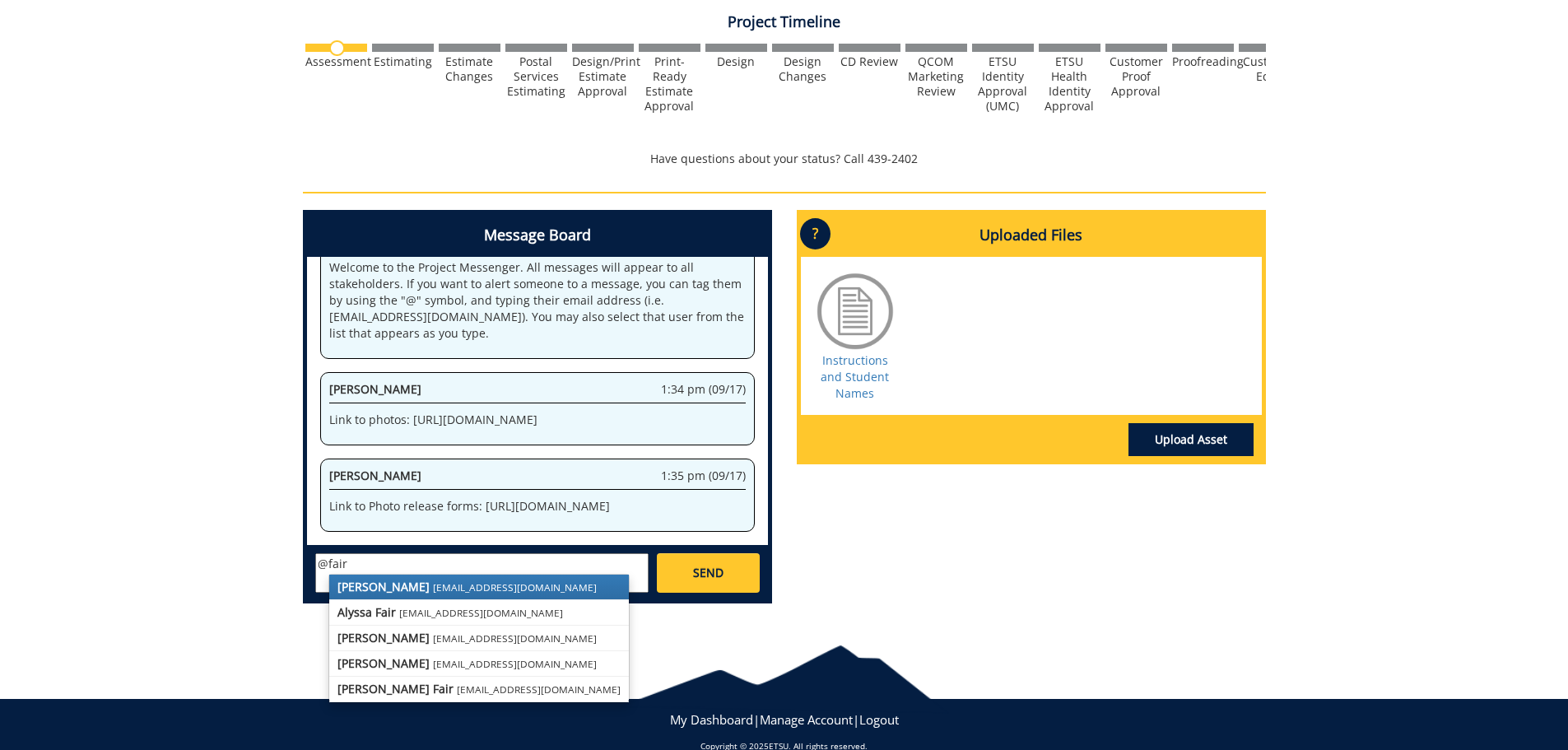
click at [433, 583] on small "[EMAIL_ADDRESS][DOMAIN_NAME]" at bounding box center [514, 587] width 164 height 13
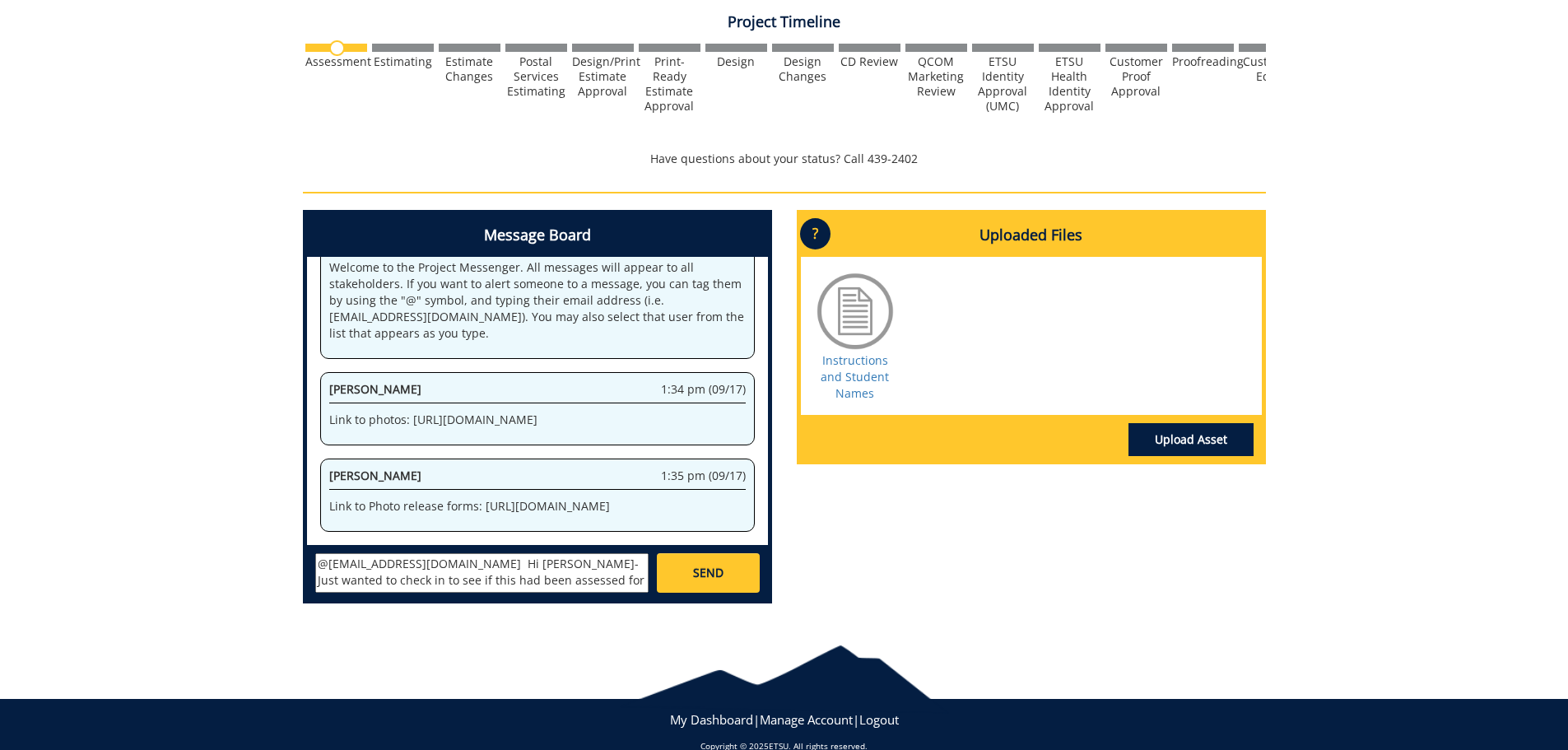
type textarea "@fair@mail.etsu.edu Hi Jill- Just wanted to check in to see if this had been as…"
click at [704, 568] on span "SEND" at bounding box center [708, 573] width 30 height 16
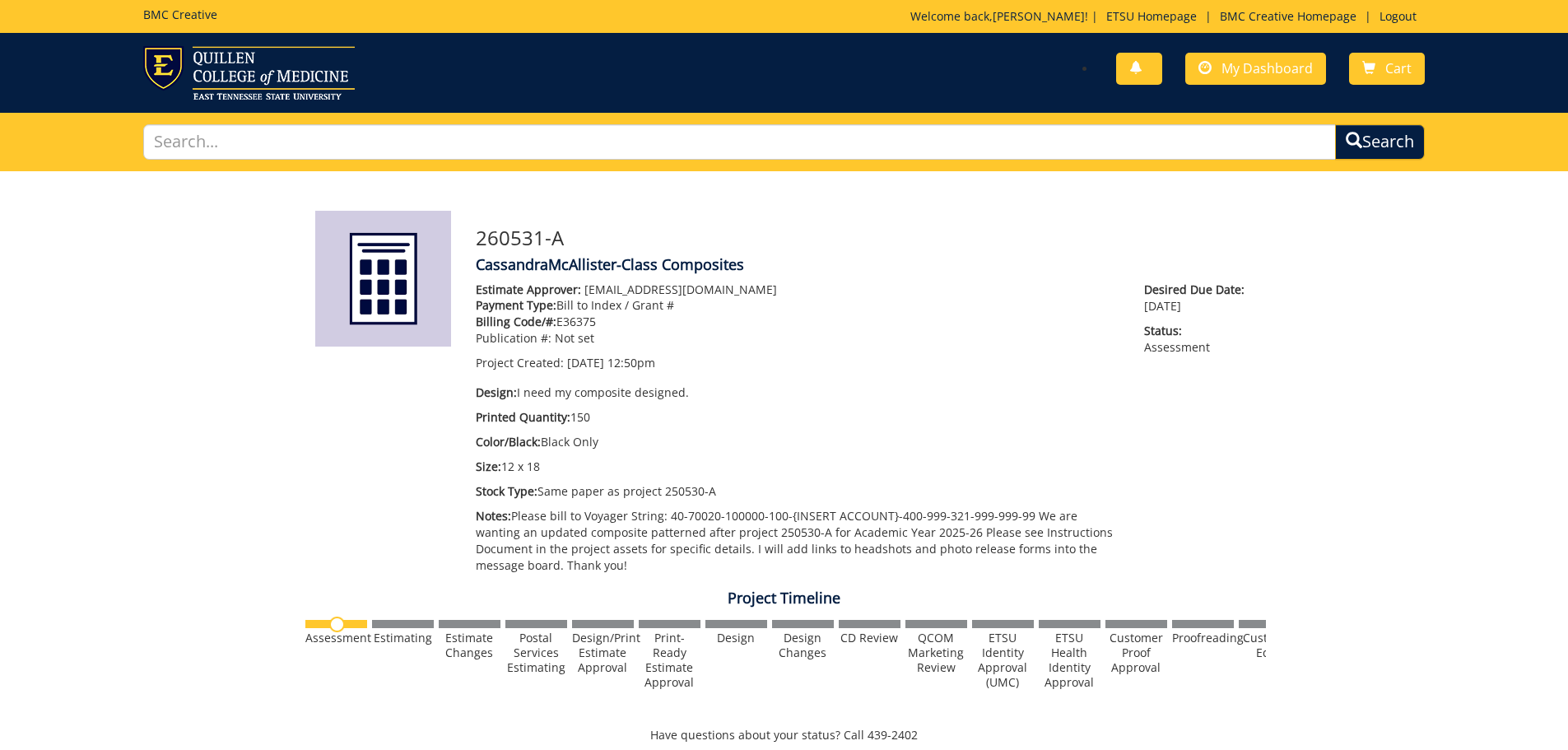
scroll to position [20196, 0]
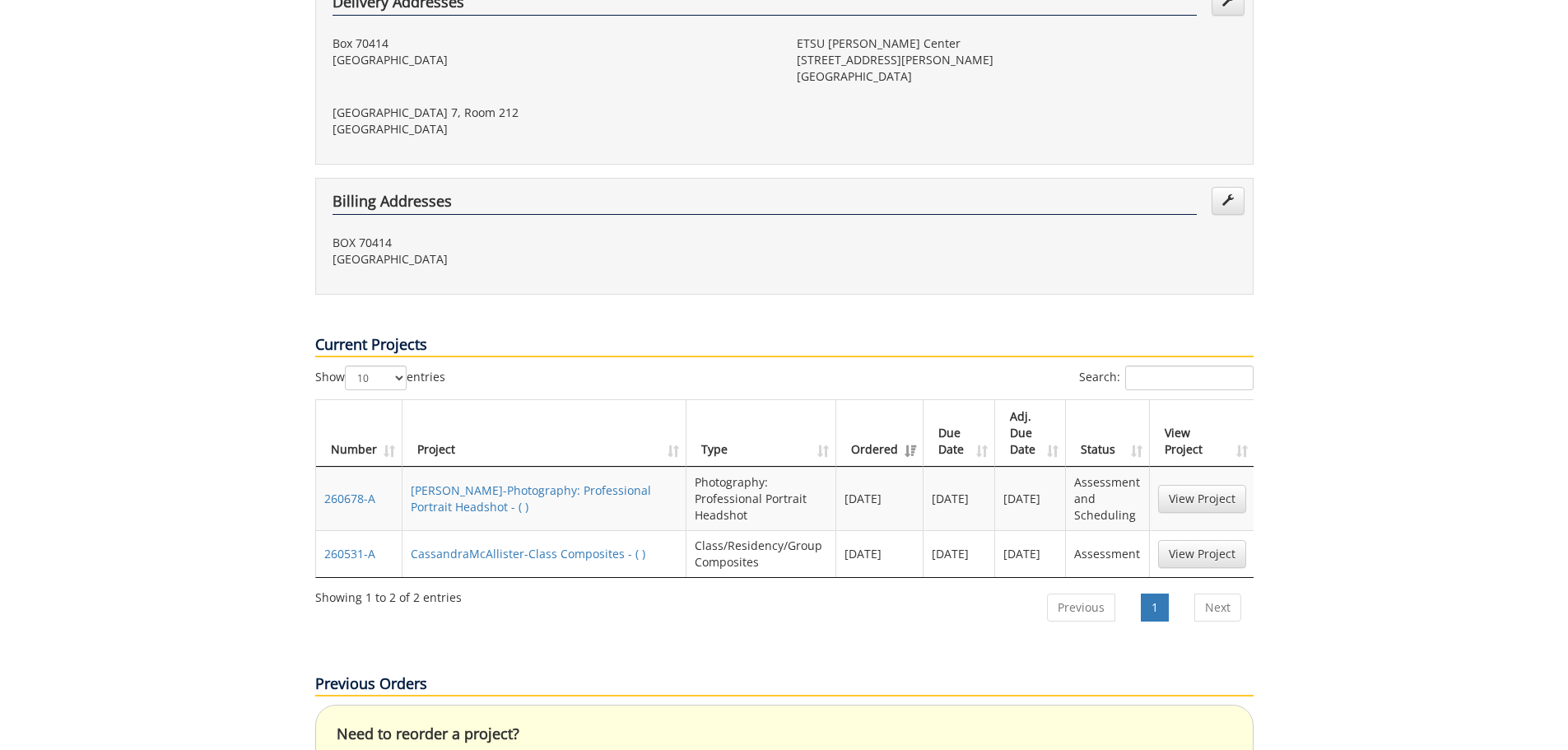
scroll to position [494, 0]
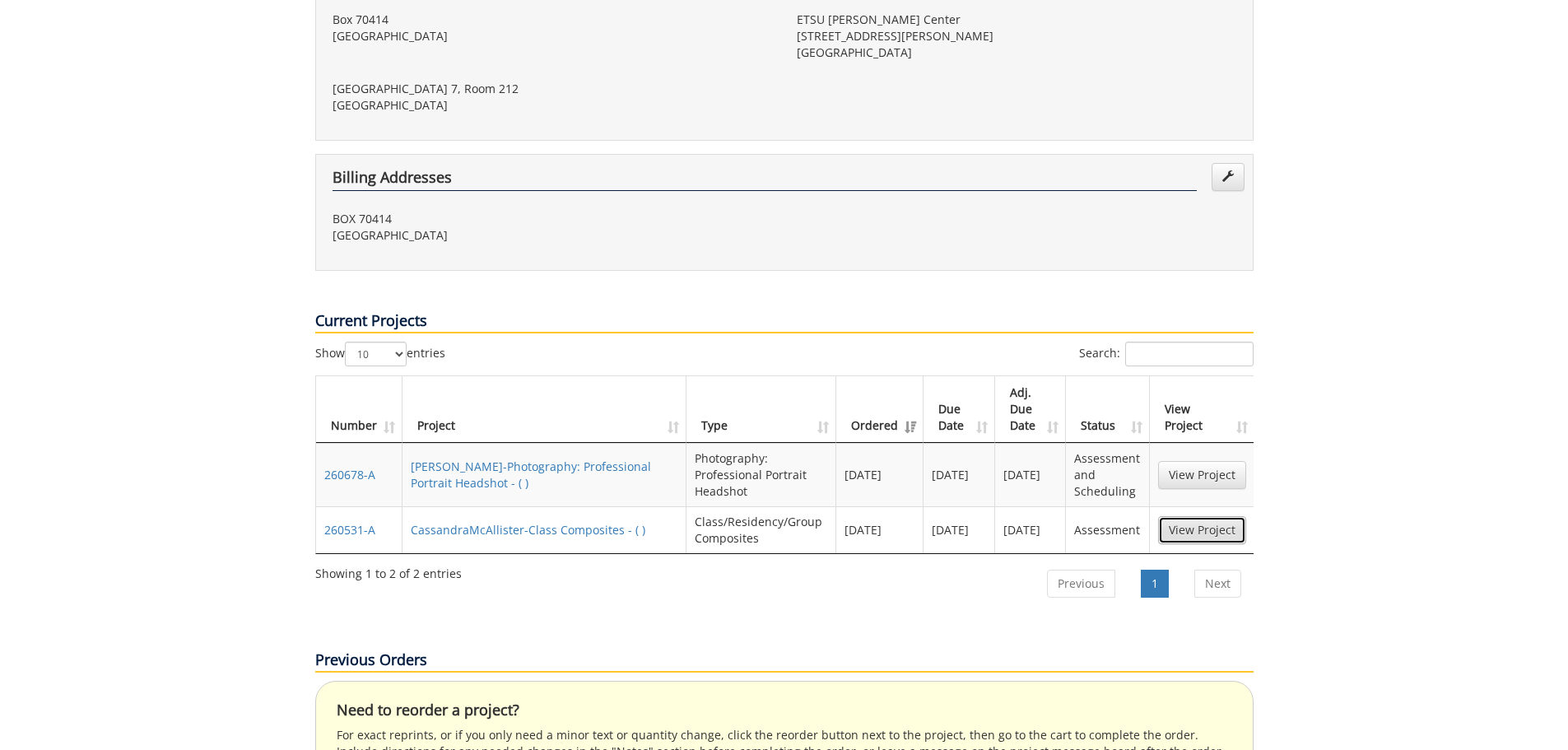
click at [1218, 516] on link "View Project" at bounding box center [1202, 529] width 88 height 28
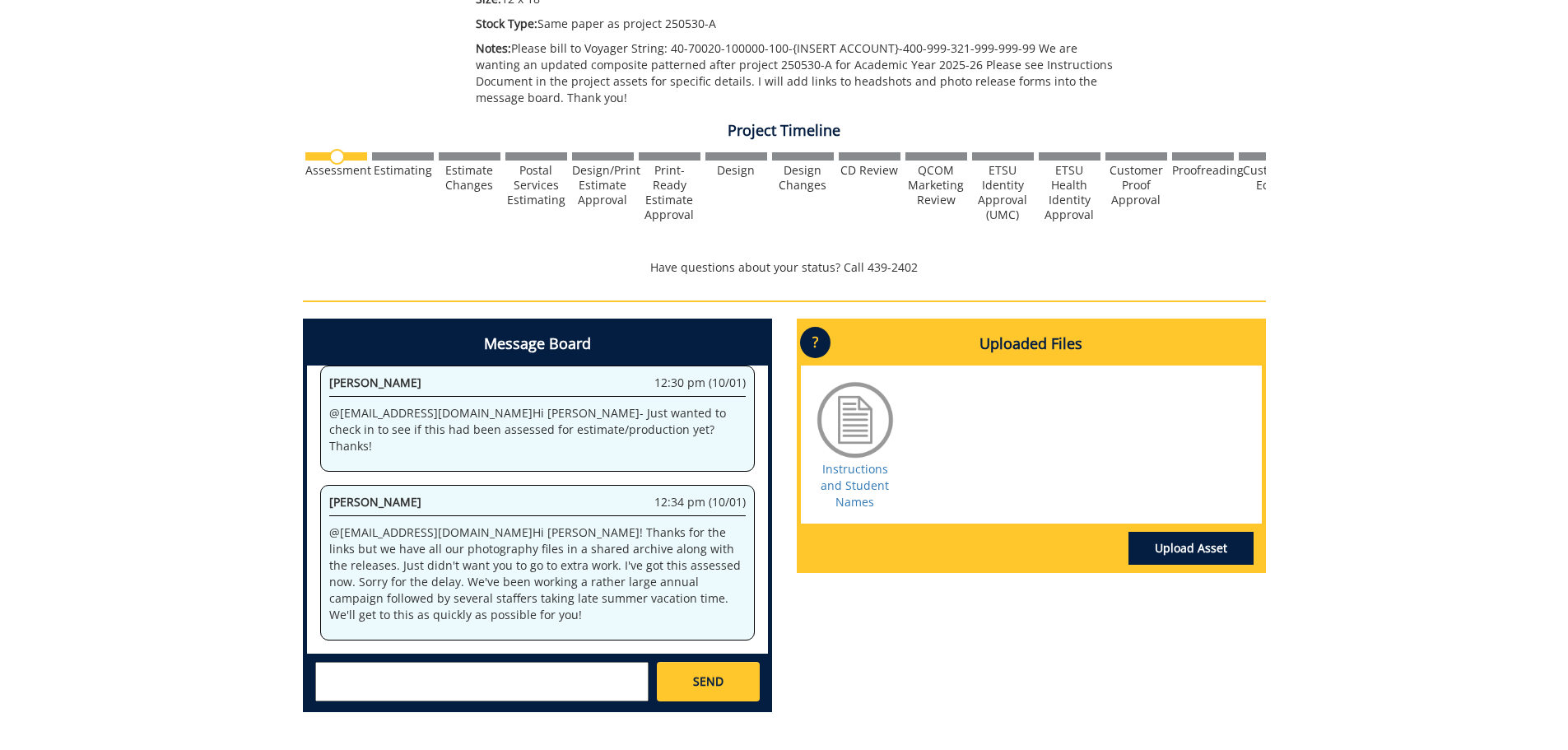
scroll to position [494, 0]
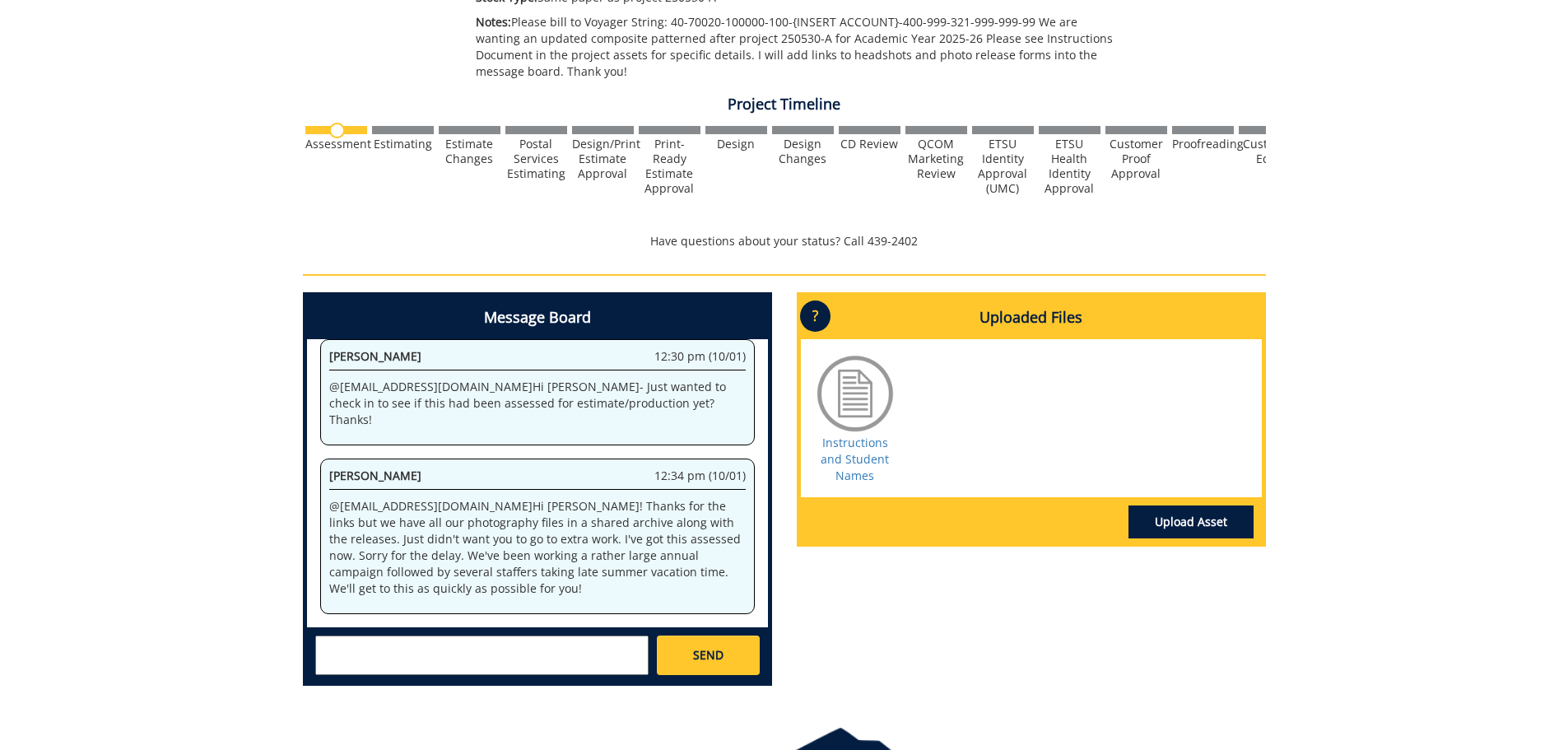
click at [517, 657] on textarea at bounding box center [481, 655] width 333 height 40
type textarea "T"
click at [357, 644] on textarea "@fair" at bounding box center [481, 655] width 333 height 40
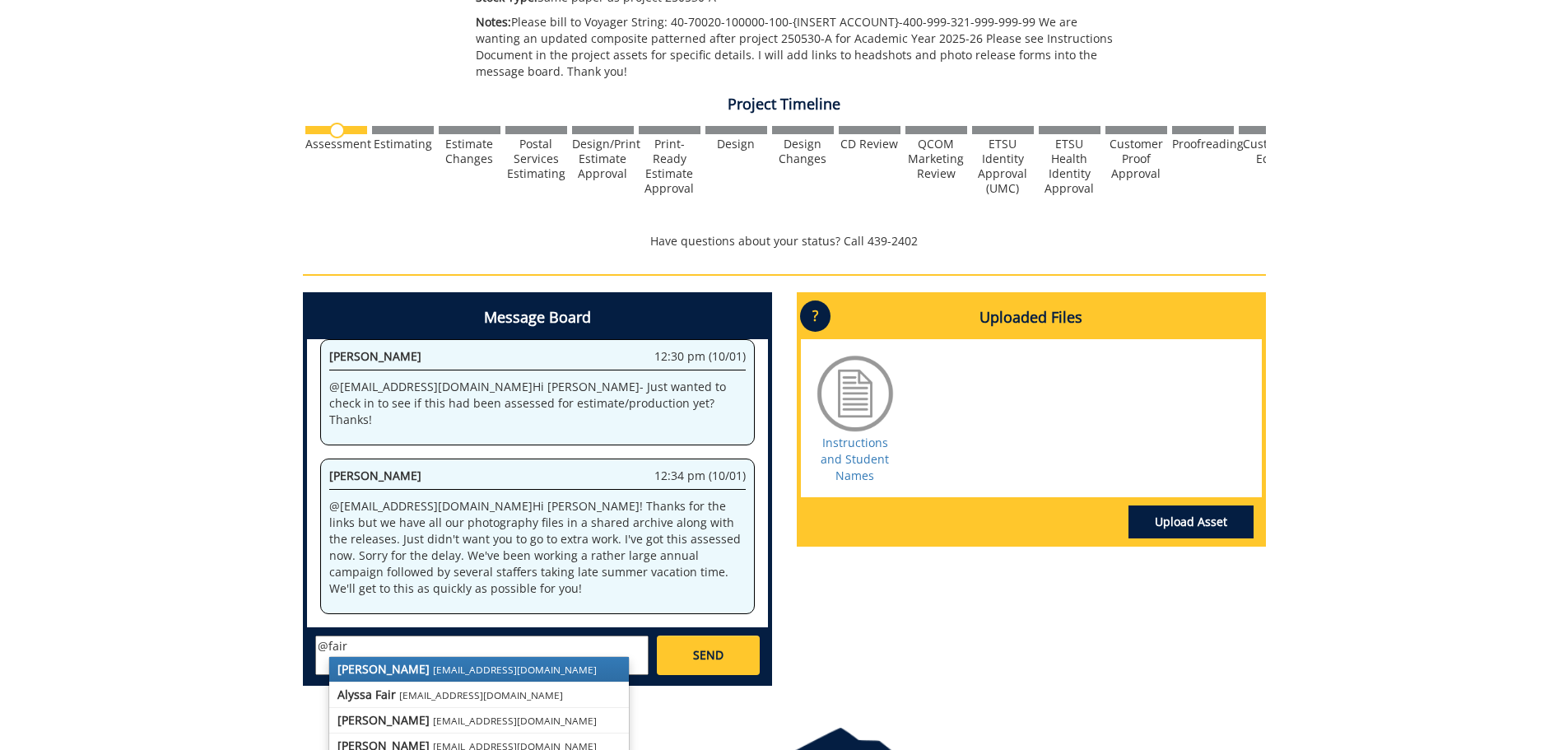
click at [433, 667] on small "[EMAIL_ADDRESS][DOMAIN_NAME]" at bounding box center [514, 669] width 164 height 13
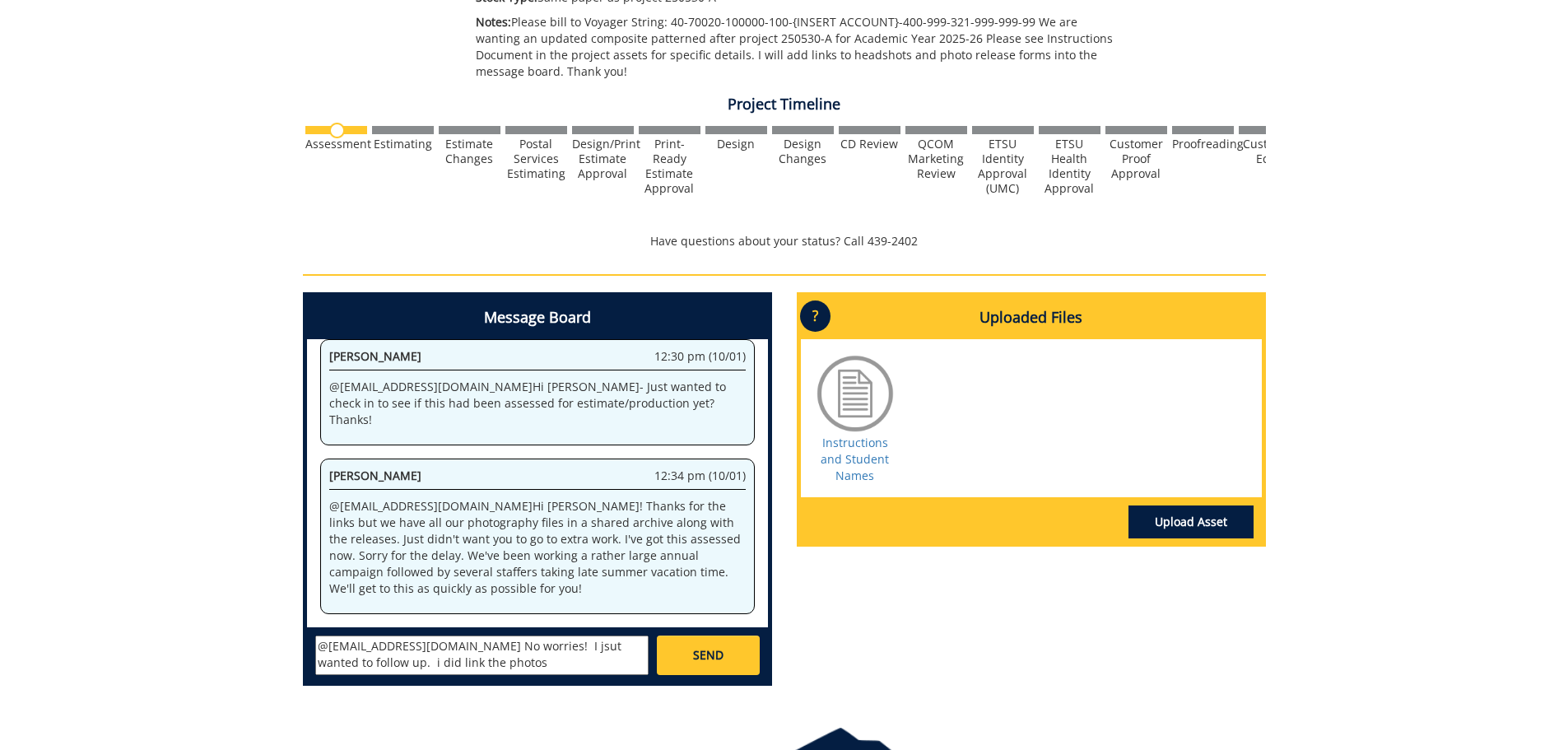
click at [512, 649] on textarea "@fair@mail.etsu.edu No worries! I jsut wanted to follow up. i did link the phot…" at bounding box center [481, 655] width 333 height 40
drag, startPoint x: 498, startPoint y: 649, endPoint x: 522, endPoint y: 668, distance: 30.6
click at [522, 668] on textarea "@fair@mail.etsu.edu No worries! I just wanted to follow up. i did link the phot…" at bounding box center [481, 655] width 333 height 40
click at [553, 649] on textarea "@fair@mail.etsu.edu No worries! This is the first time i have been able to foll…" at bounding box center [481, 655] width 333 height 40
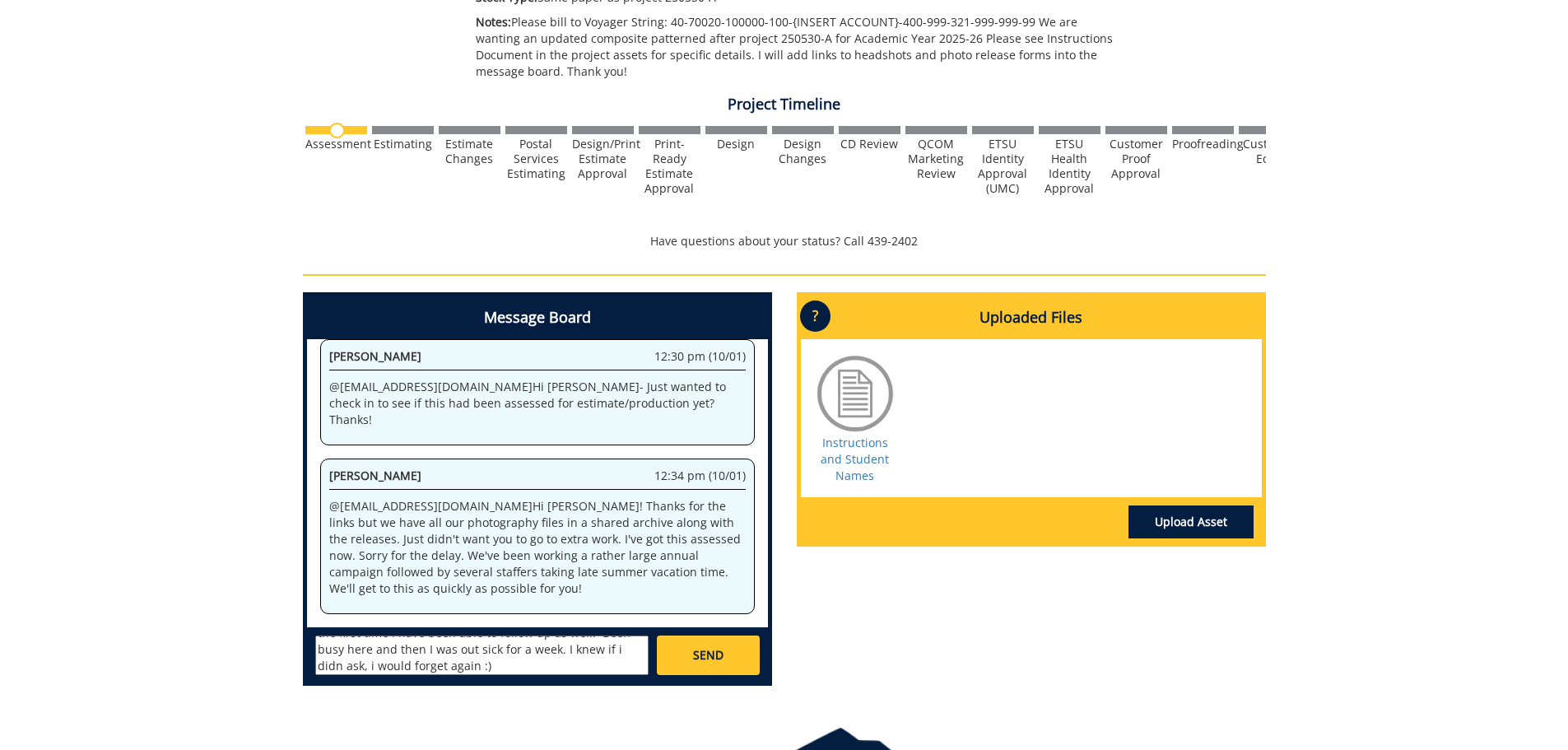
drag, startPoint x: 553, startPoint y: 652, endPoint x: 526, endPoint y: 669, distance: 31.9
click at [526, 669] on textarea "@fair@mail.etsu.edu No worries! This is the first time i have been able to foll…" at bounding box center [481, 655] width 333 height 40
click at [556, 659] on textarea "@fair@mail.etsu.edu No worries! This is the first time i have been able to foll…" at bounding box center [481, 655] width 333 height 40
click at [549, 648] on textarea "@fair@mail.etsu.edu No worries! This is the first time i have been able to foll…" at bounding box center [481, 655] width 333 height 40
click at [557, 649] on textarea "@fair@mail.etsu.edu No worries! This is the first time i have been able to foll…" at bounding box center [481, 655] width 333 height 40
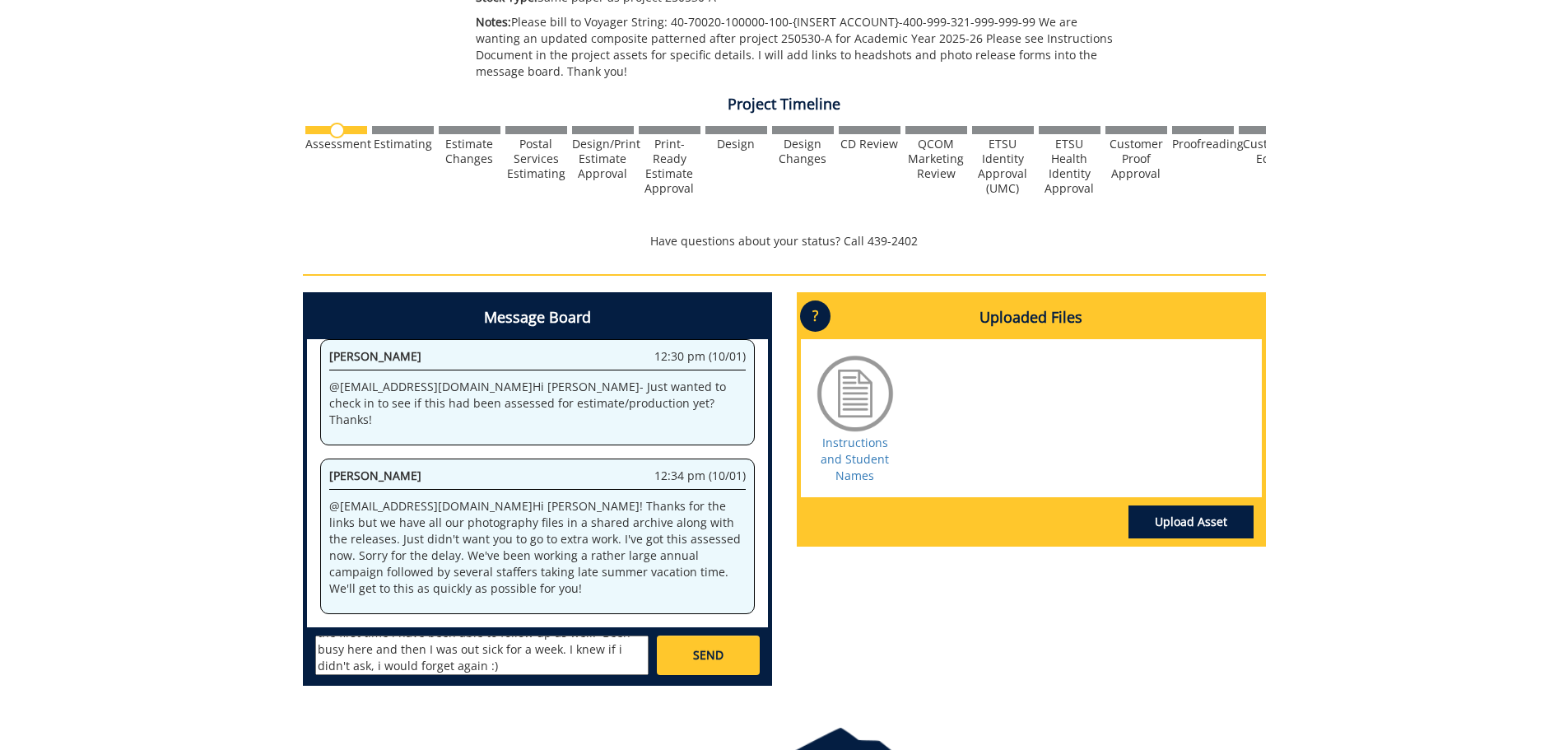
type textarea "@[EMAIL_ADDRESS][DOMAIN_NAME] No worries! This is the first time i have been ab…"
click at [723, 644] on link "SEND" at bounding box center [708, 655] width 102 height 40
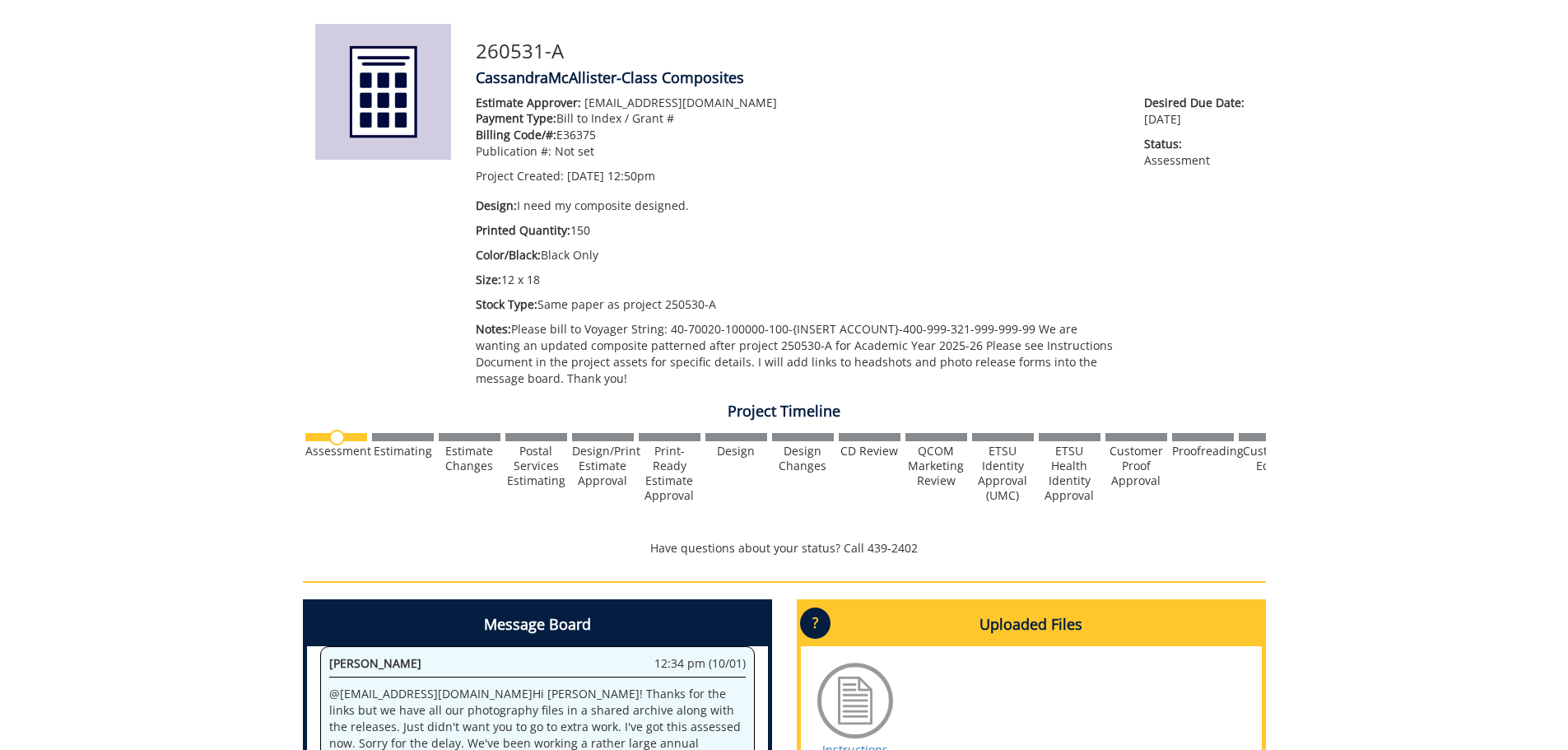
scroll to position [0, 0]
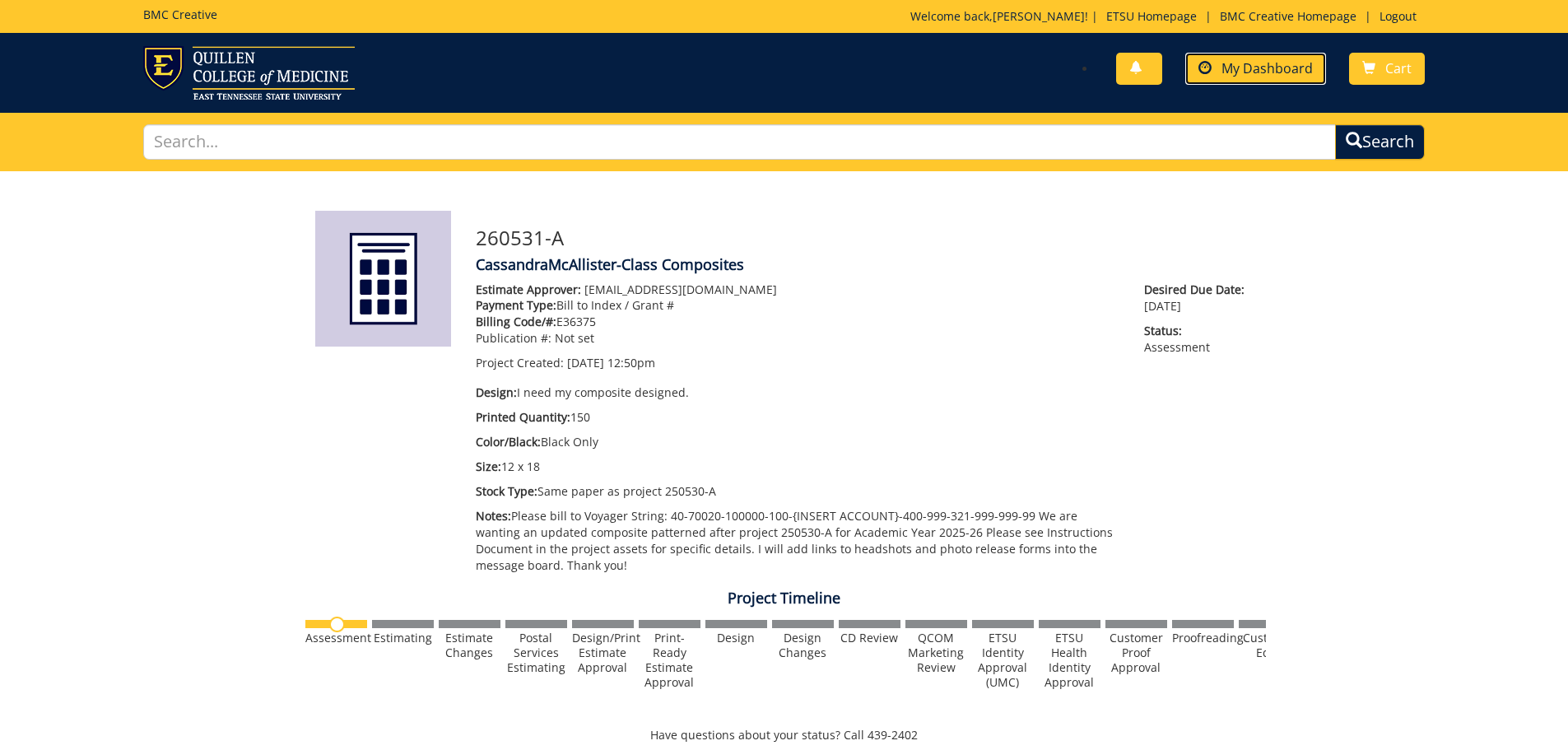
click at [1258, 73] on span "My Dashboard" at bounding box center [1268, 67] width 92 height 18
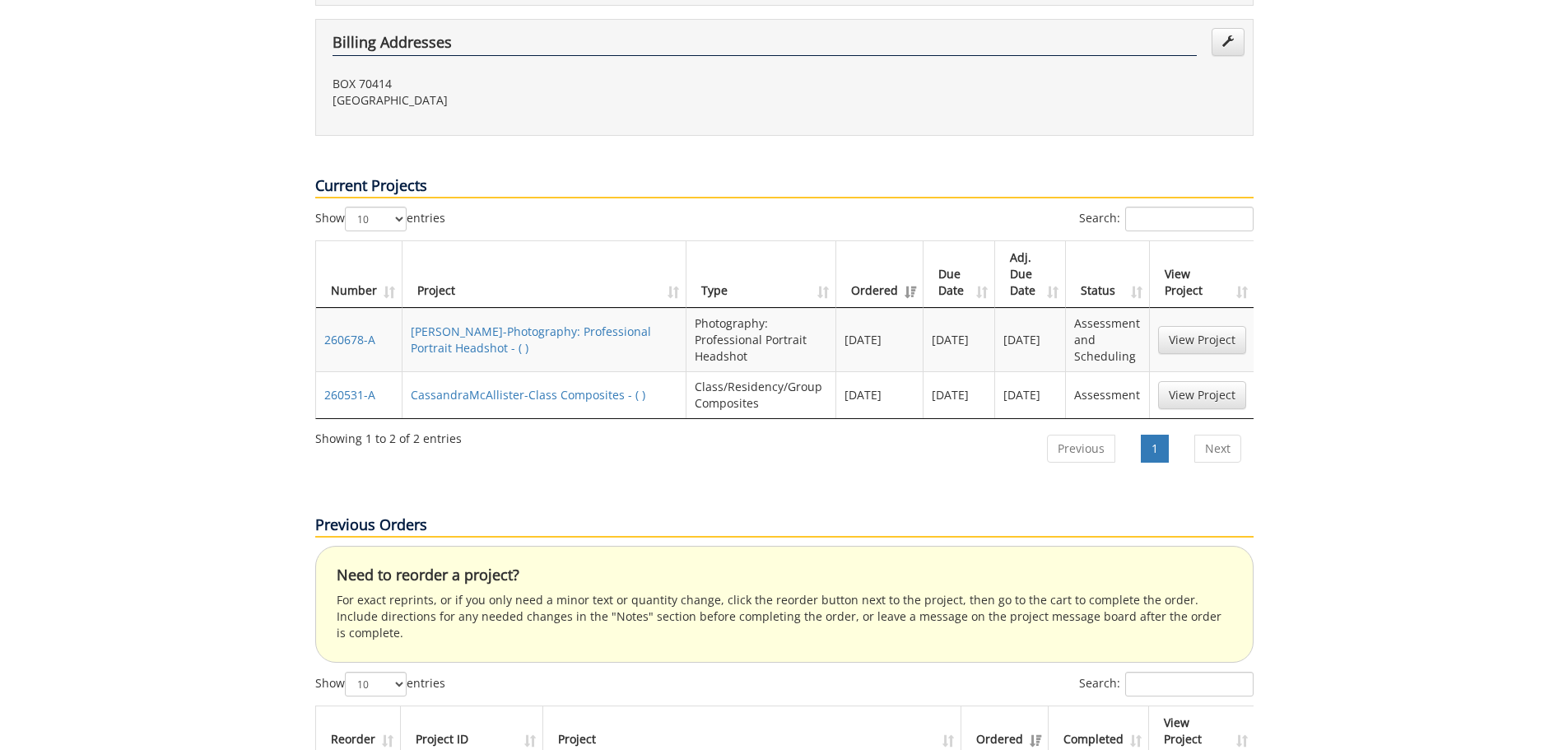
scroll to position [658, 0]
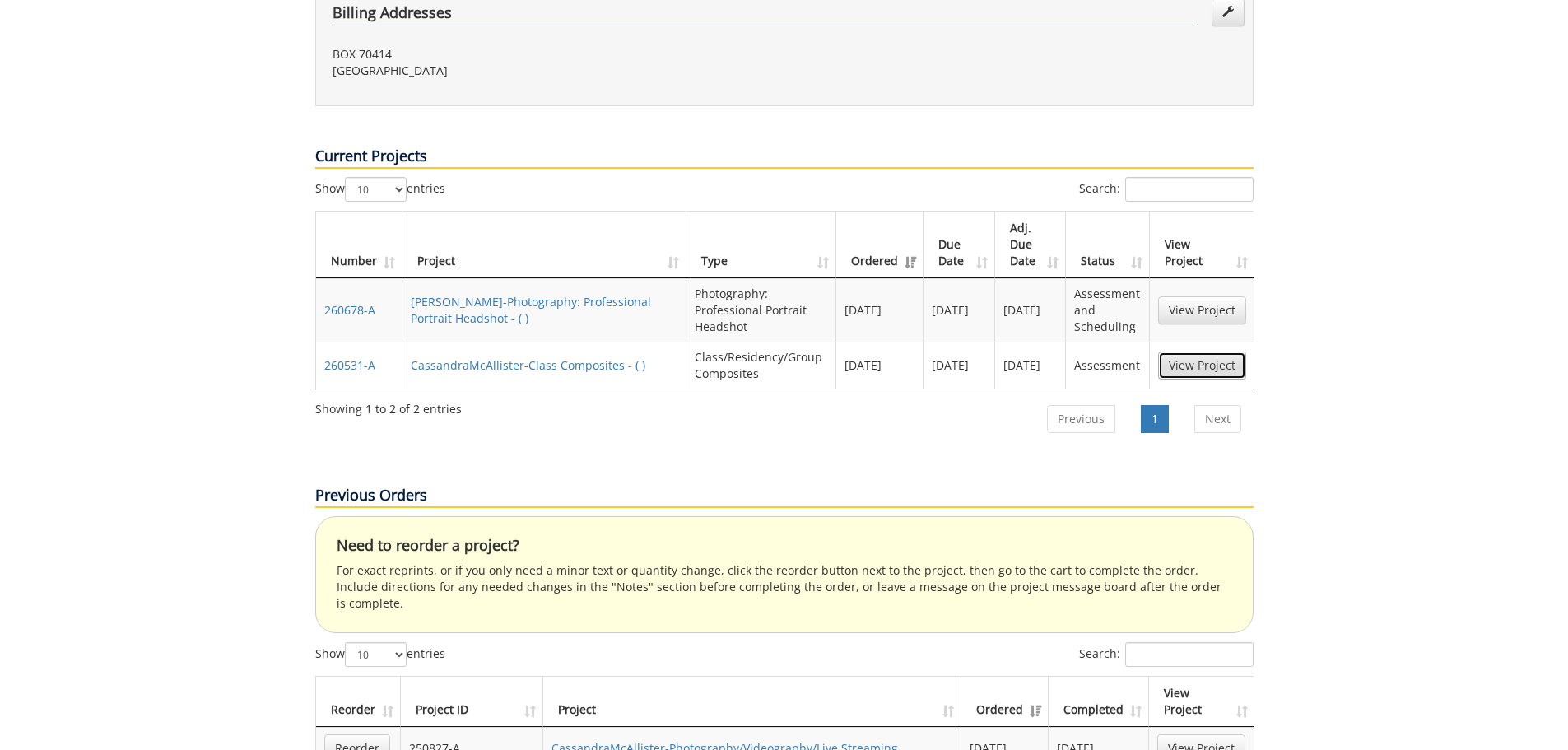
click at [1185, 351] on link "View Project" at bounding box center [1202, 365] width 88 height 28
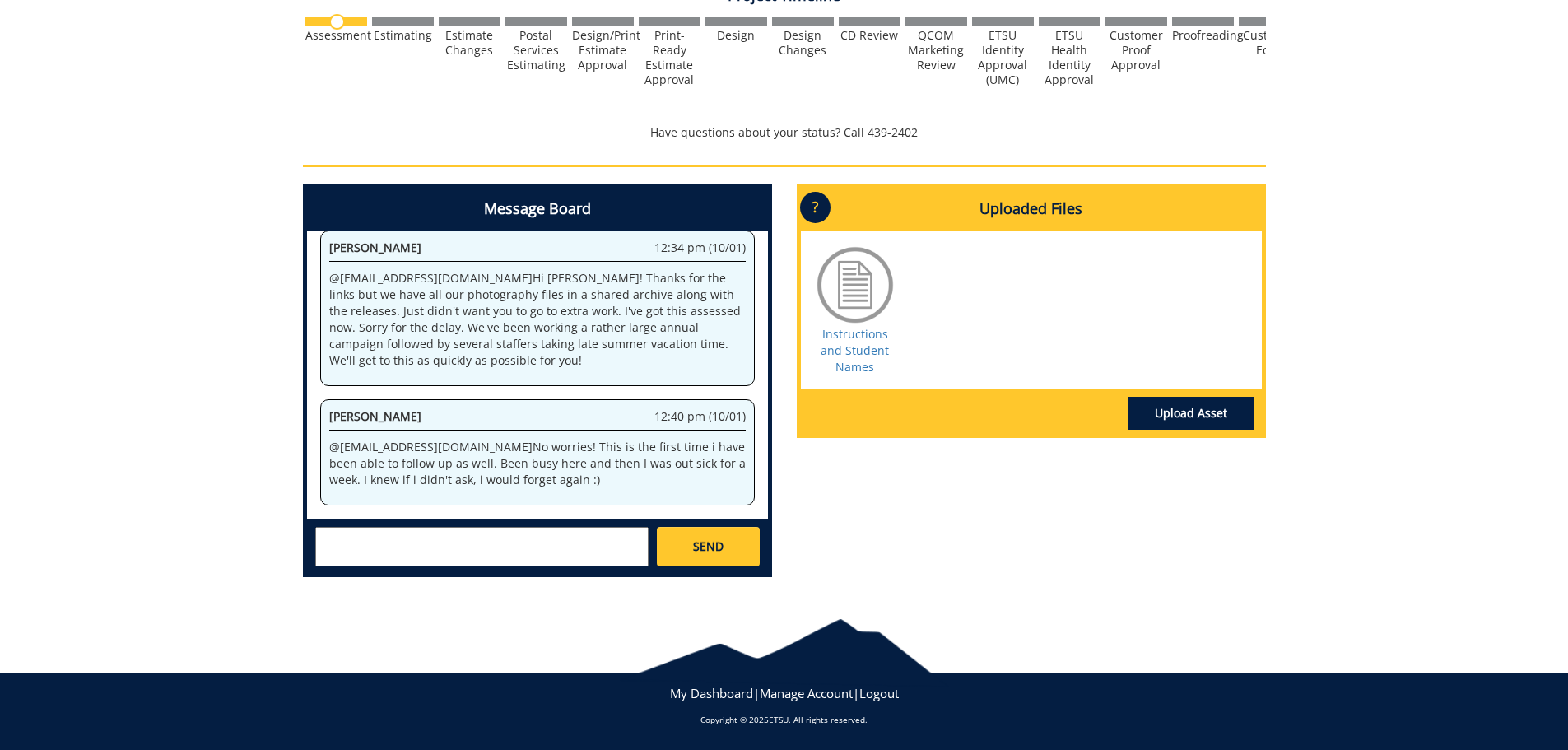
scroll to position [519, 0]
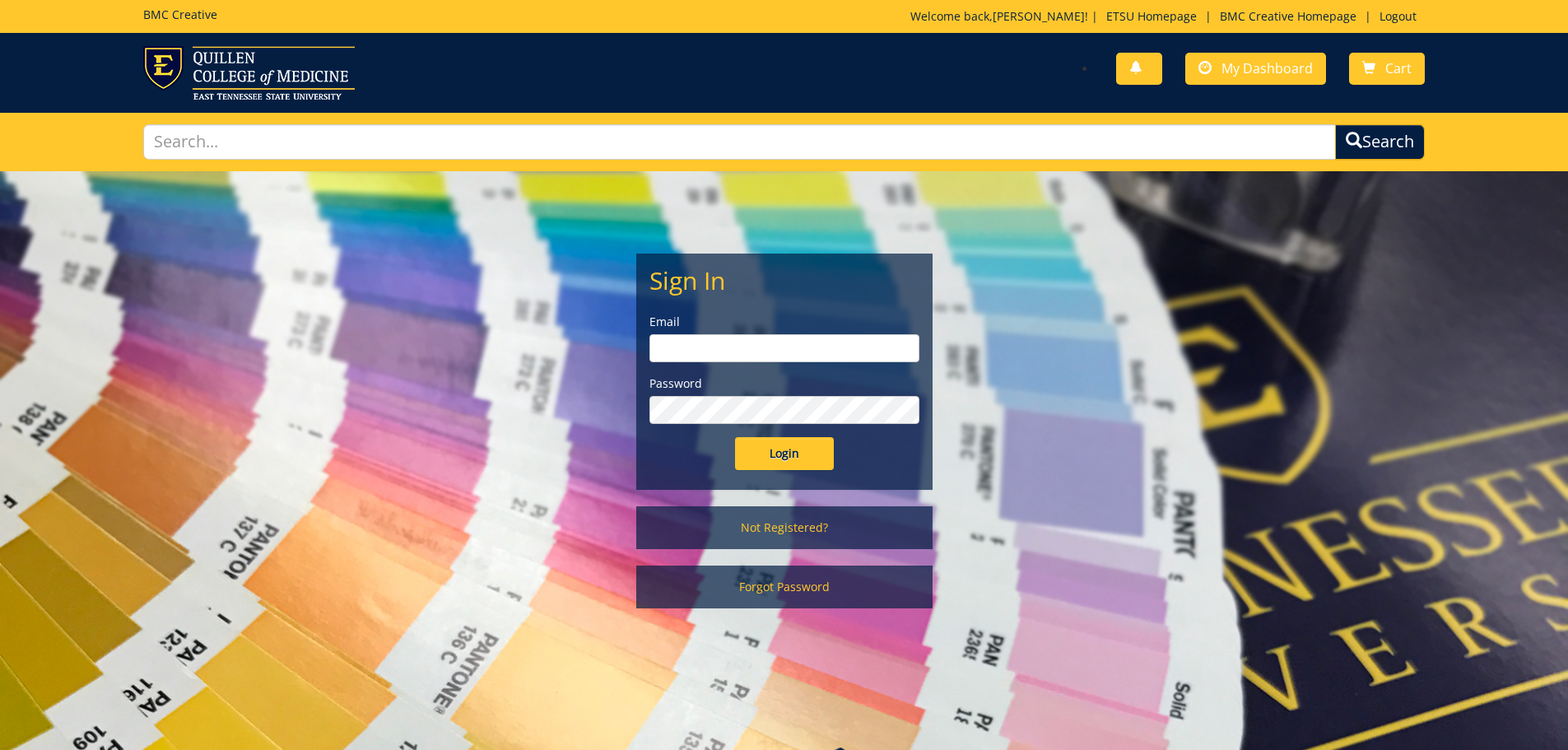
type input "[EMAIL_ADDRESS][DOMAIN_NAME]"
click at [813, 458] on input "Login" at bounding box center [785, 453] width 99 height 33
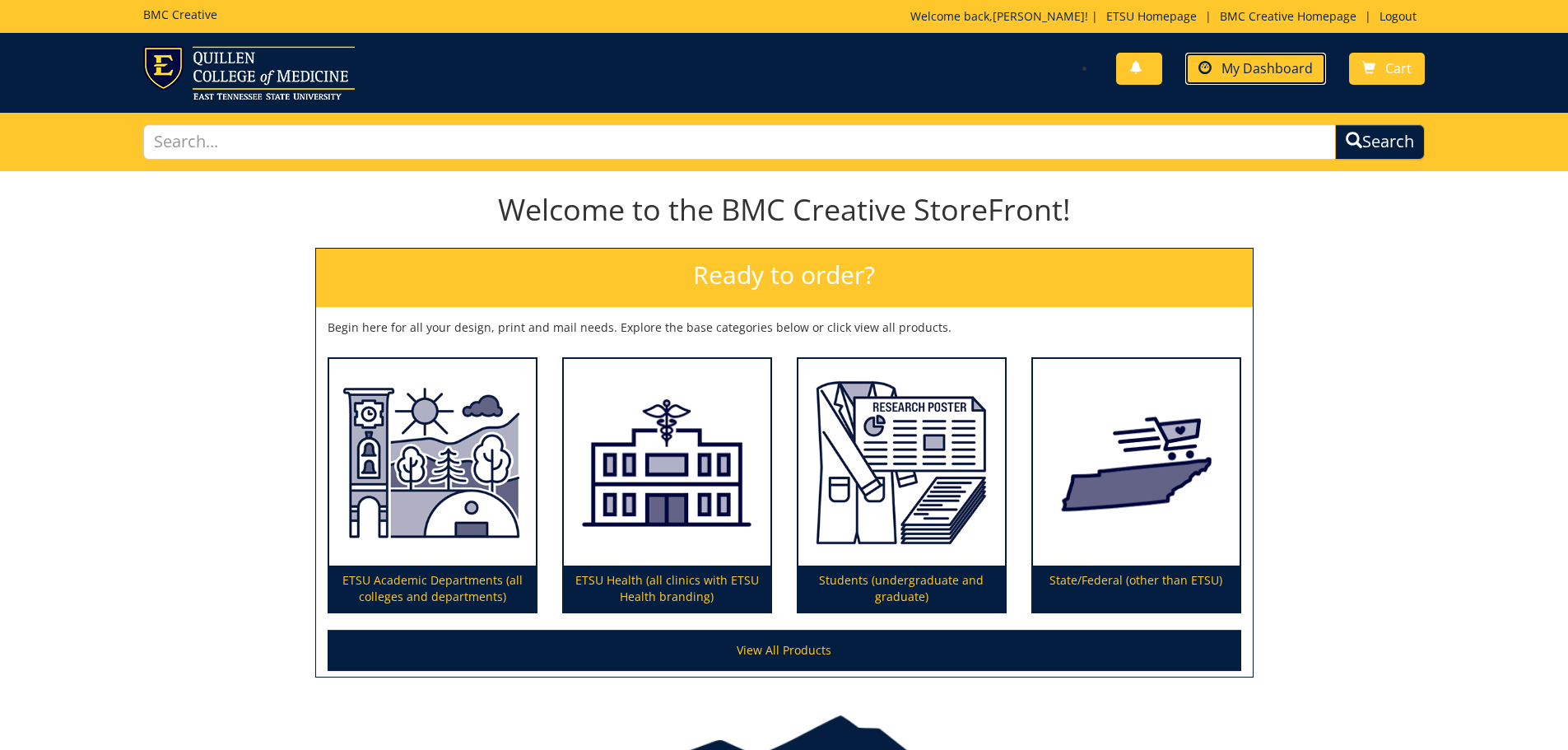
drag, startPoint x: 1297, startPoint y: 61, endPoint x: 1288, endPoint y: 67, distance: 10.8
click at [1296, 61] on span "My Dashboard" at bounding box center [1268, 67] width 92 height 18
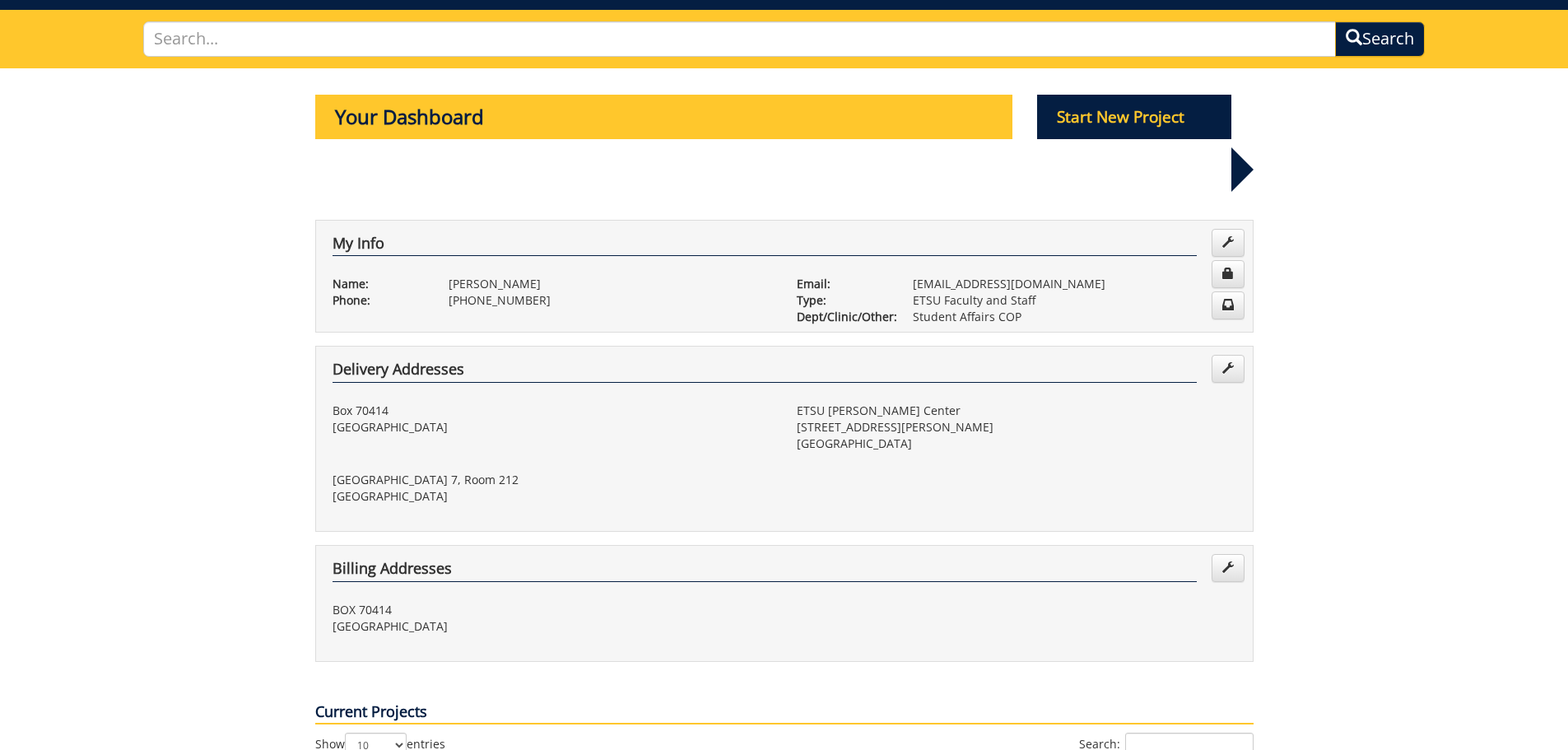
scroll to position [330, 0]
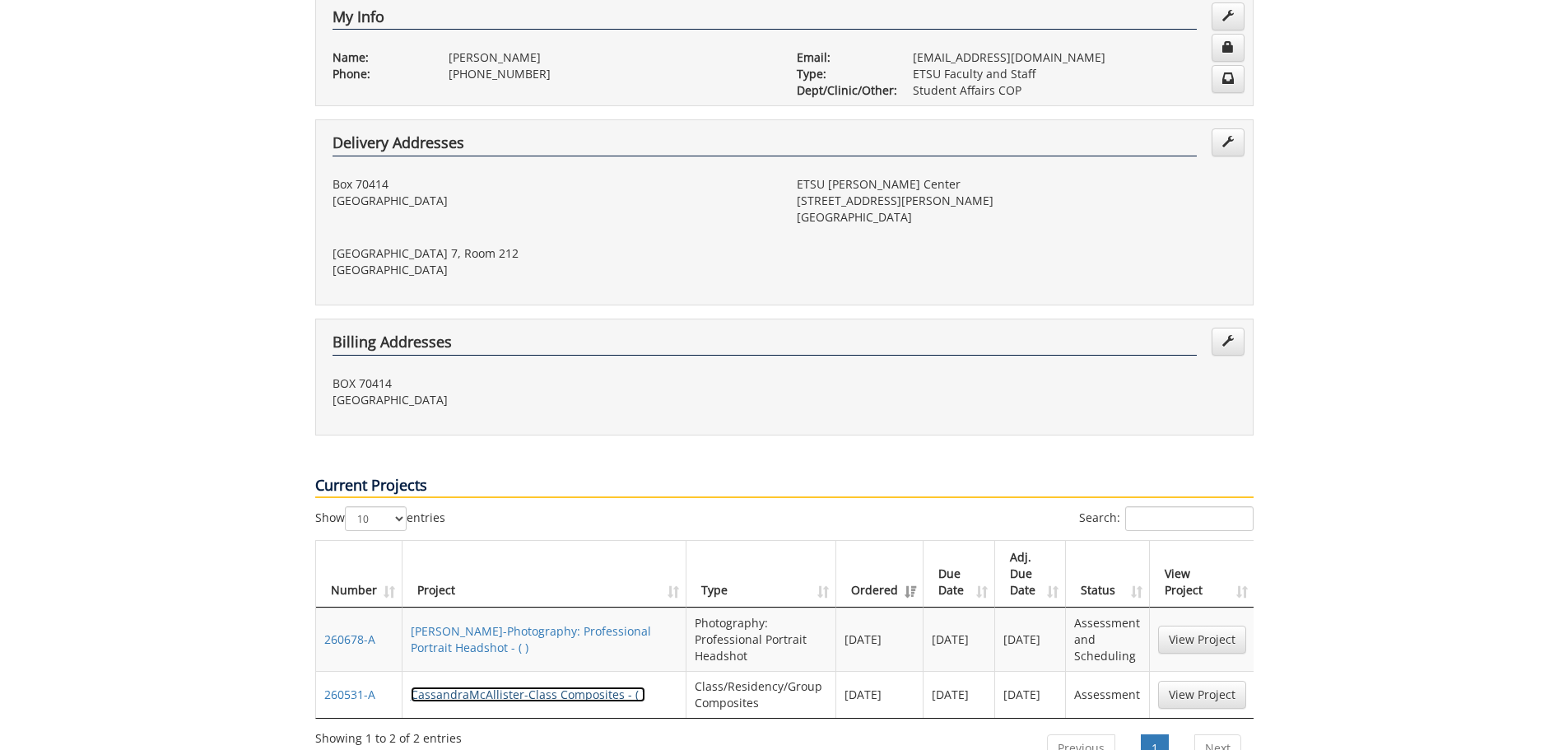
click at [591, 686] on link "CassandraMcAllister-Class Composites - ( )" at bounding box center [528, 694] width 235 height 16
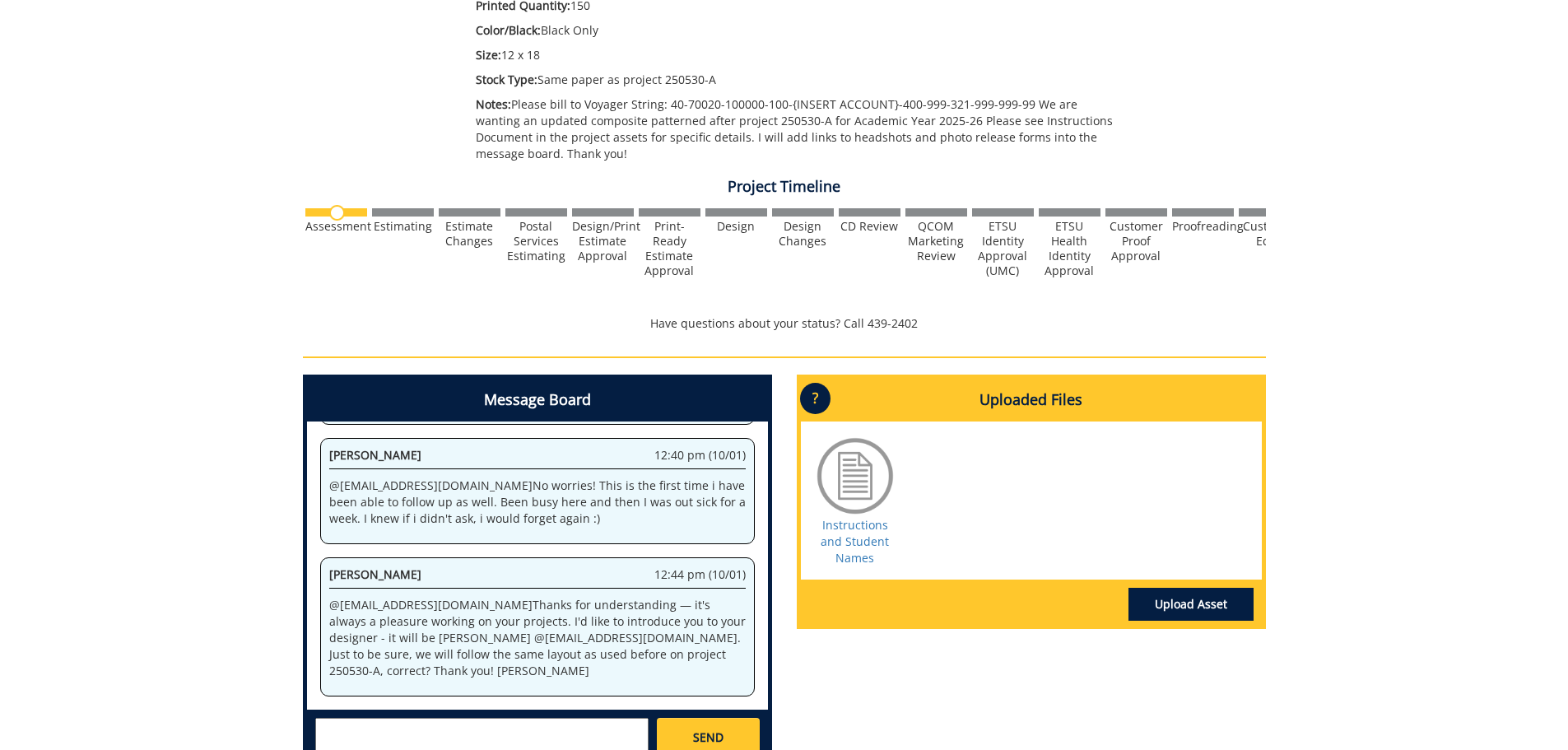
scroll to position [576, 0]
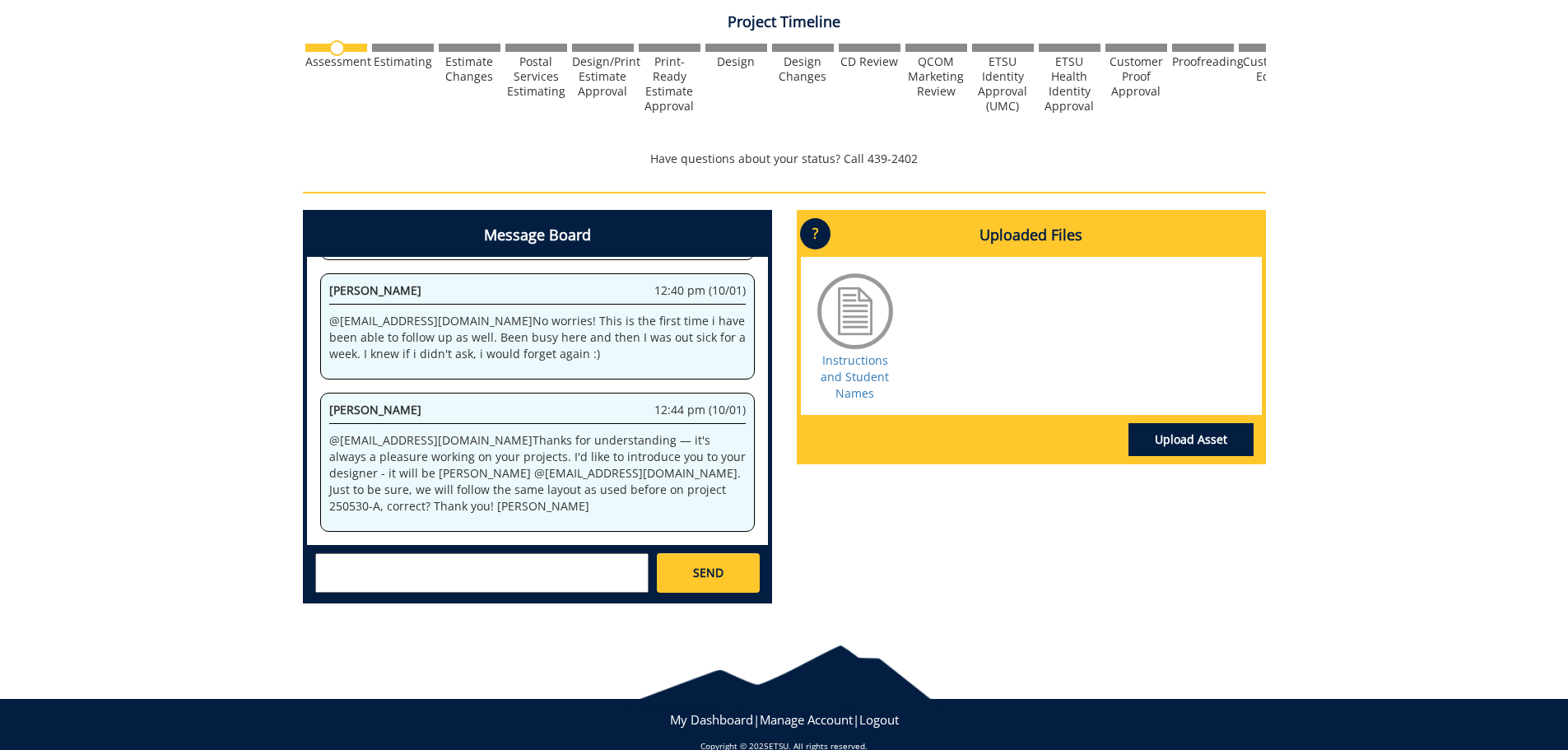
click at [574, 558] on textarea at bounding box center [481, 573] width 333 height 40
click at [386, 566] on textarea "Yes that is corect. The EAP" at bounding box center [481, 573] width 333 height 40
click at [501, 563] on textarea "Yes that is correct. The EAP" at bounding box center [481, 573] width 333 height 40
click at [318, 565] on textarea "Yes that is correct. The EAP" at bounding box center [481, 573] width 333 height 40
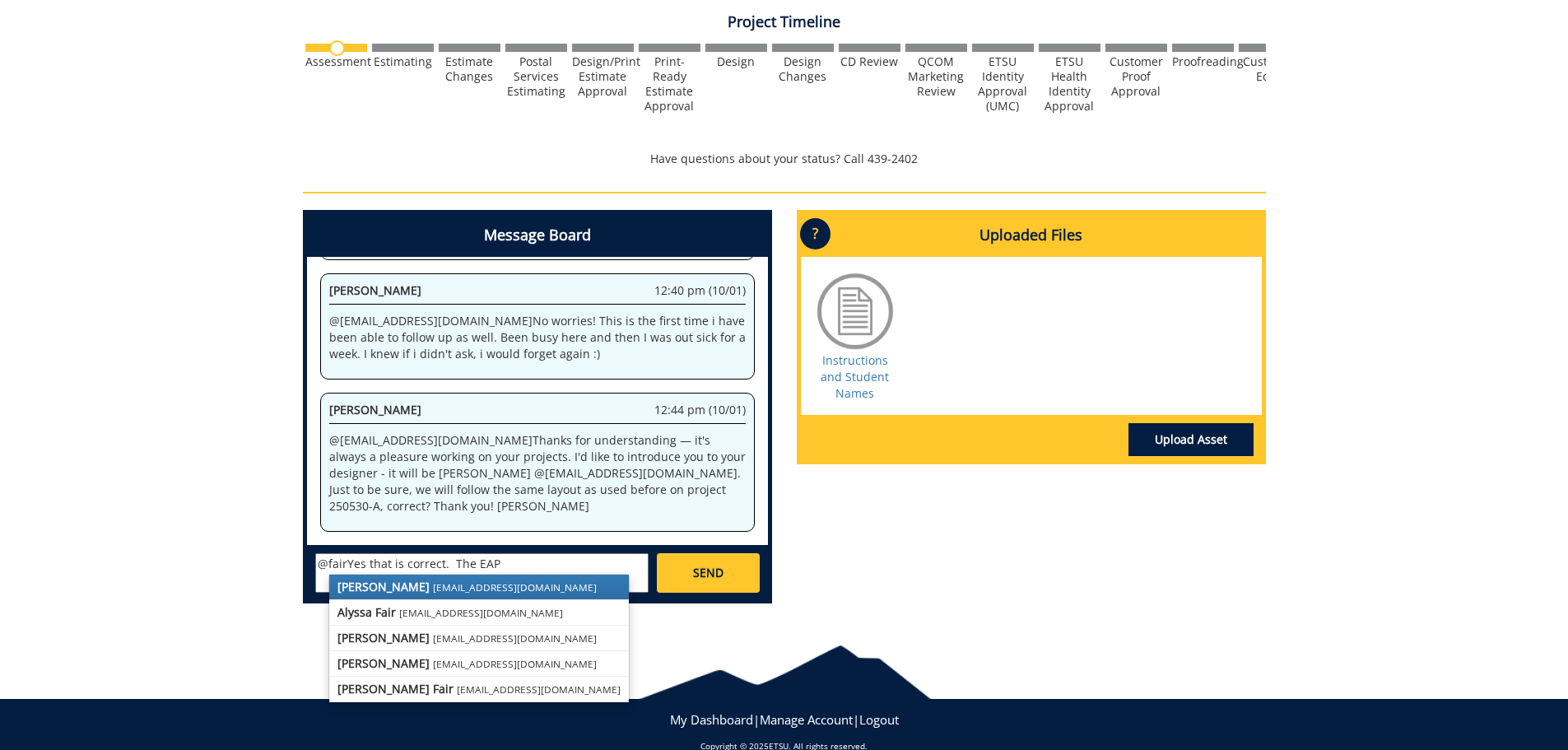
click at [433, 592] on small "[EMAIL_ADDRESS][DOMAIN_NAME]" at bounding box center [514, 587] width 164 height 13
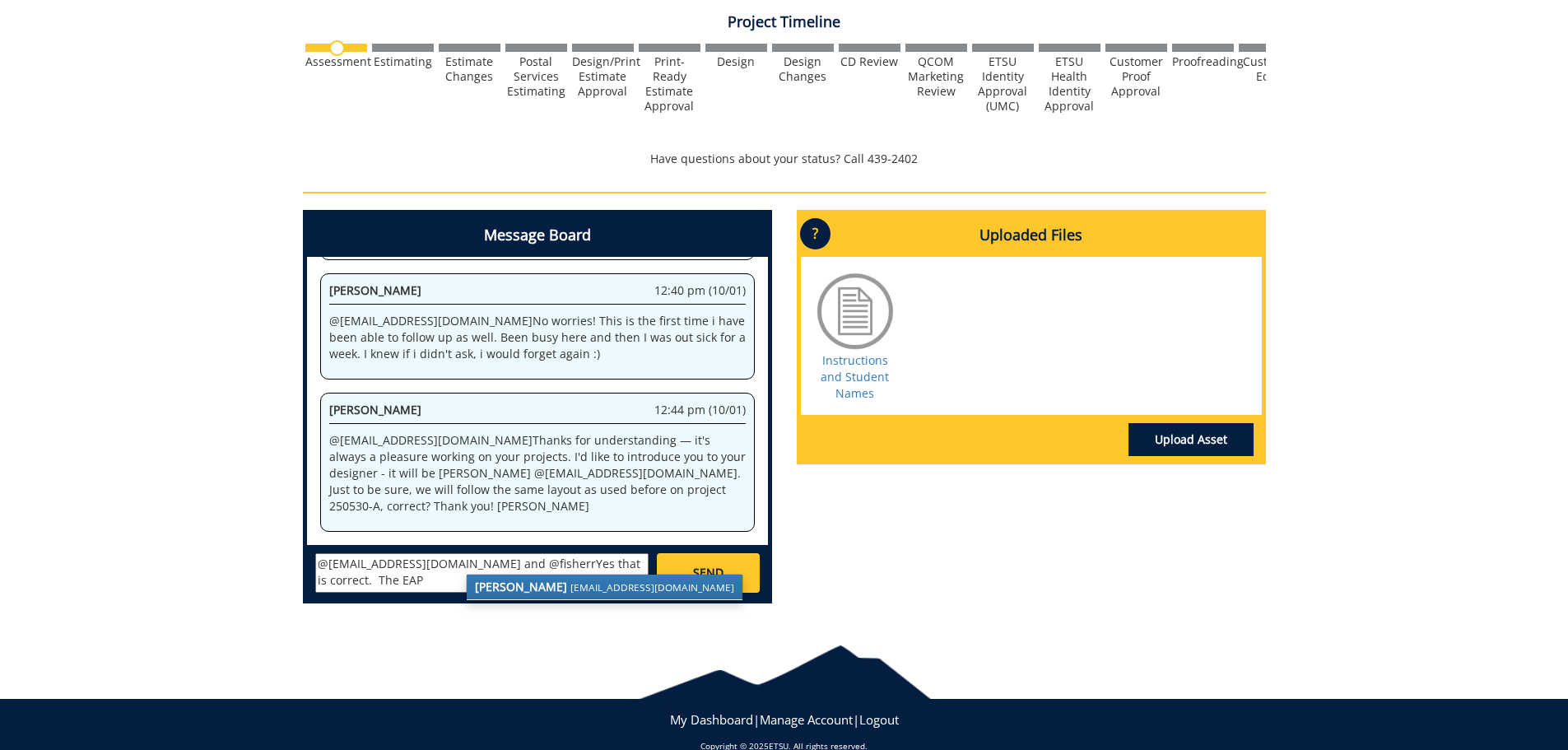
click at [511, 594] on strong "[PERSON_NAME]" at bounding box center [521, 587] width 93 height 16
click at [442, 581] on textarea "@[EMAIL_ADDRESS][DOMAIN_NAME] and @[EMAIL_ADDRESS][DOMAIN_NAME] Yes that is cor…" at bounding box center [481, 573] width 333 height 40
type textarea "@[EMAIL_ADDRESS][DOMAIN_NAME] and @[EMAIL_ADDRESS][DOMAIN_NAME] Yes that is cor…"
click at [699, 578] on span "SEND" at bounding box center [708, 573] width 30 height 16
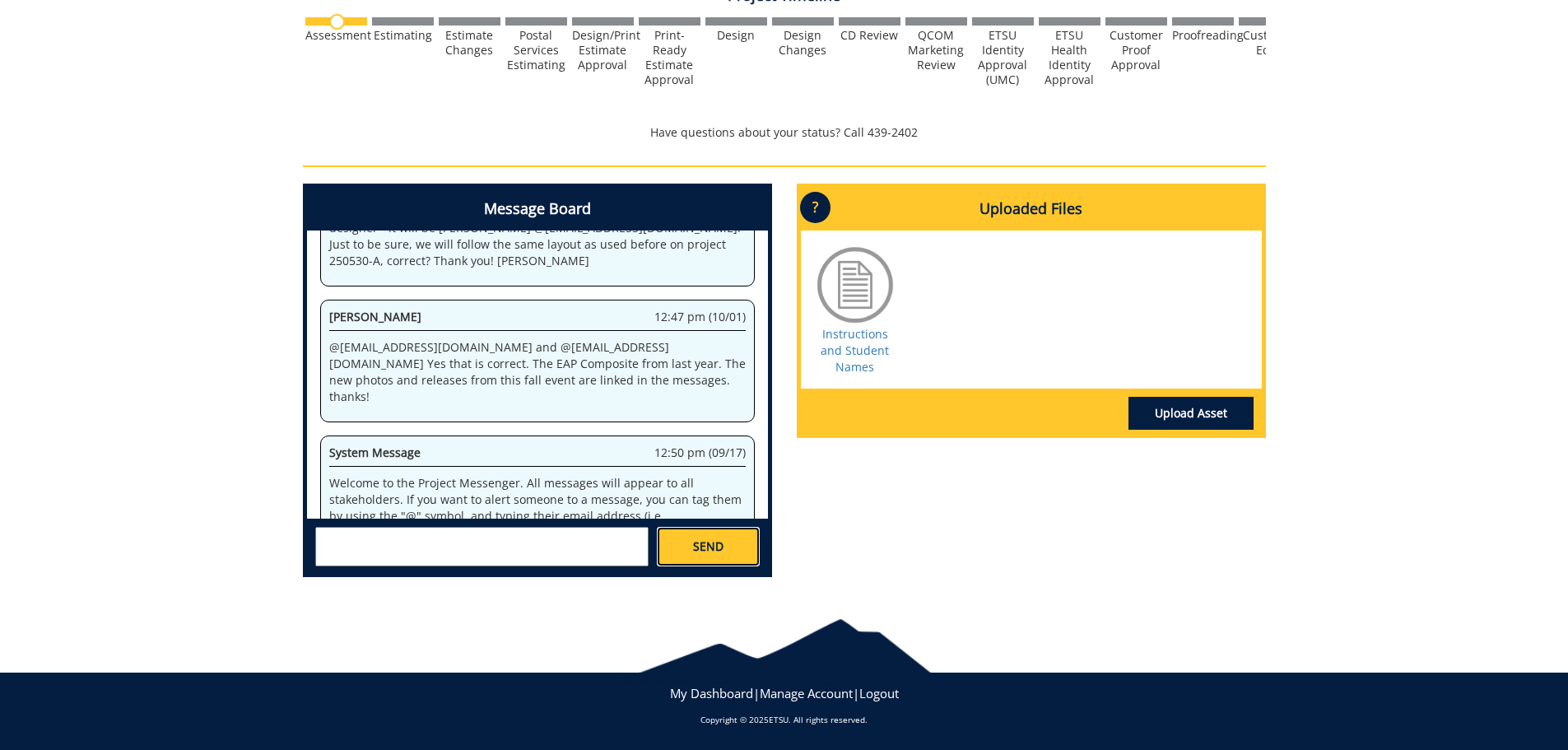
scroll to position [3897, 0]
